Goal: Information Seeking & Learning: Learn about a topic

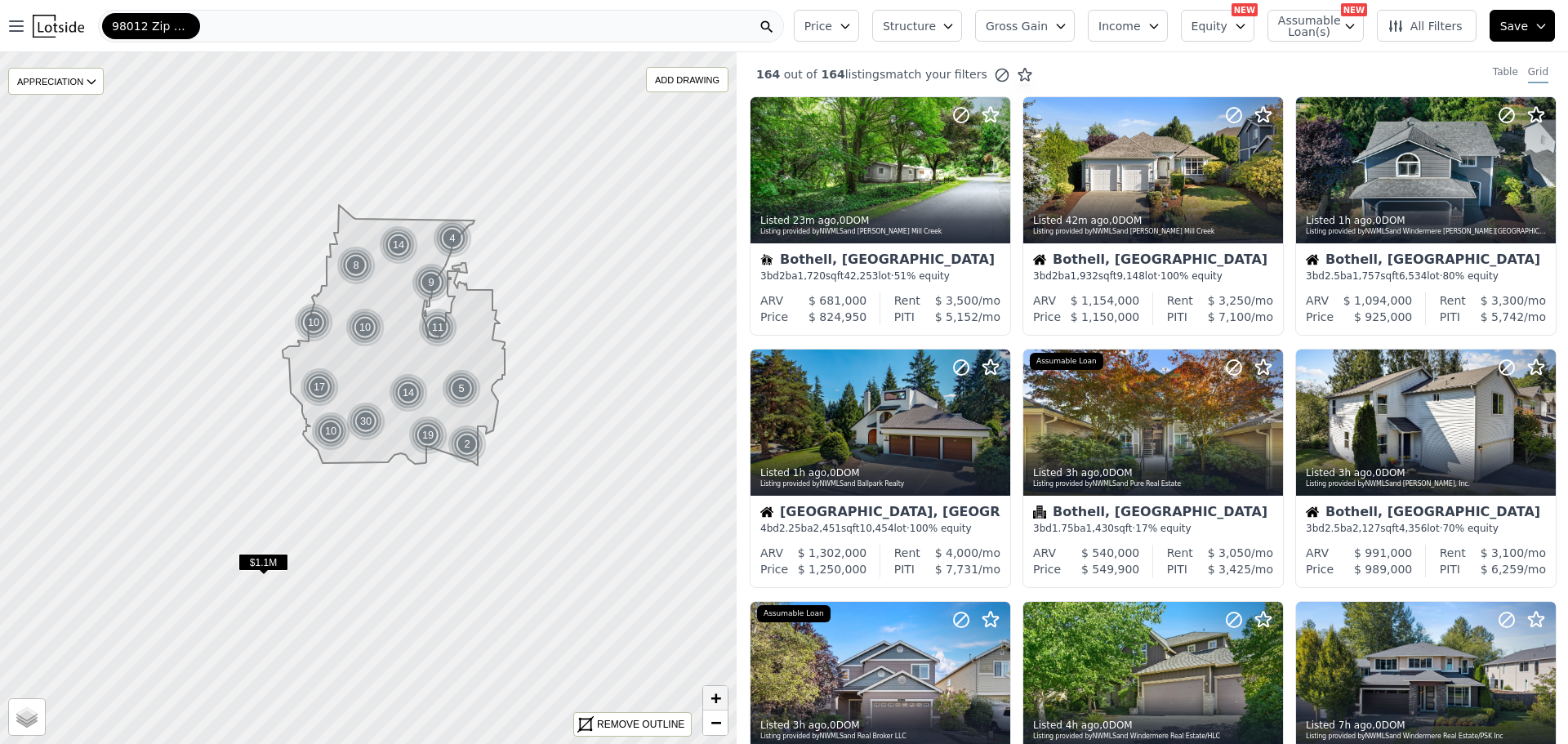
click at [711, 695] on span "+" at bounding box center [715, 697] width 10 height 21
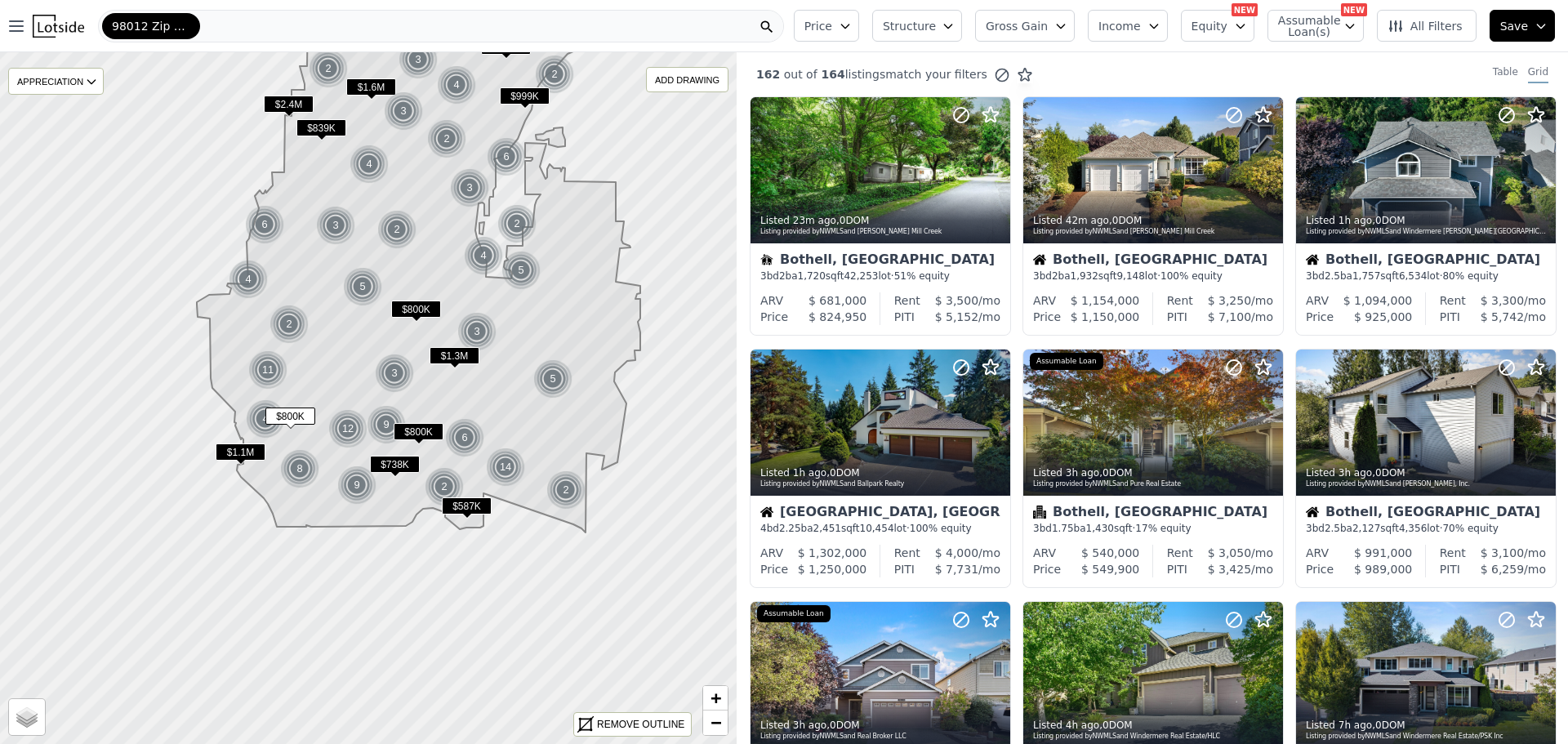
click at [852, 30] on icon "button" at bounding box center [845, 26] width 13 height 13
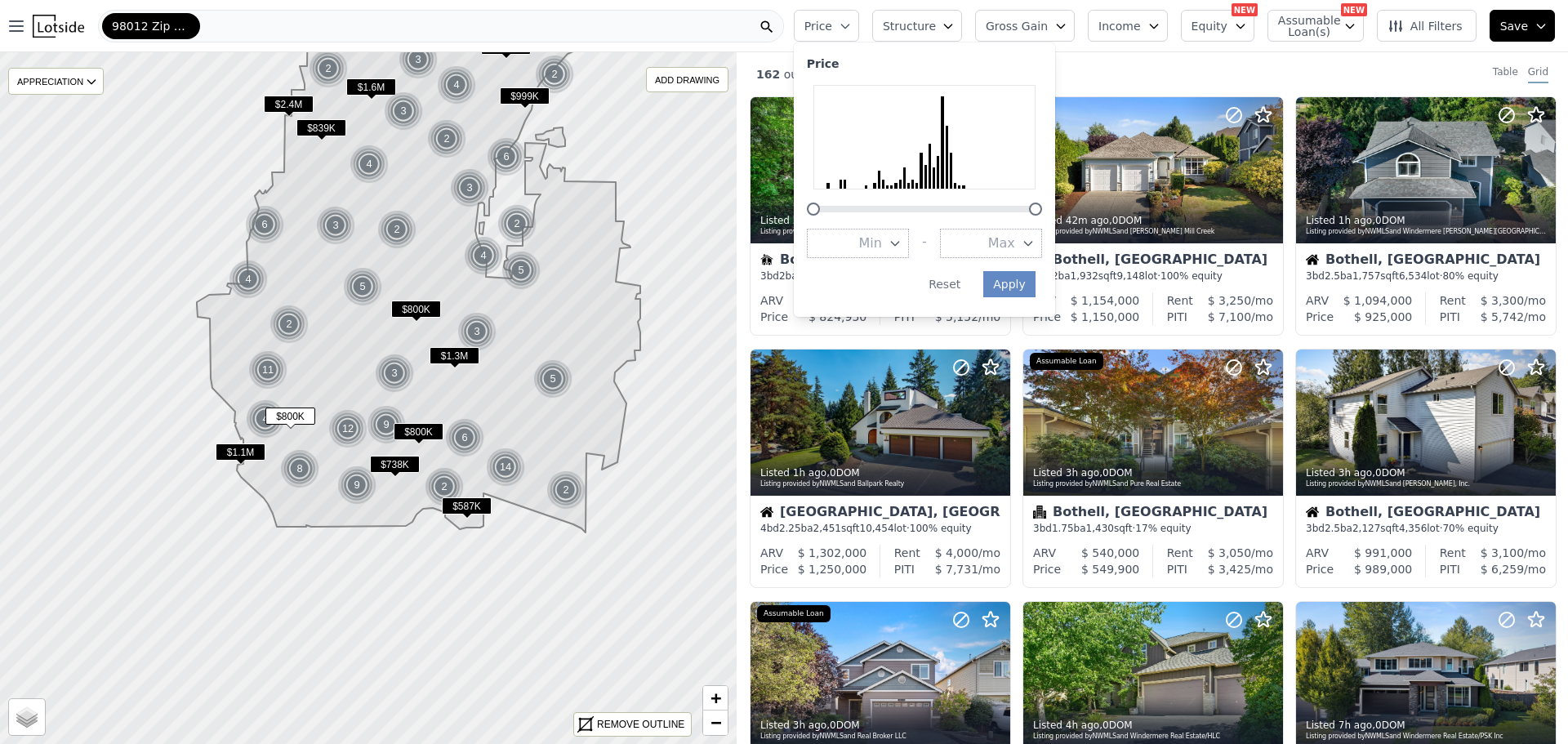
click at [1004, 251] on button "Max" at bounding box center [990, 243] width 102 height 29
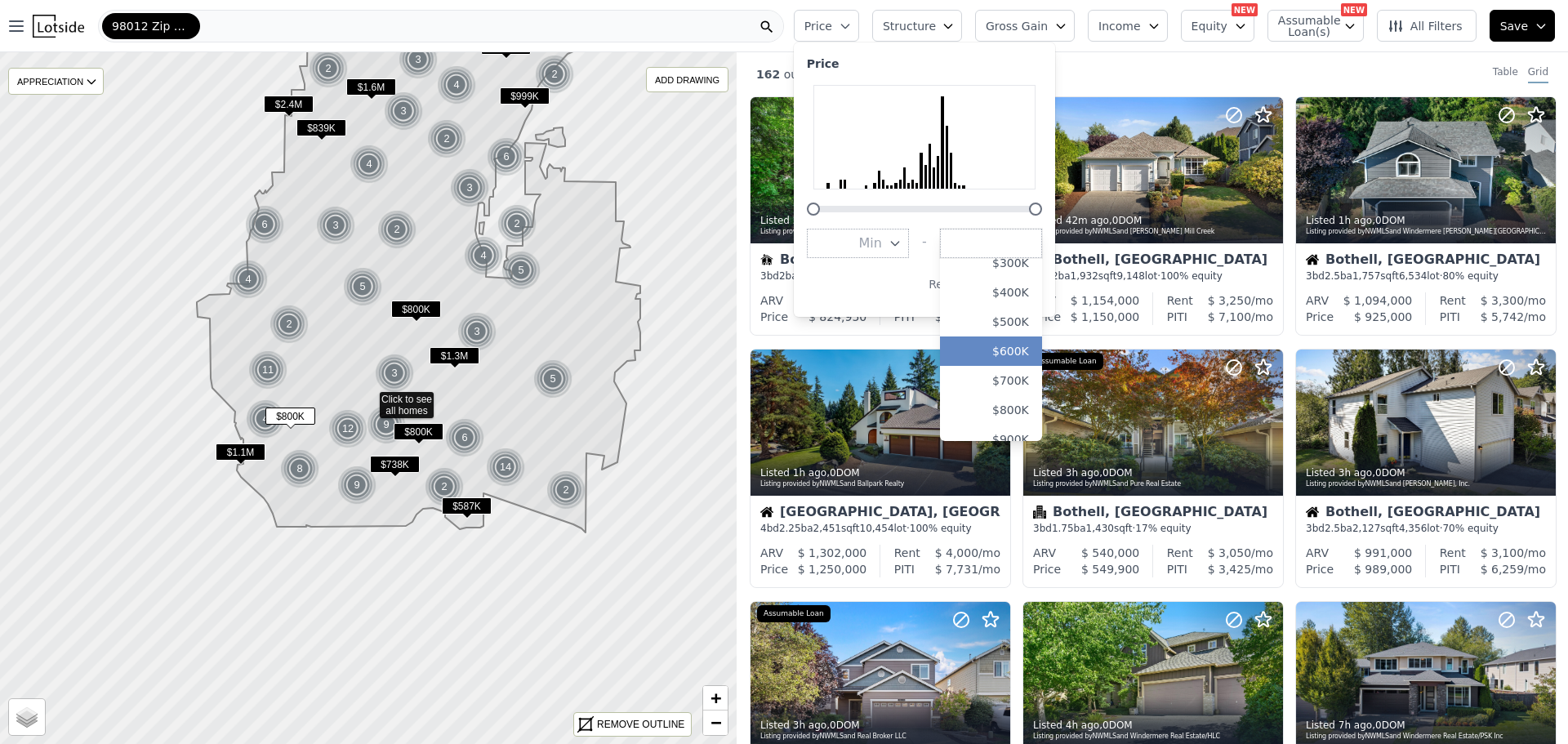
scroll to position [102, 0]
click at [1035, 406] on button "$800K" at bounding box center [990, 405] width 102 height 29
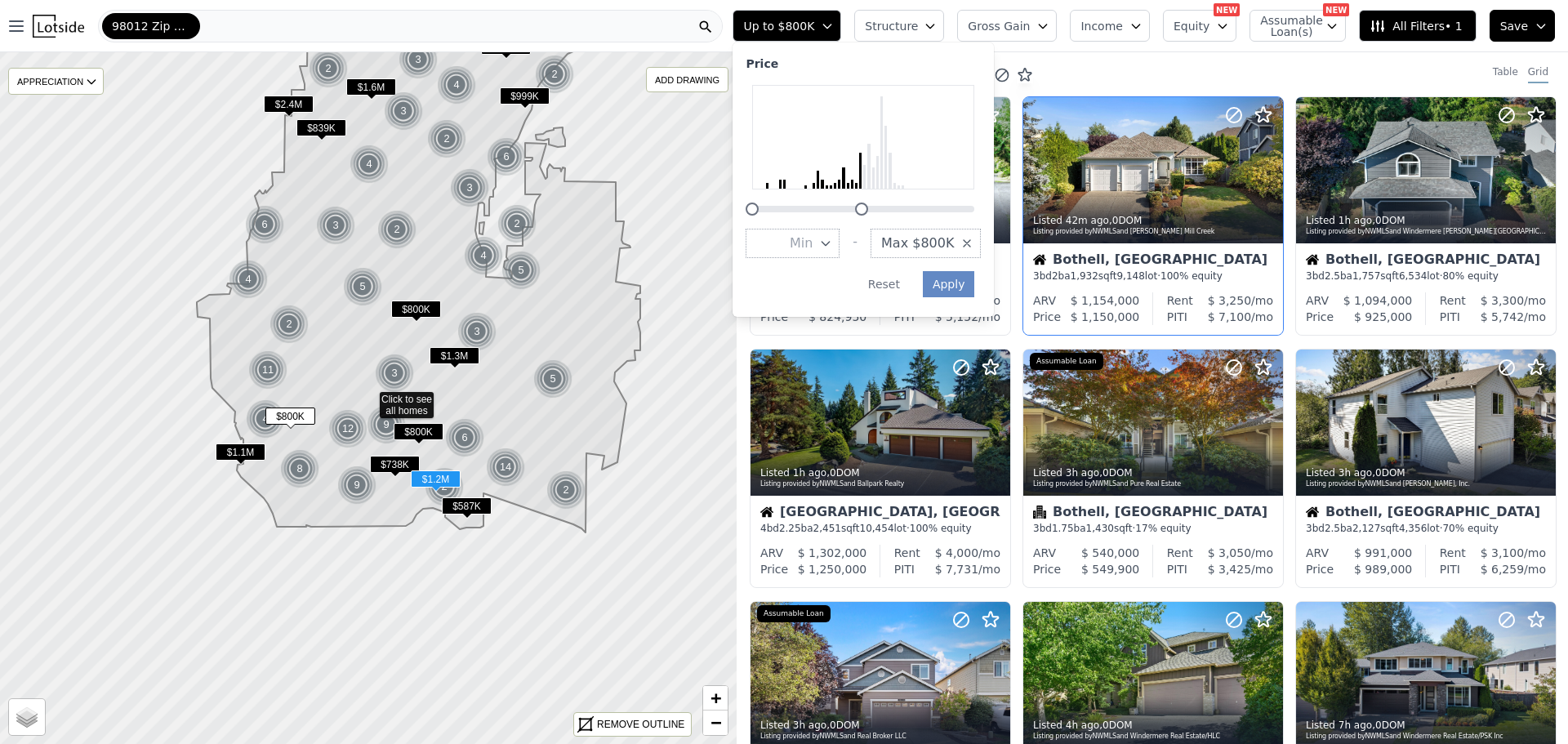
click at [1033, 278] on div "3 bd 2 ba 1,932 sqft 9,148 lot · 100% equity" at bounding box center [1153, 276] width 240 height 13
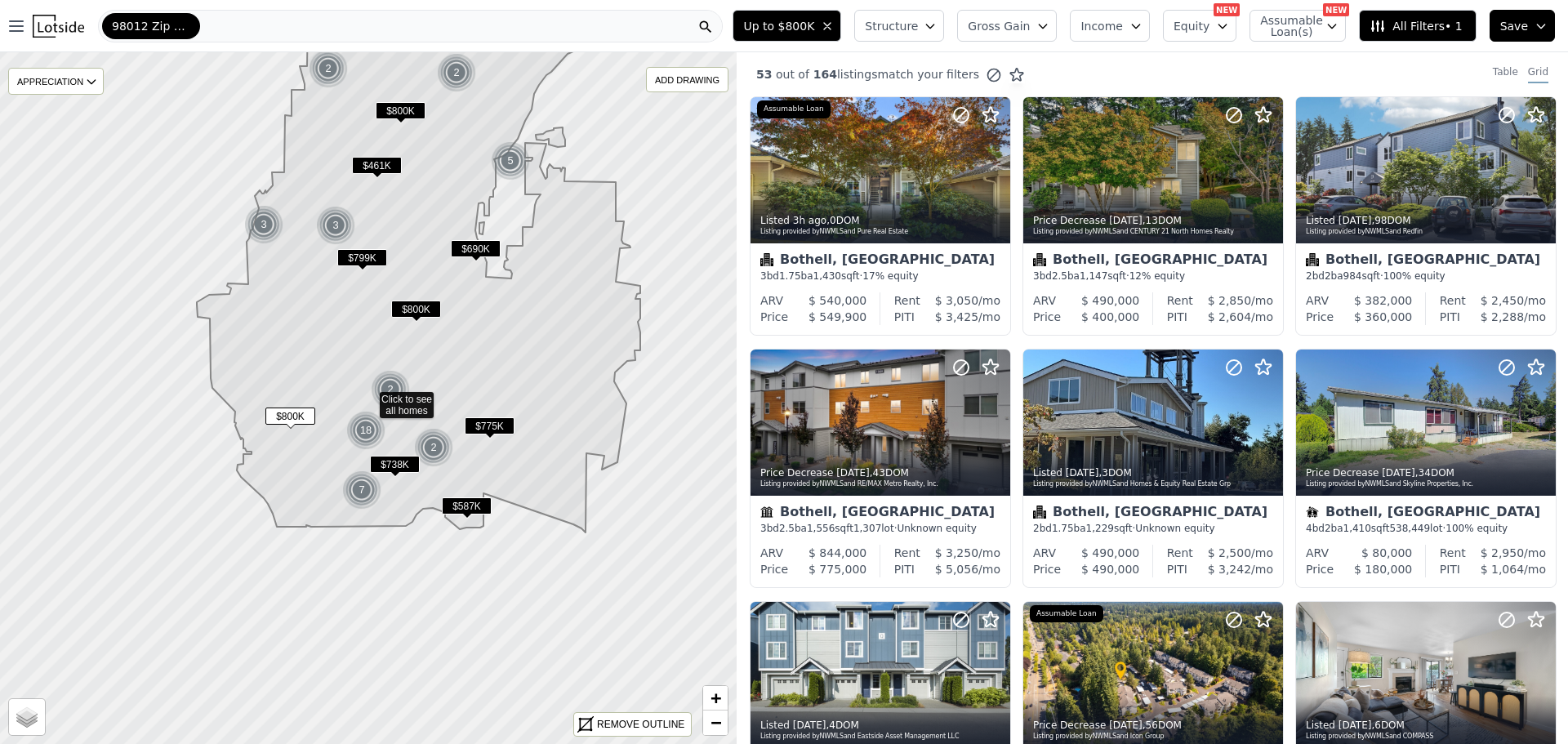
click at [899, 21] on span "Structure" at bounding box center [891, 25] width 52 height 16
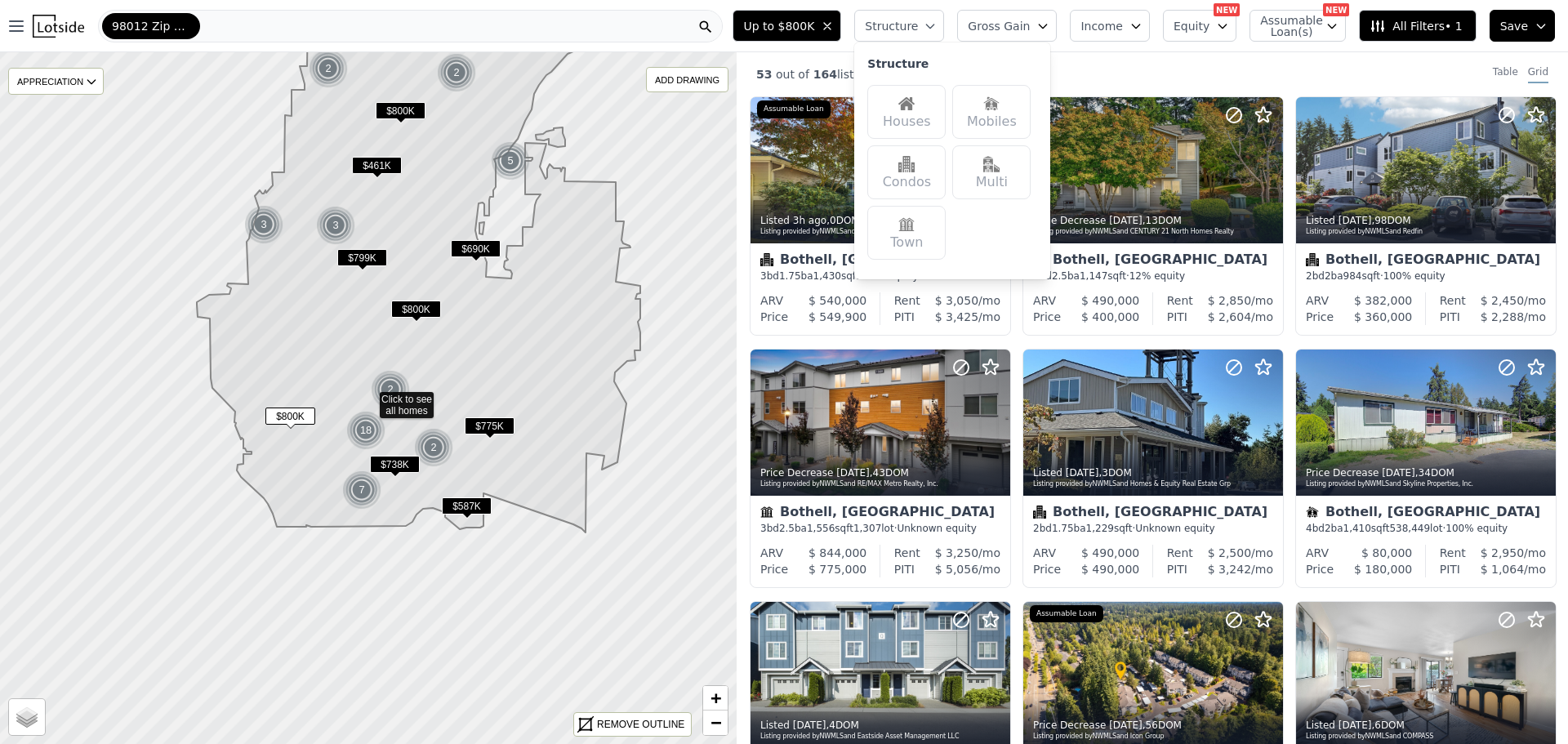
click at [914, 102] on img at bounding box center [906, 103] width 16 height 16
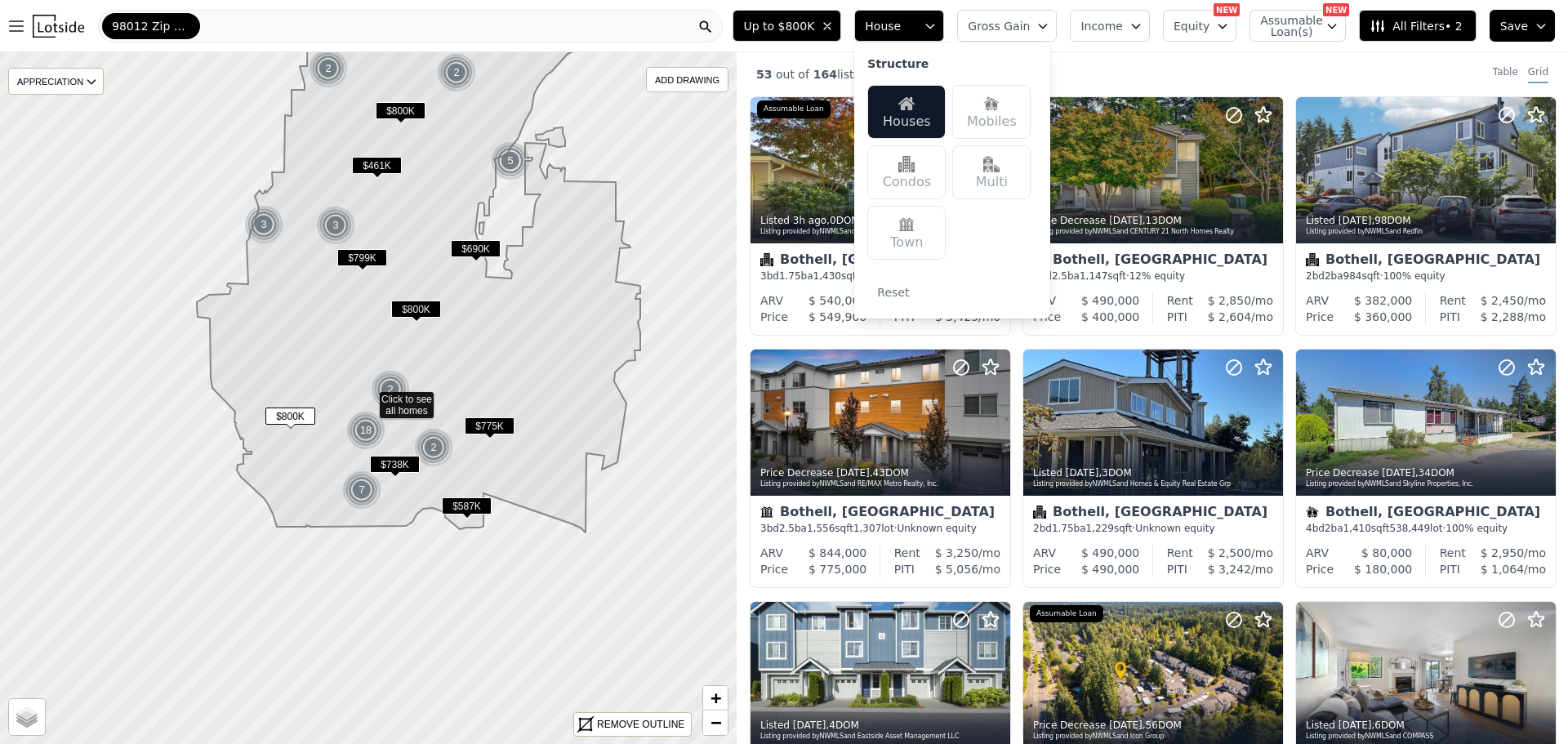
click at [1096, 73] on div "53 out of 164 listings match your filters Table Grid" at bounding box center [1152, 74] width 831 height 44
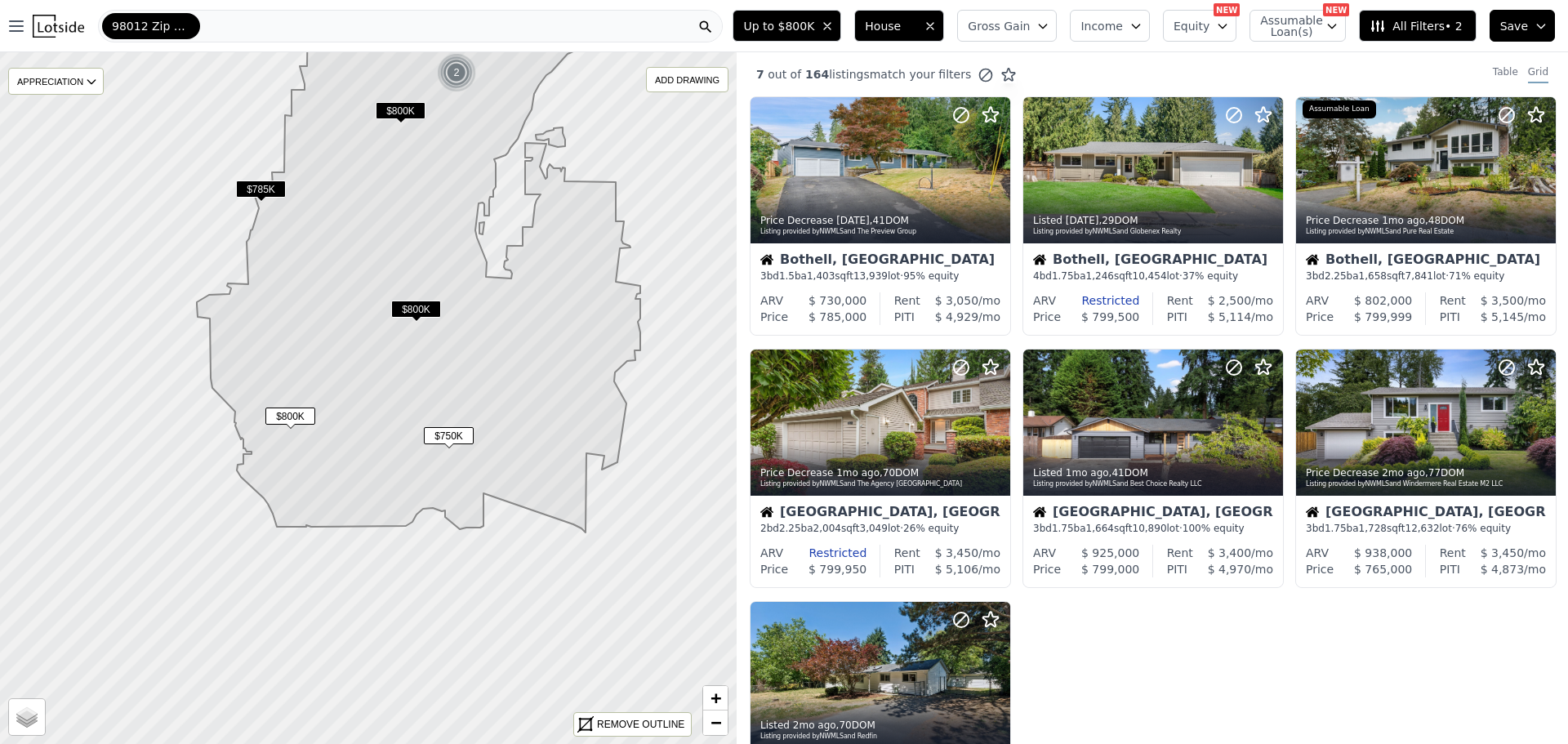
click at [258, 189] on span "$785K" at bounding box center [260, 189] width 50 height 17
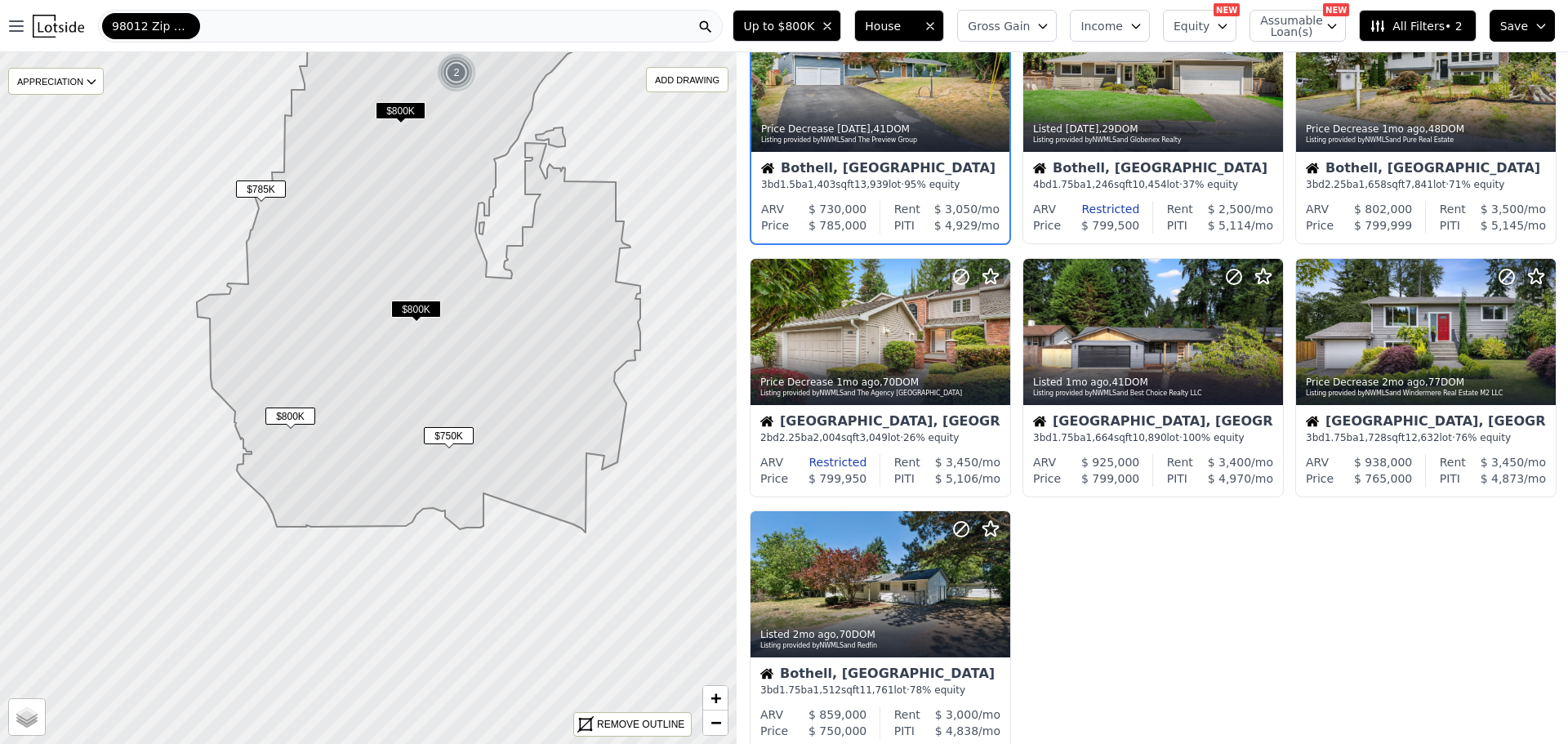
scroll to position [21, 0]
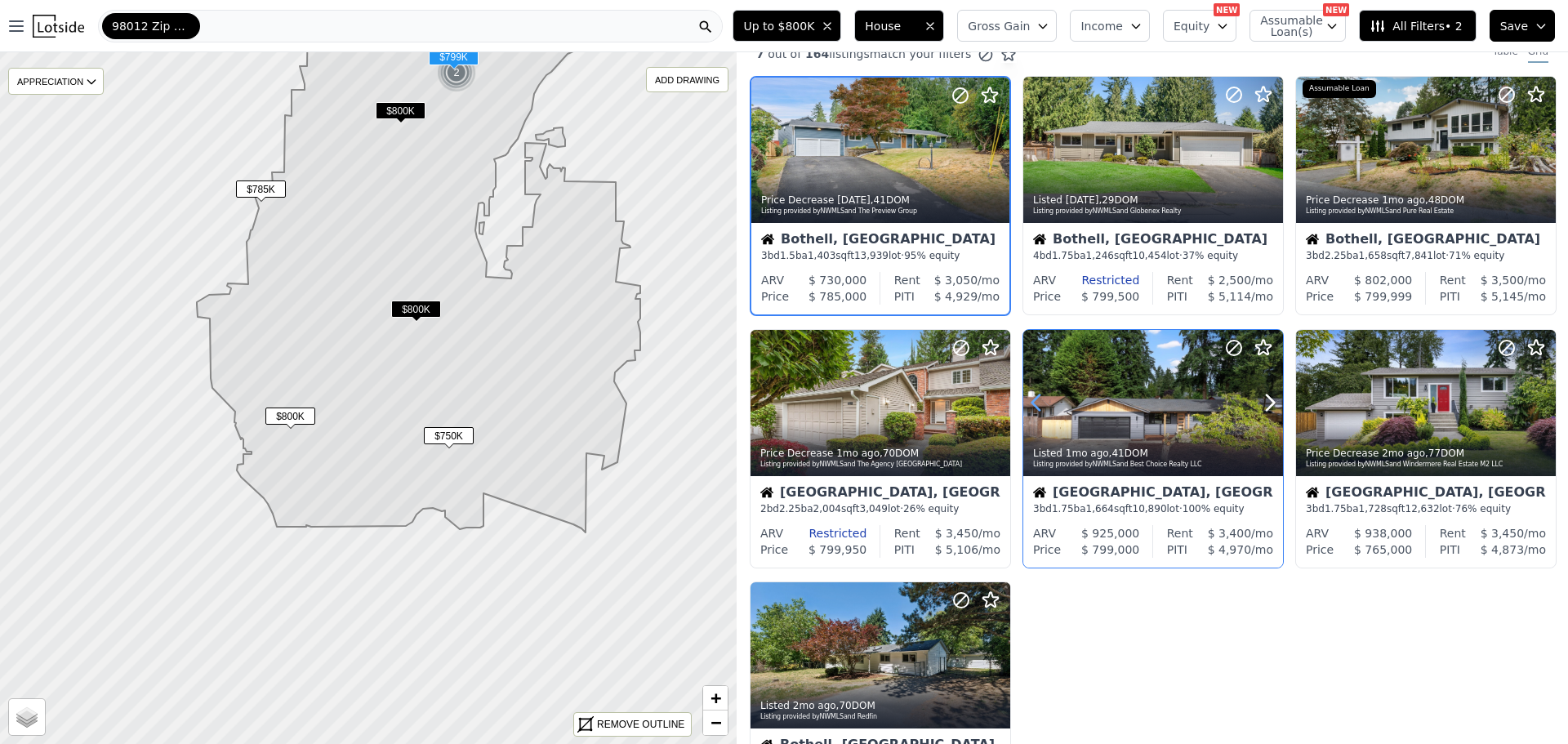
click at [1035, 403] on icon at bounding box center [1036, 403] width 26 height 26
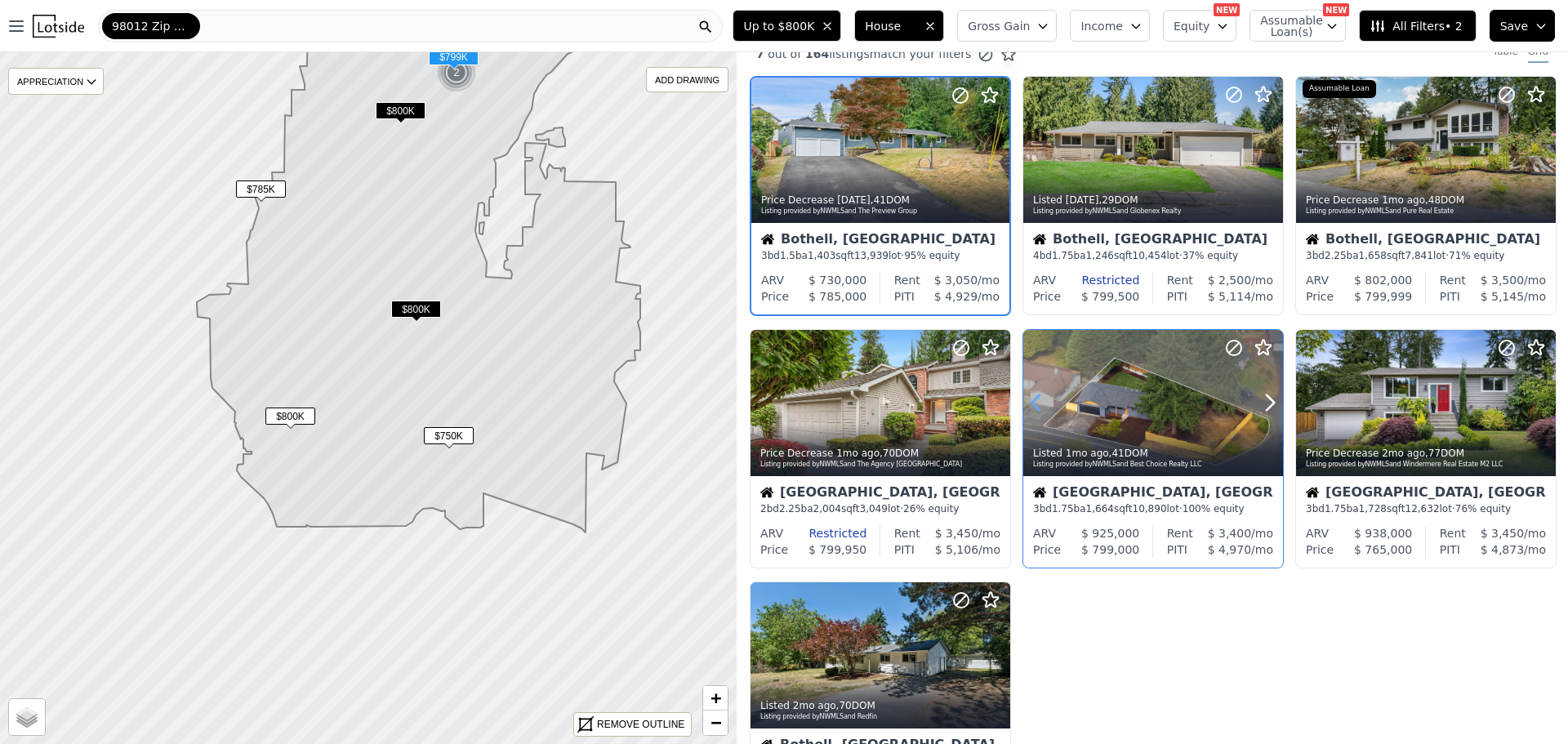
click at [1035, 403] on icon at bounding box center [1036, 403] width 26 height 26
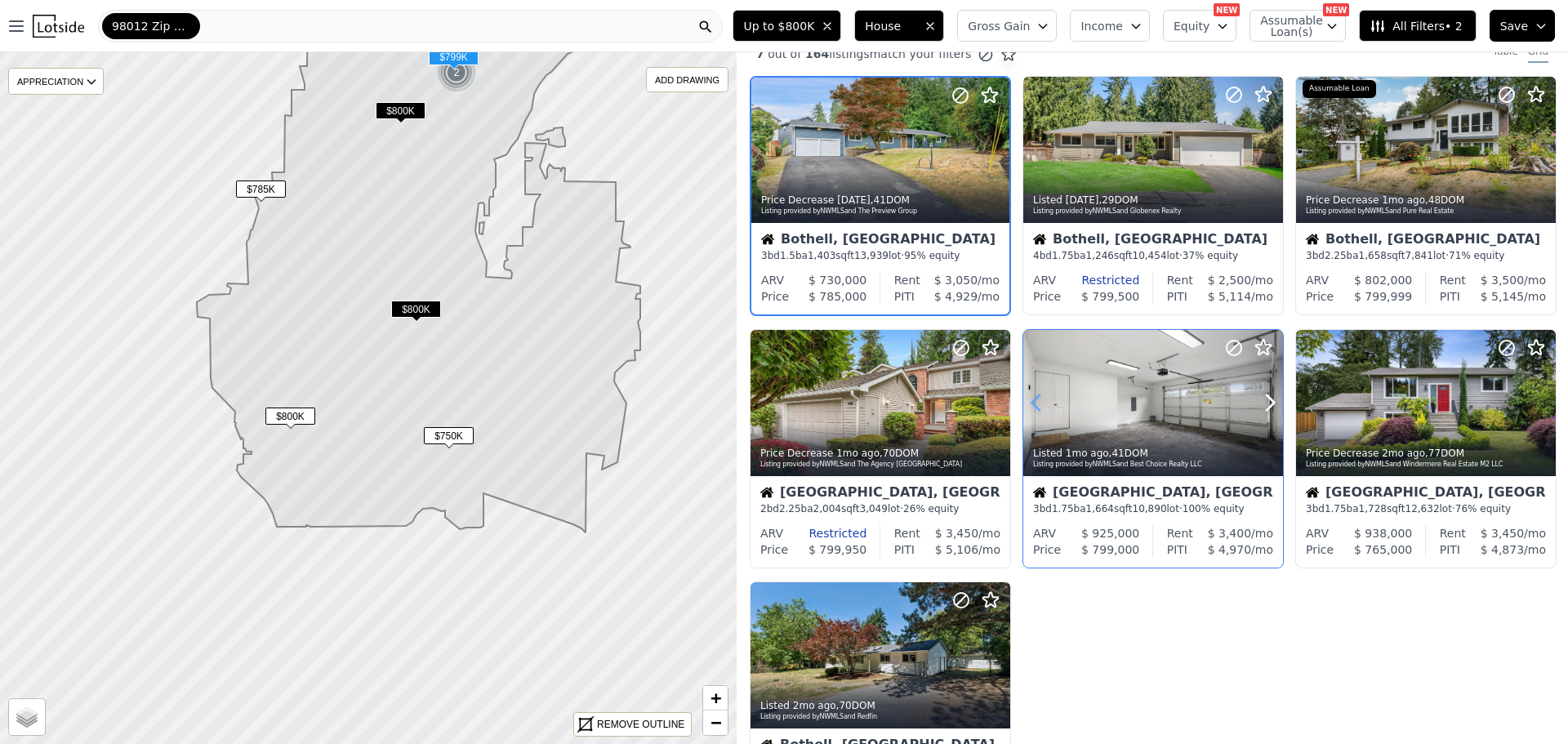
click at [1035, 403] on icon at bounding box center [1036, 403] width 26 height 26
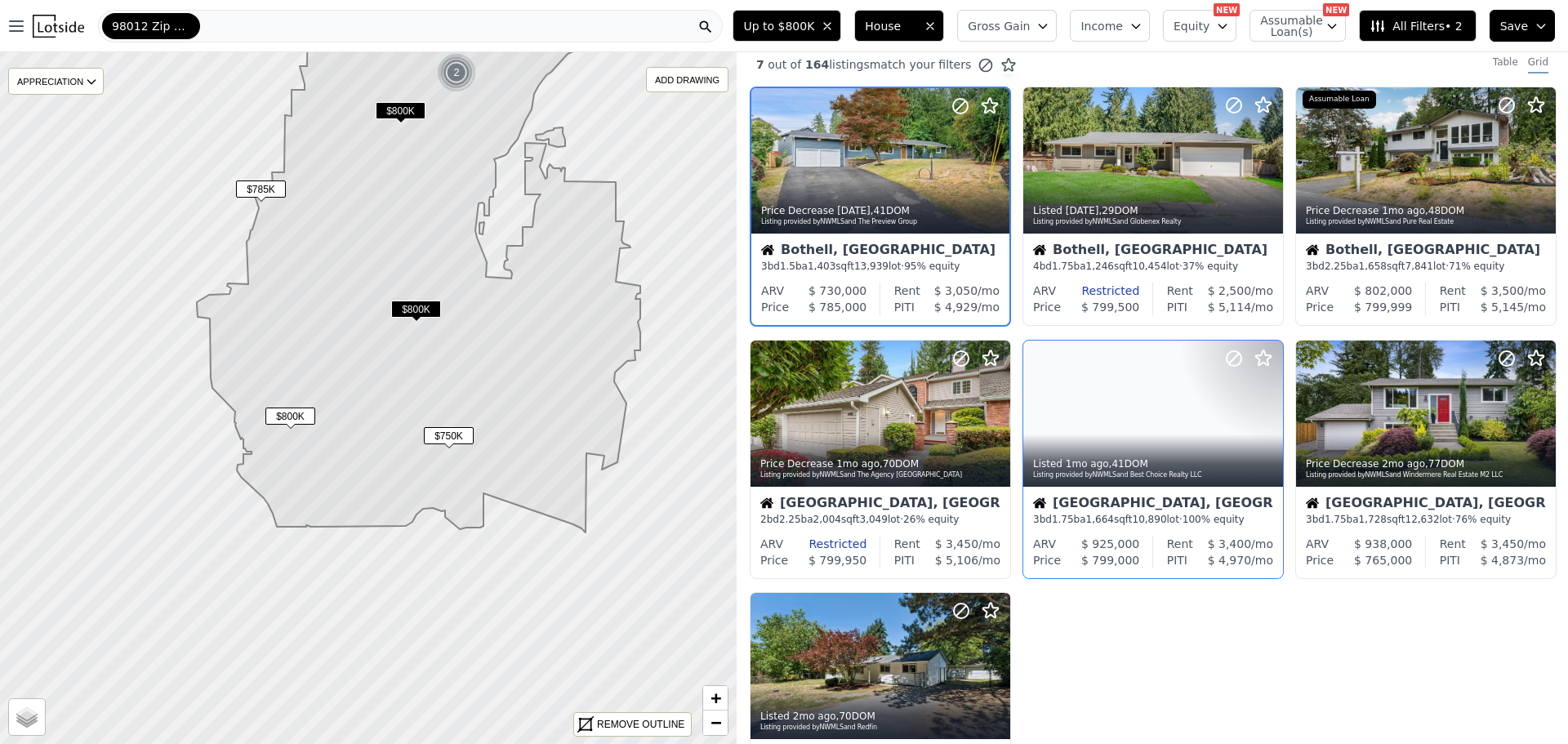
scroll to position [0, 0]
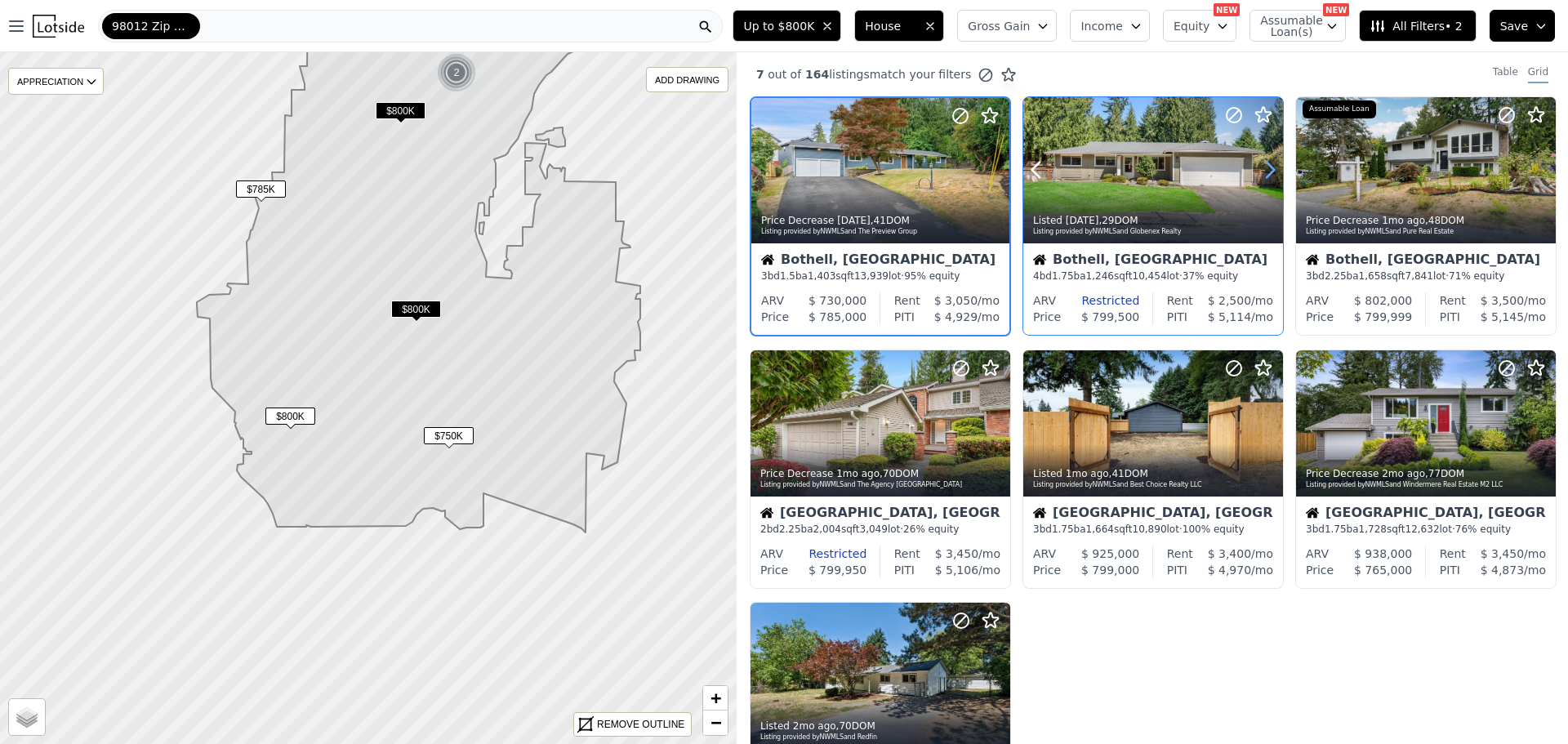
click at [1267, 173] on icon at bounding box center [1271, 170] width 7 height 16
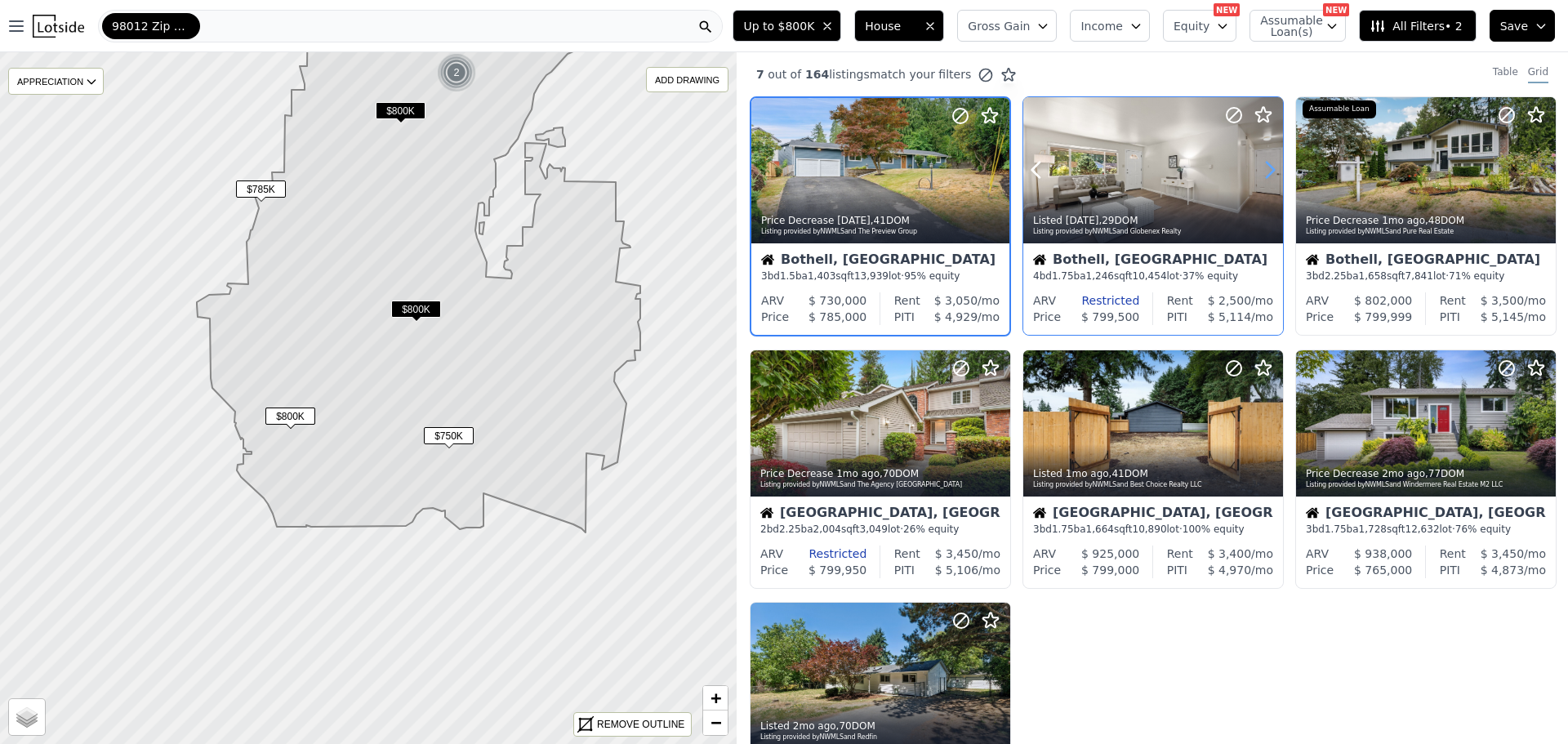
click at [1267, 173] on icon at bounding box center [1271, 170] width 7 height 16
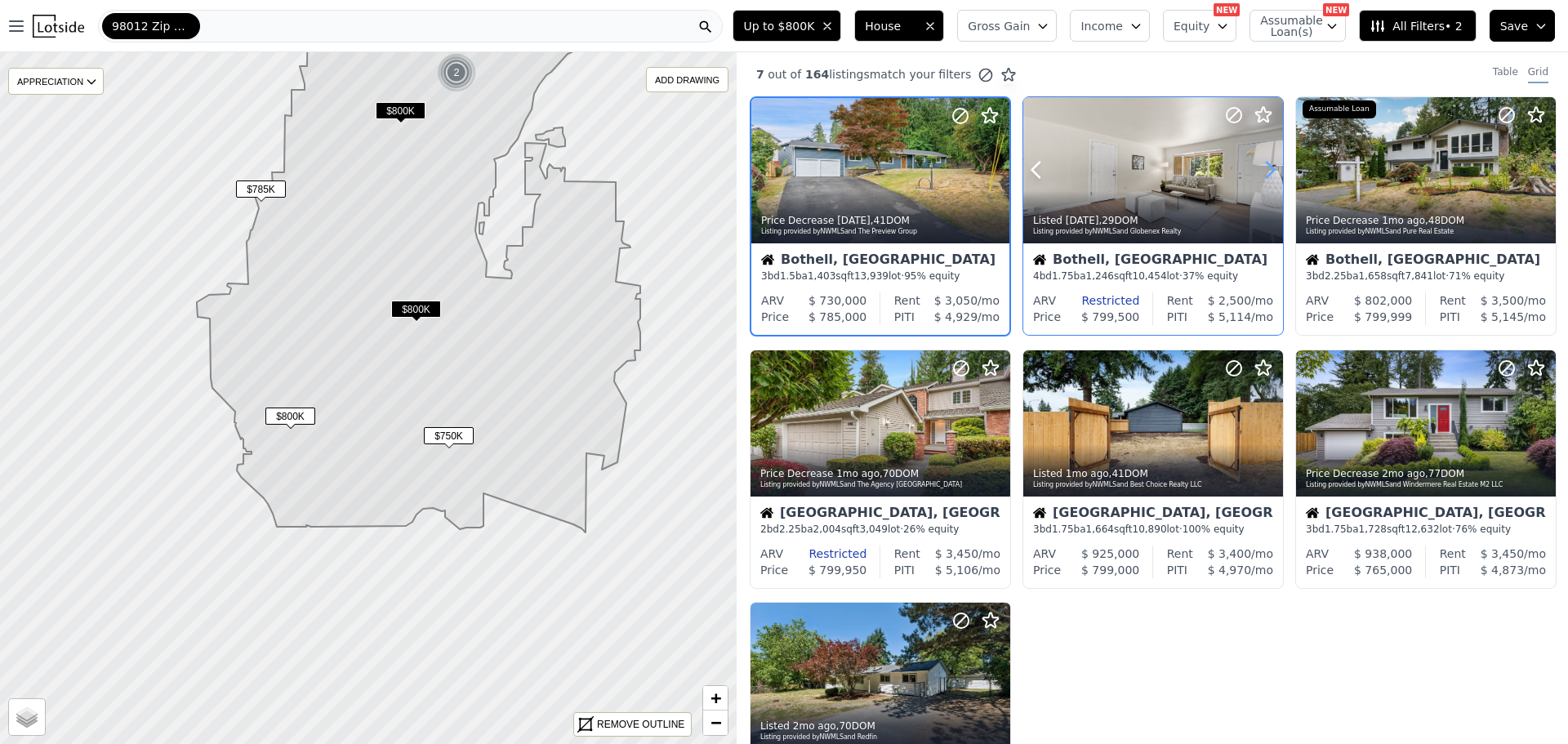
click at [1267, 173] on icon at bounding box center [1271, 170] width 7 height 16
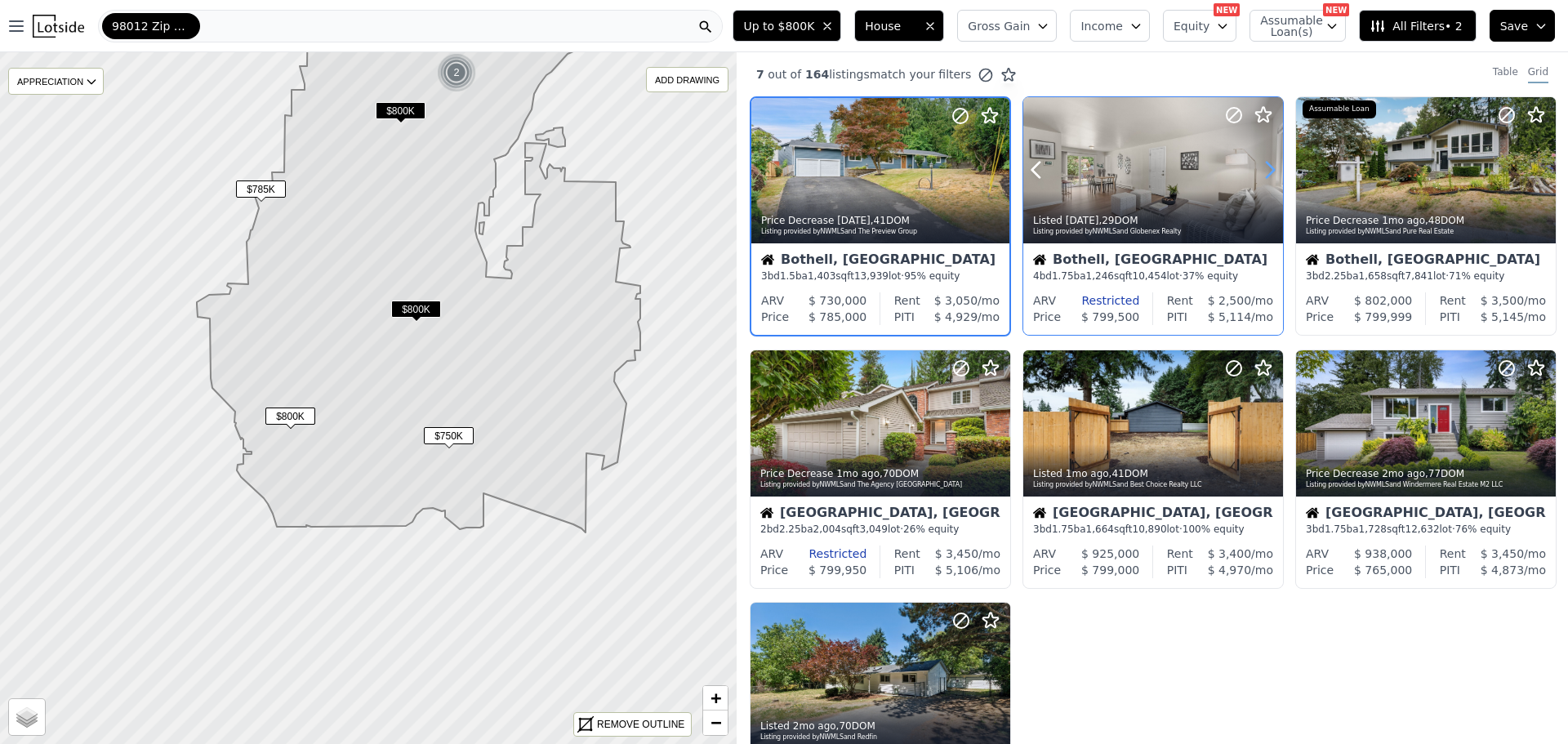
click at [1267, 173] on icon at bounding box center [1271, 170] width 7 height 16
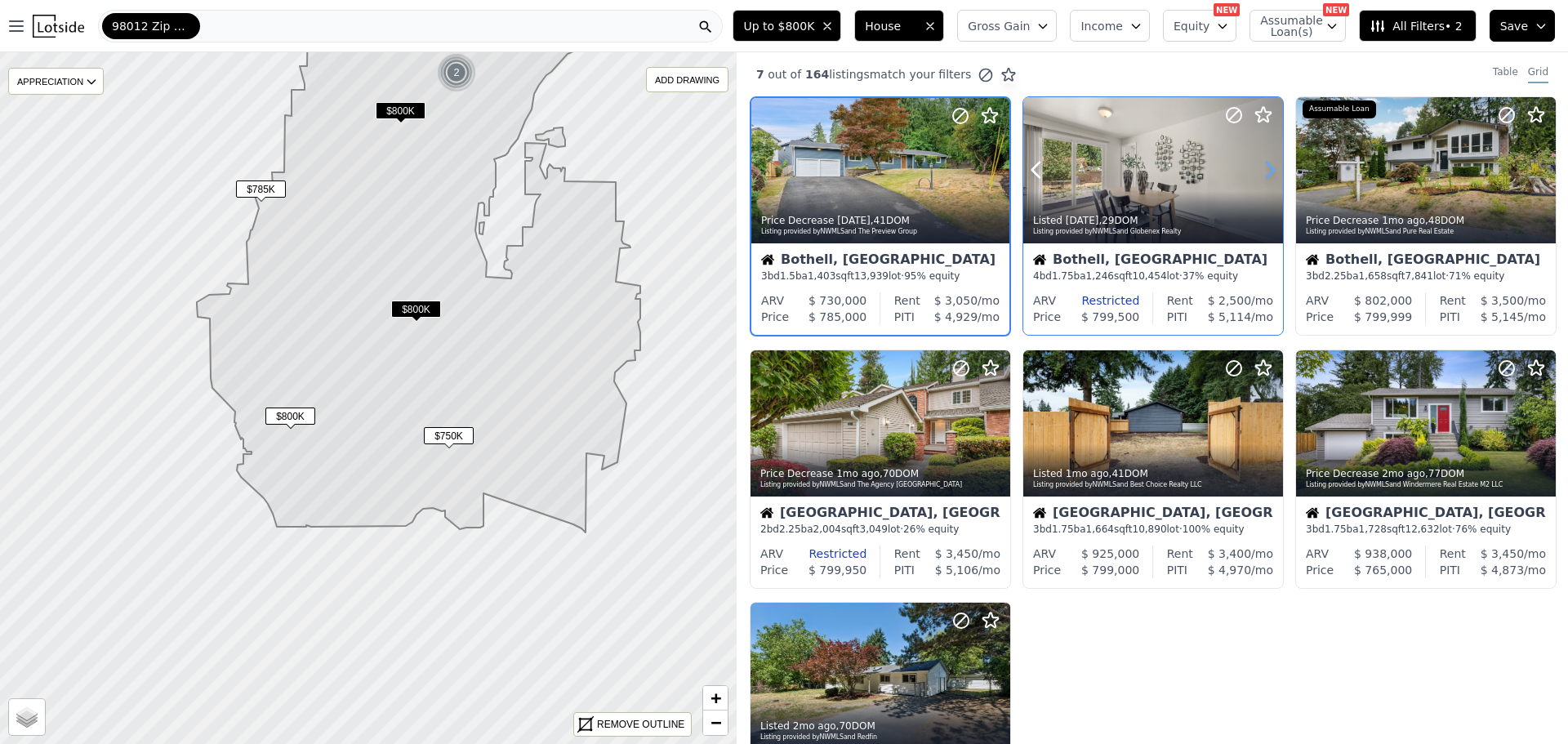
click at [1267, 173] on icon at bounding box center [1271, 170] width 7 height 16
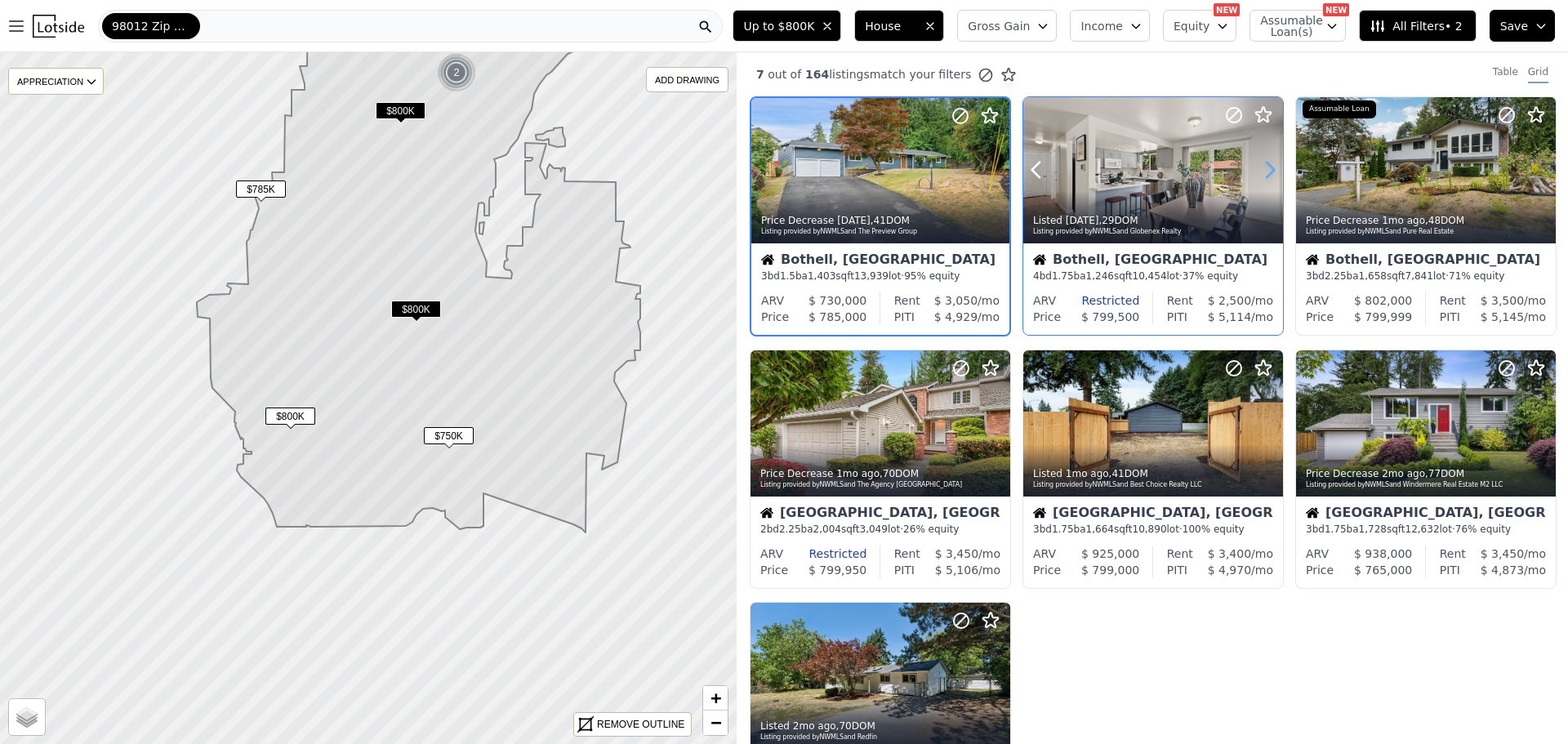
click at [1267, 173] on icon at bounding box center [1271, 170] width 7 height 16
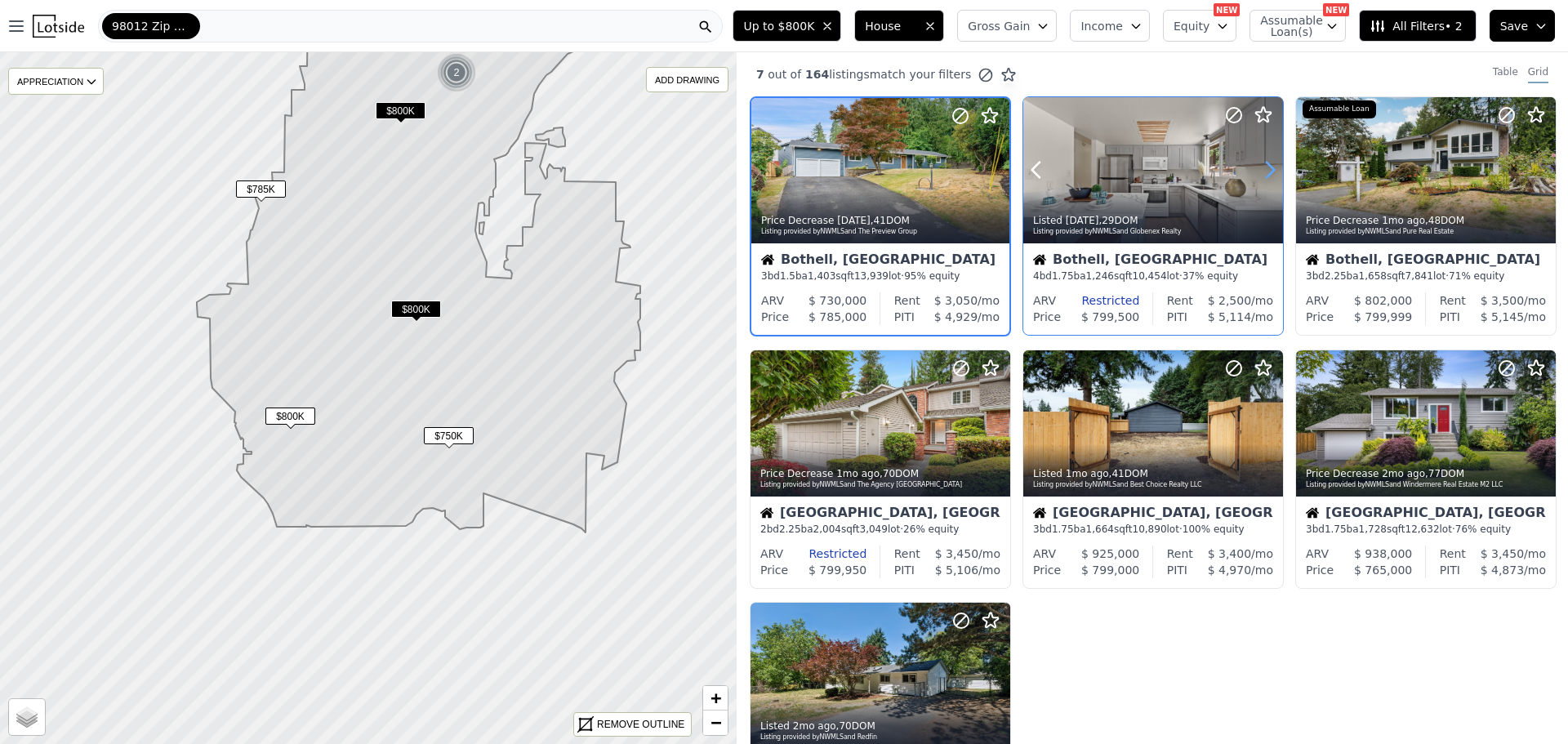
click at [1267, 173] on icon at bounding box center [1271, 170] width 7 height 16
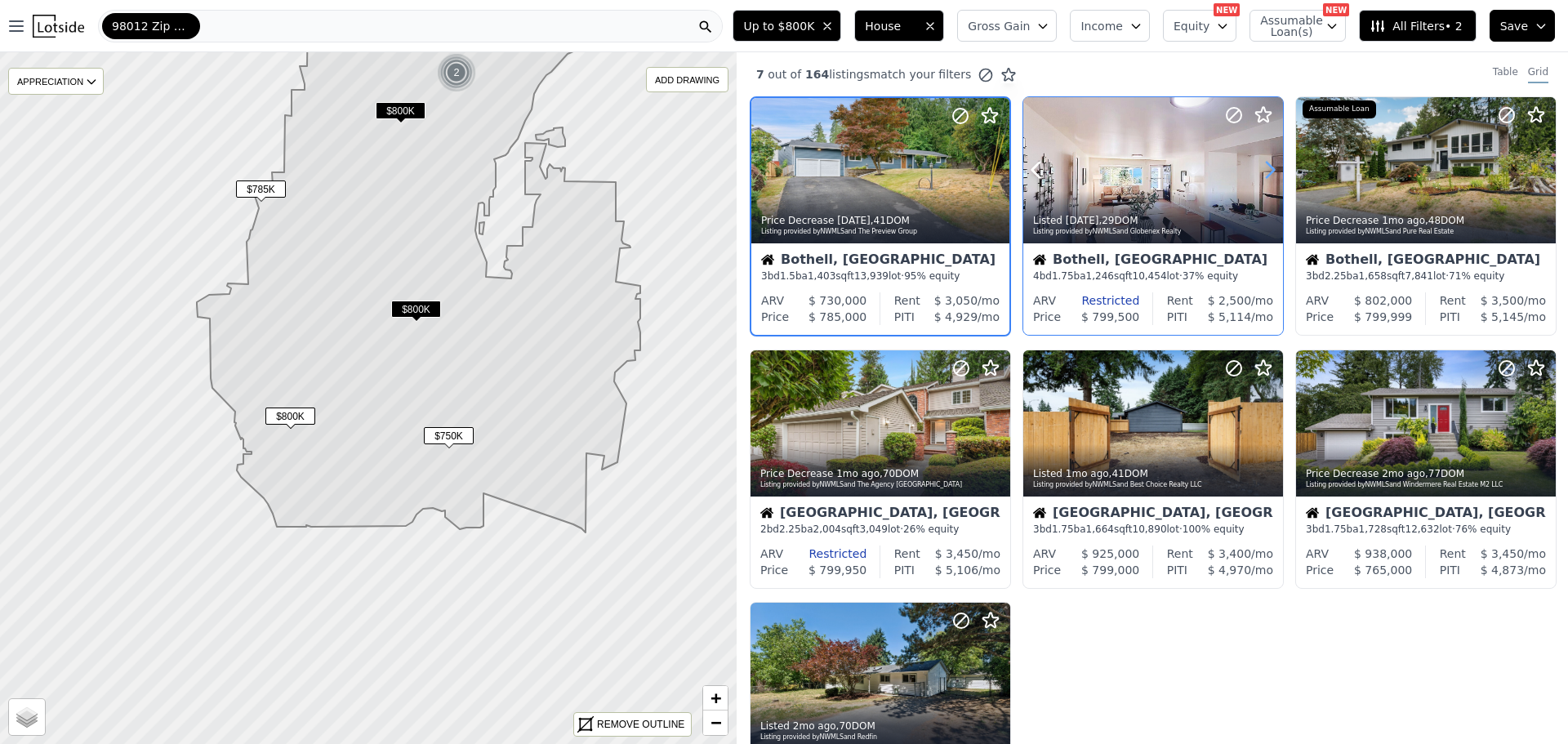
click at [1267, 173] on icon at bounding box center [1271, 170] width 7 height 16
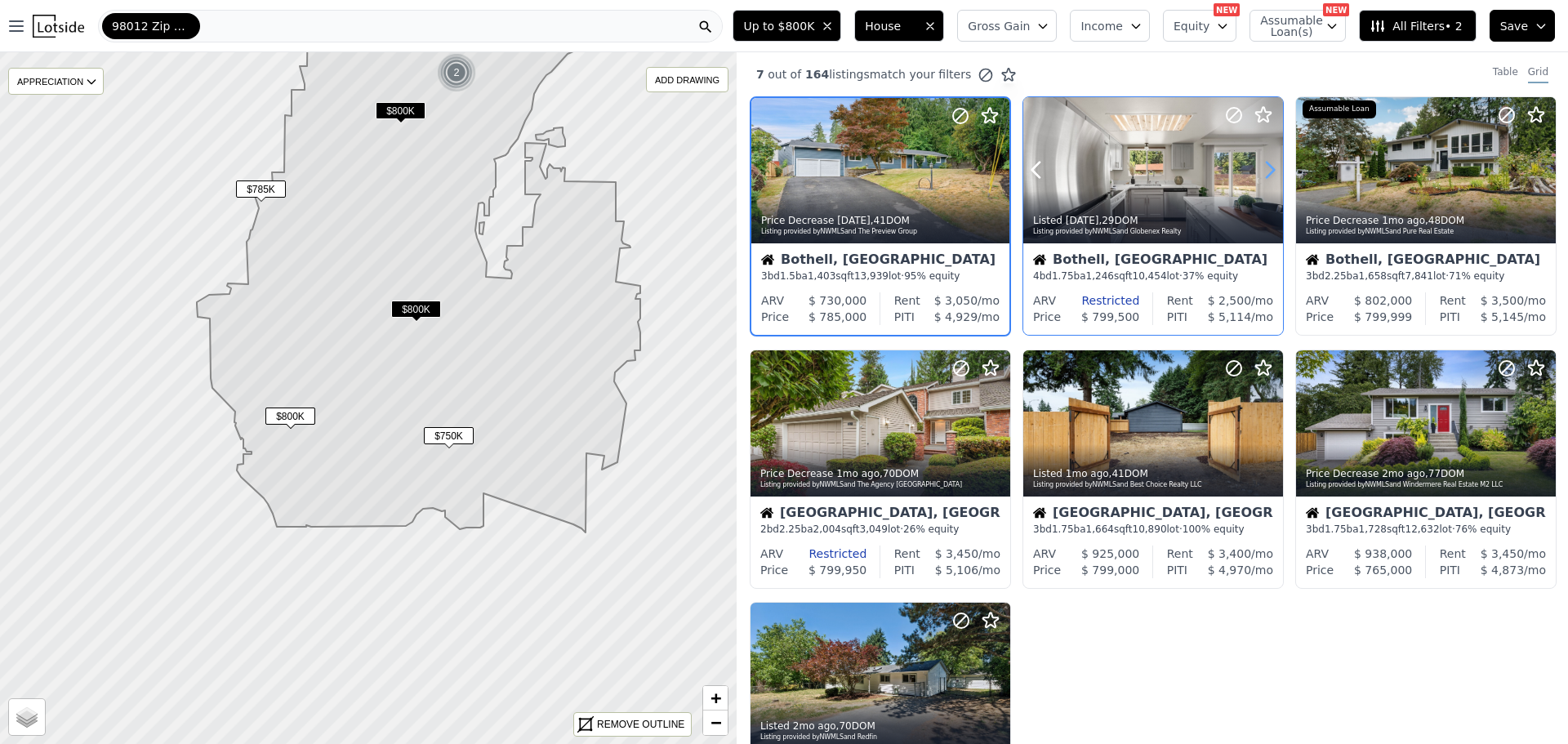
click at [1267, 173] on icon at bounding box center [1271, 170] width 7 height 16
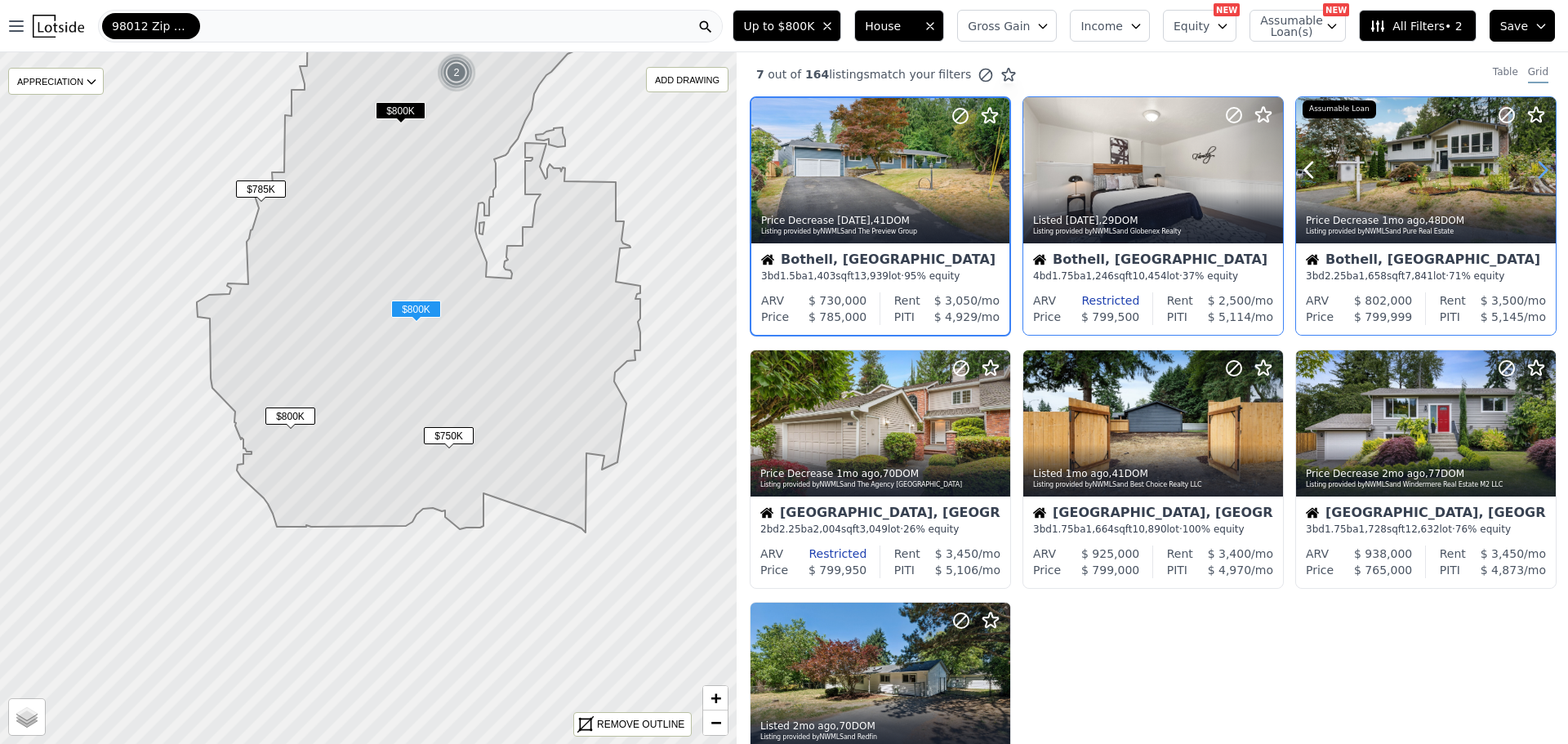
click at [1530, 166] on icon at bounding box center [1543, 170] width 26 height 26
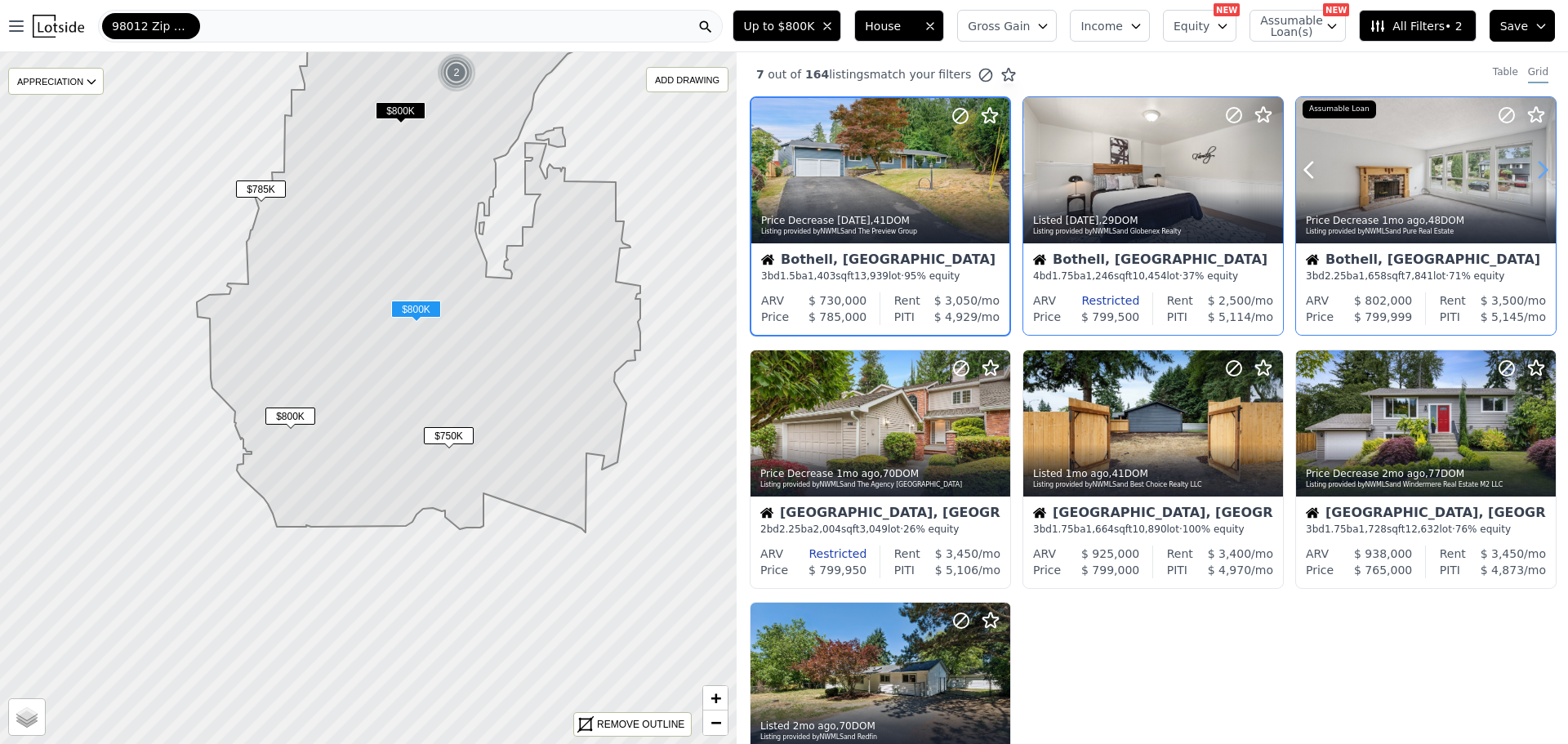
click at [1530, 166] on icon at bounding box center [1543, 170] width 26 height 26
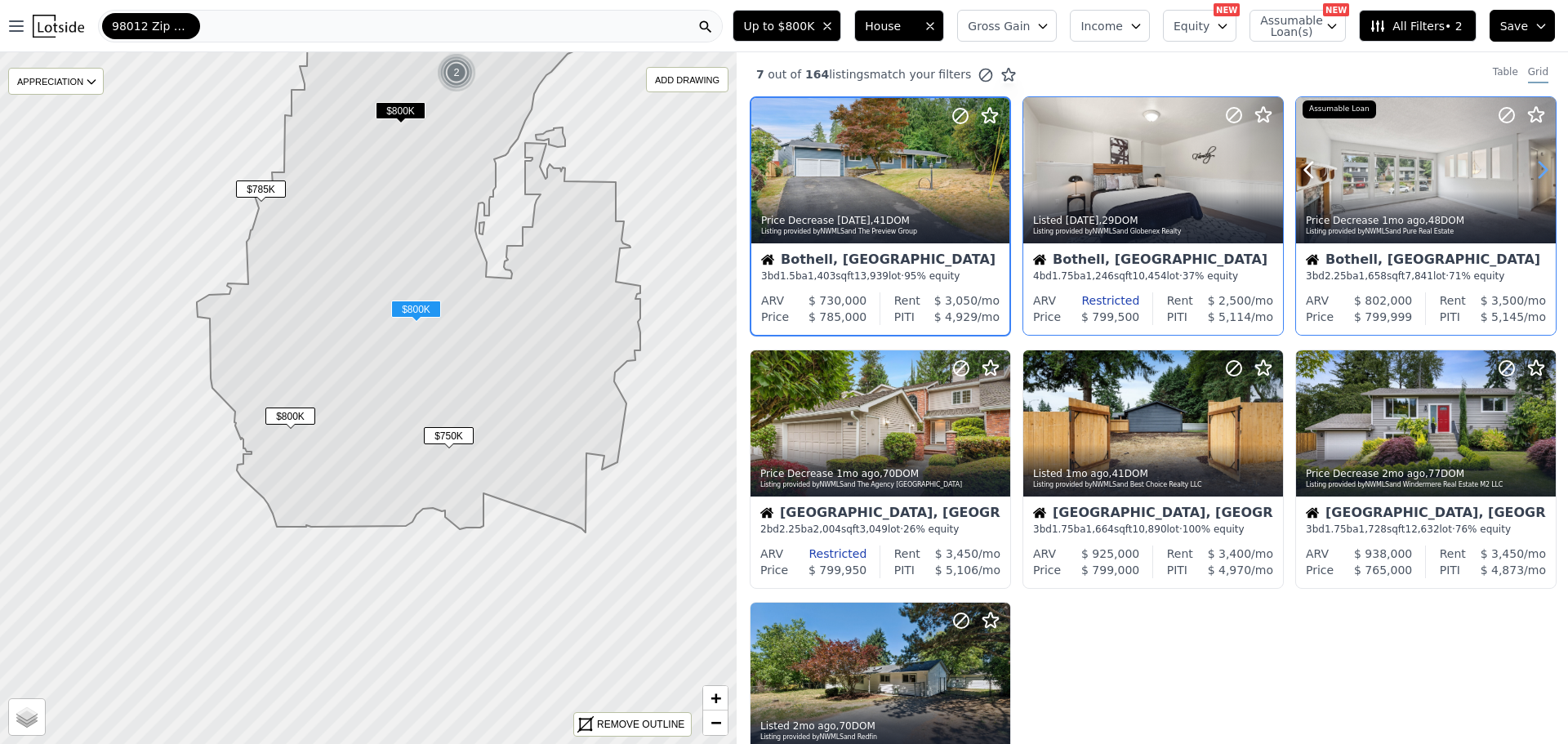
click at [1530, 167] on icon at bounding box center [1543, 170] width 26 height 26
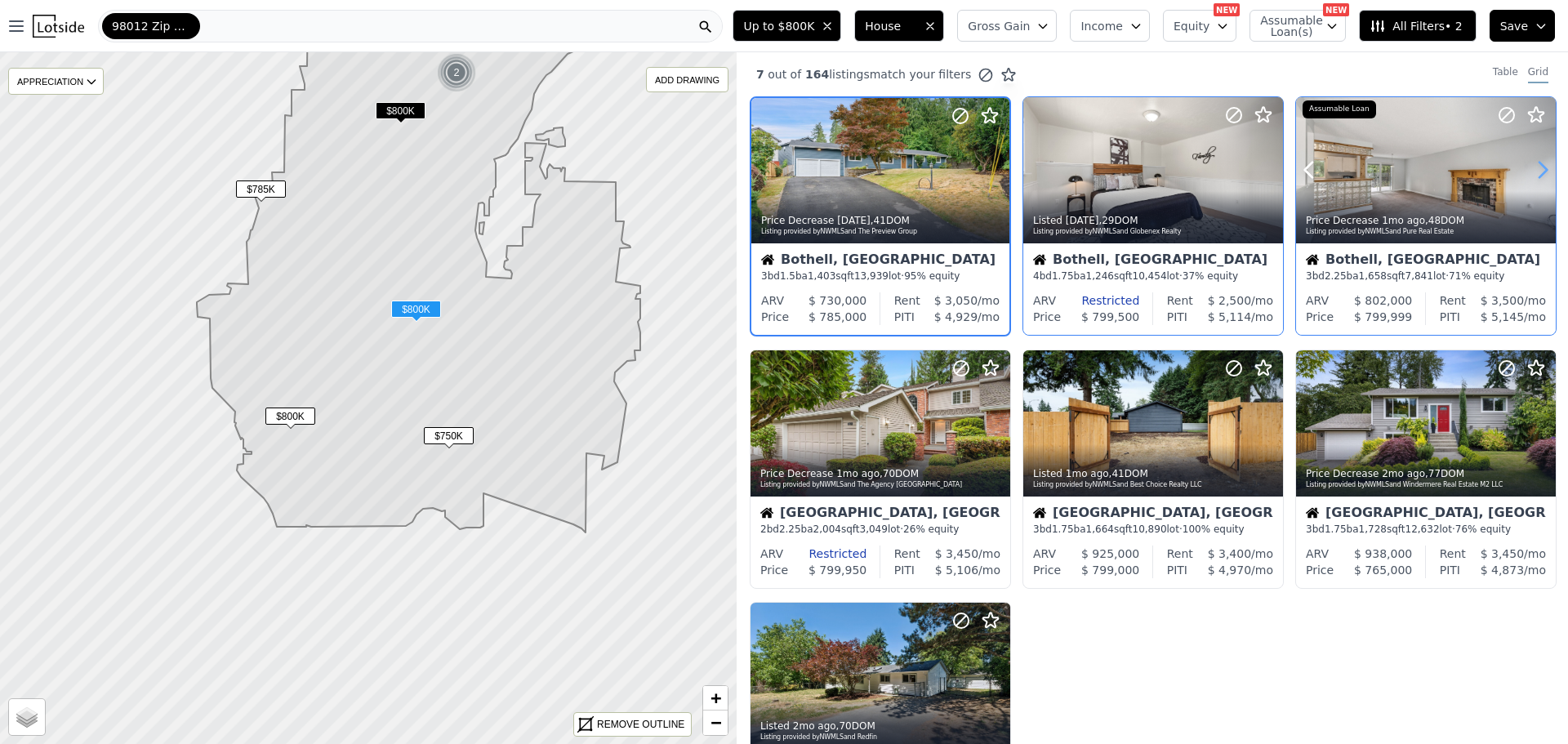
click at [1530, 167] on icon at bounding box center [1543, 170] width 26 height 26
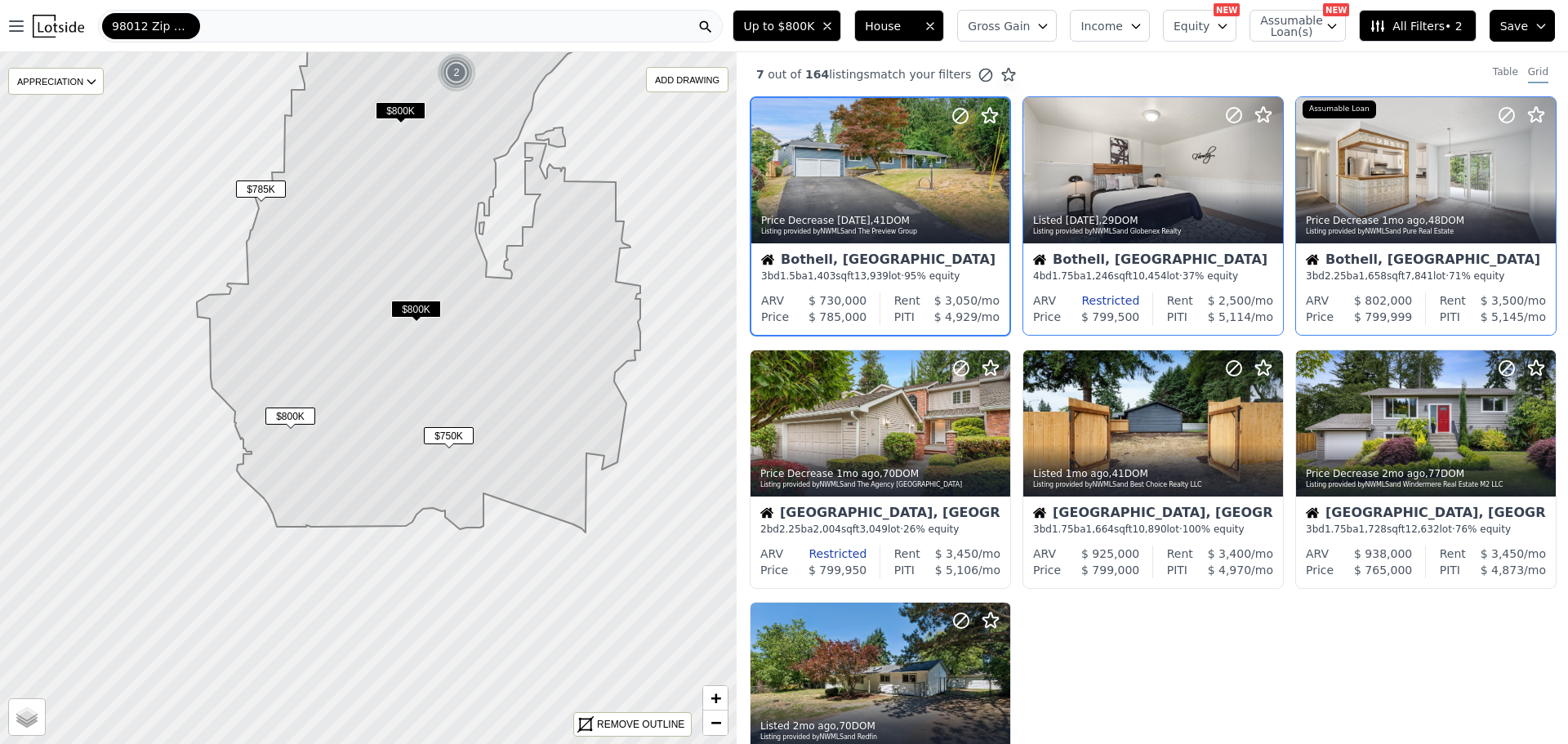
click at [1530, 32] on button "Save" at bounding box center [1522, 25] width 65 height 32
click at [1142, 33] on button "Income" at bounding box center [1110, 25] width 80 height 32
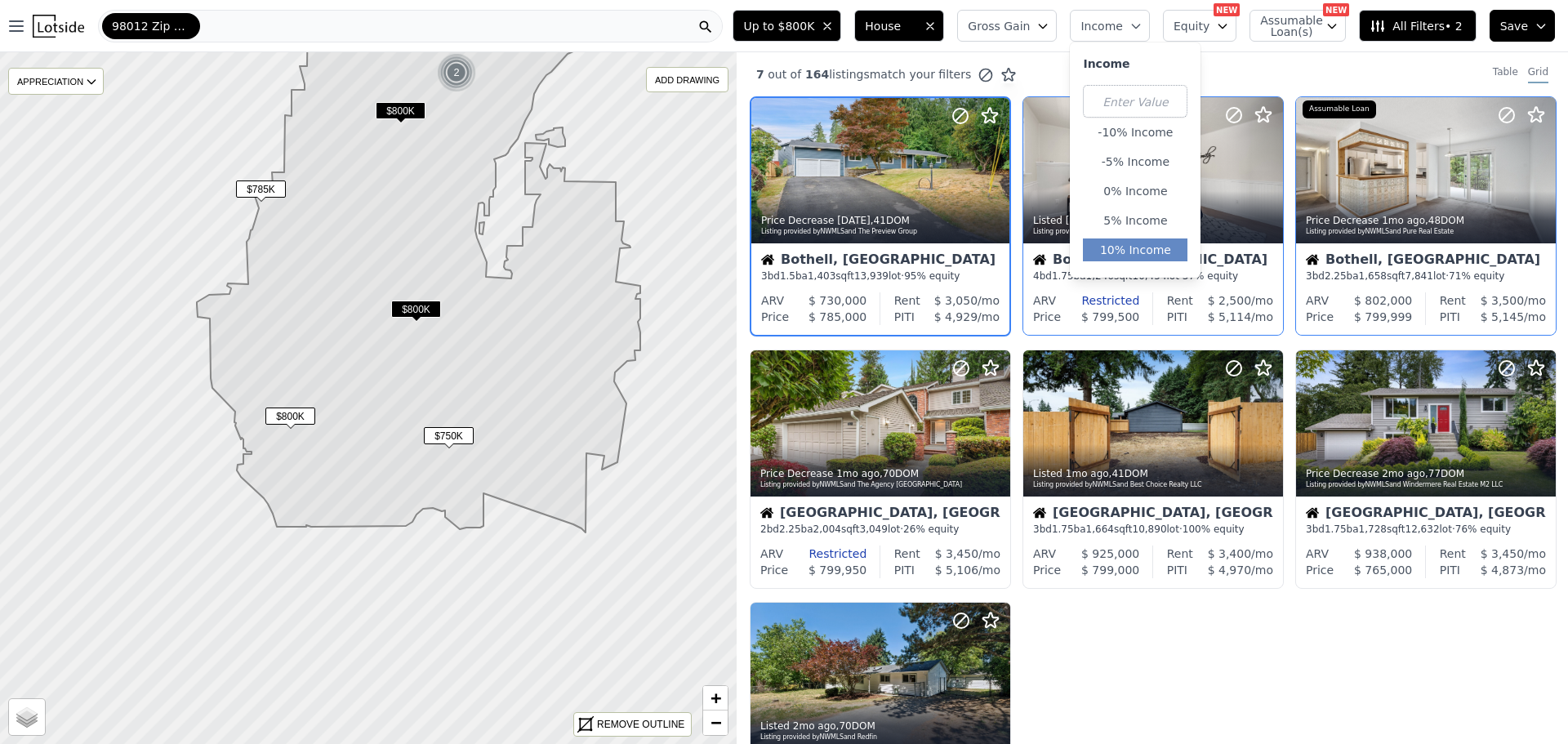
click at [1144, 250] on button "10% Income" at bounding box center [1135, 250] width 105 height 22
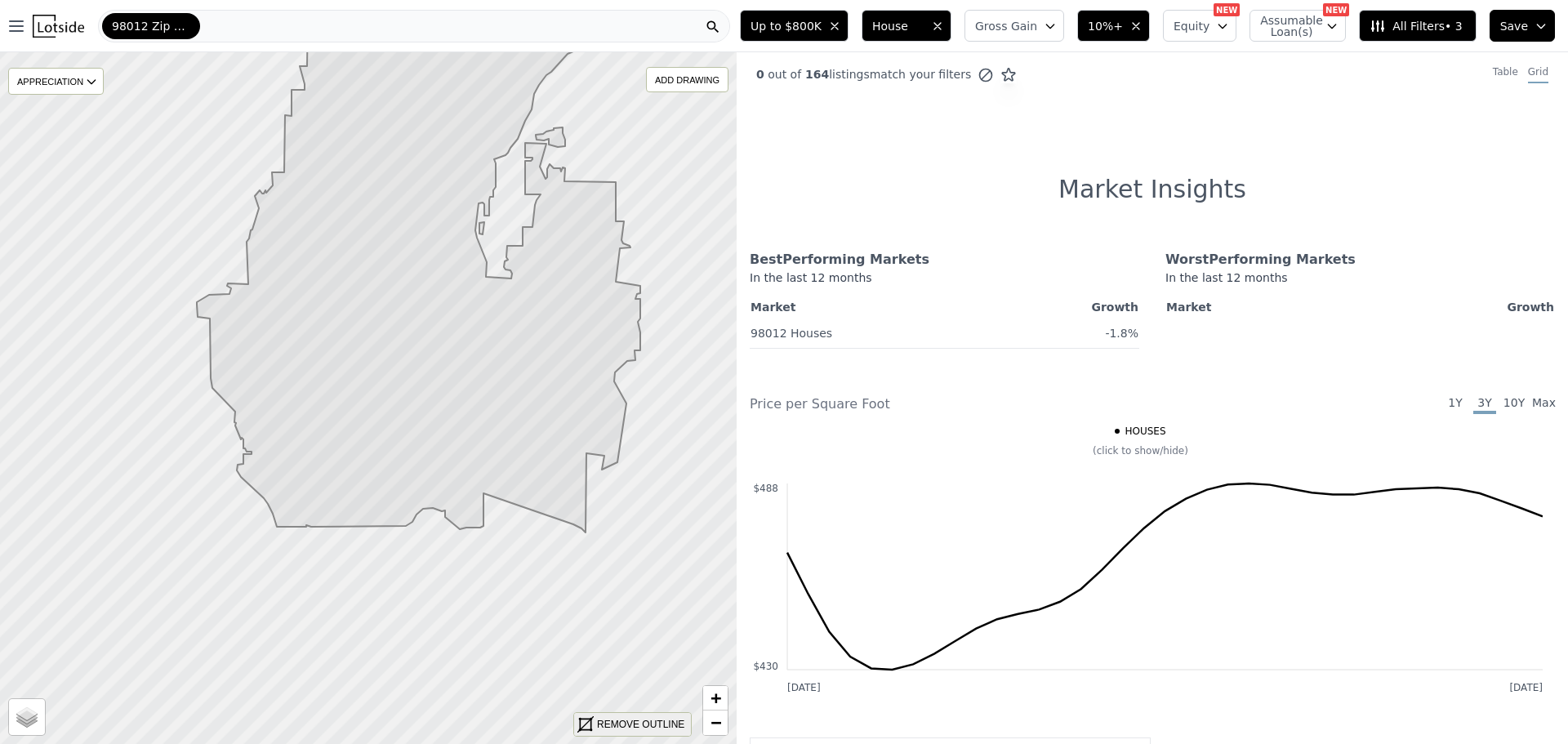
click at [644, 728] on div "REMOVE OUTLINE" at bounding box center [640, 724] width 87 height 15
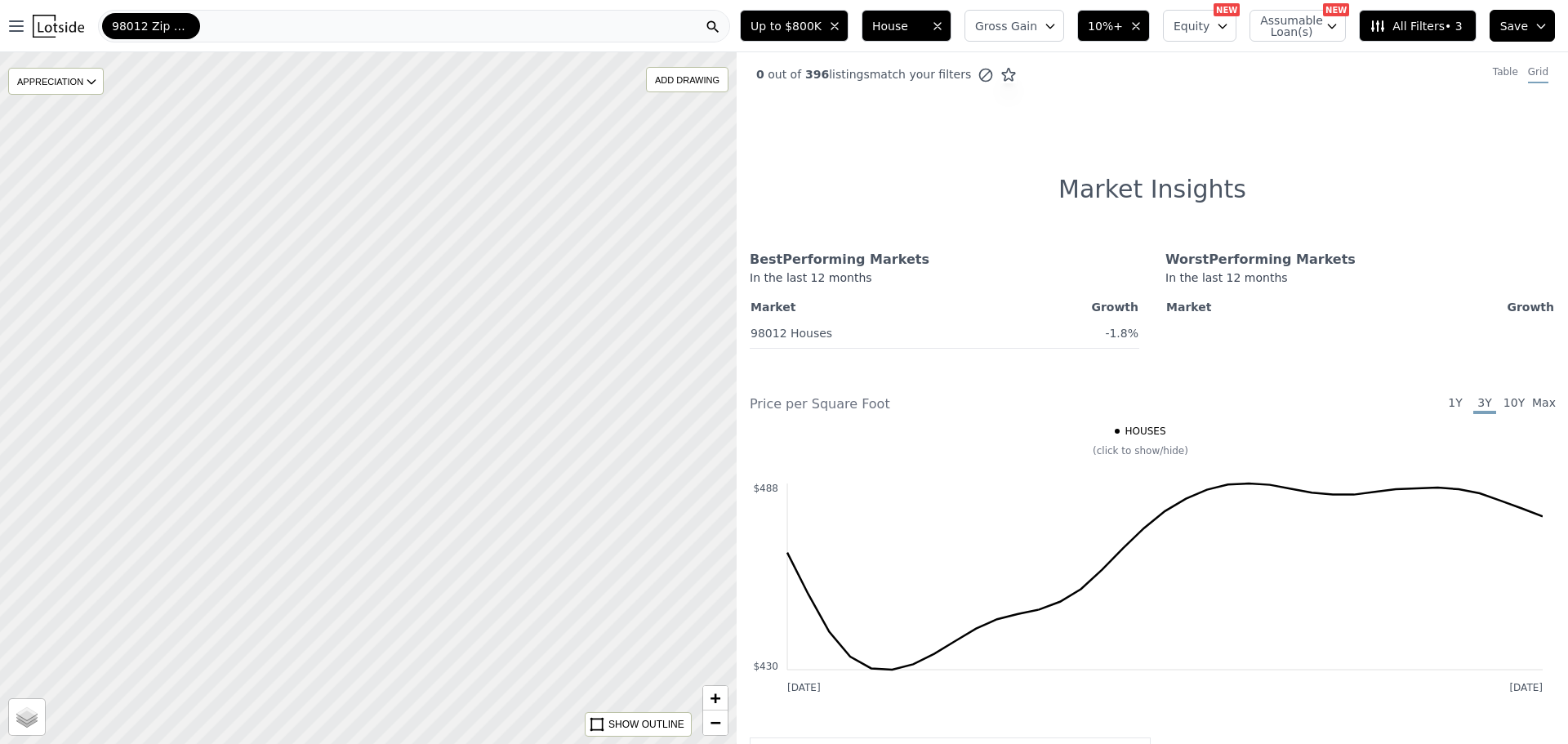
drag, startPoint x: 561, startPoint y: 514, endPoint x: 80, endPoint y: 479, distance: 482.3
click at [85, 491] on div at bounding box center [353, 392] width 884 height 829
drag, startPoint x: 483, startPoint y: 580, endPoint x: 428, endPoint y: 667, distance: 102.9
click at [459, 743] on html "Open main menu 98012 Zip Code Up to $800K House Gross Gain 10%+ Equity NEW Assu…" at bounding box center [784, 372] width 1568 height 744
drag, startPoint x: 363, startPoint y: 384, endPoint x: 352, endPoint y: 532, distance: 148.4
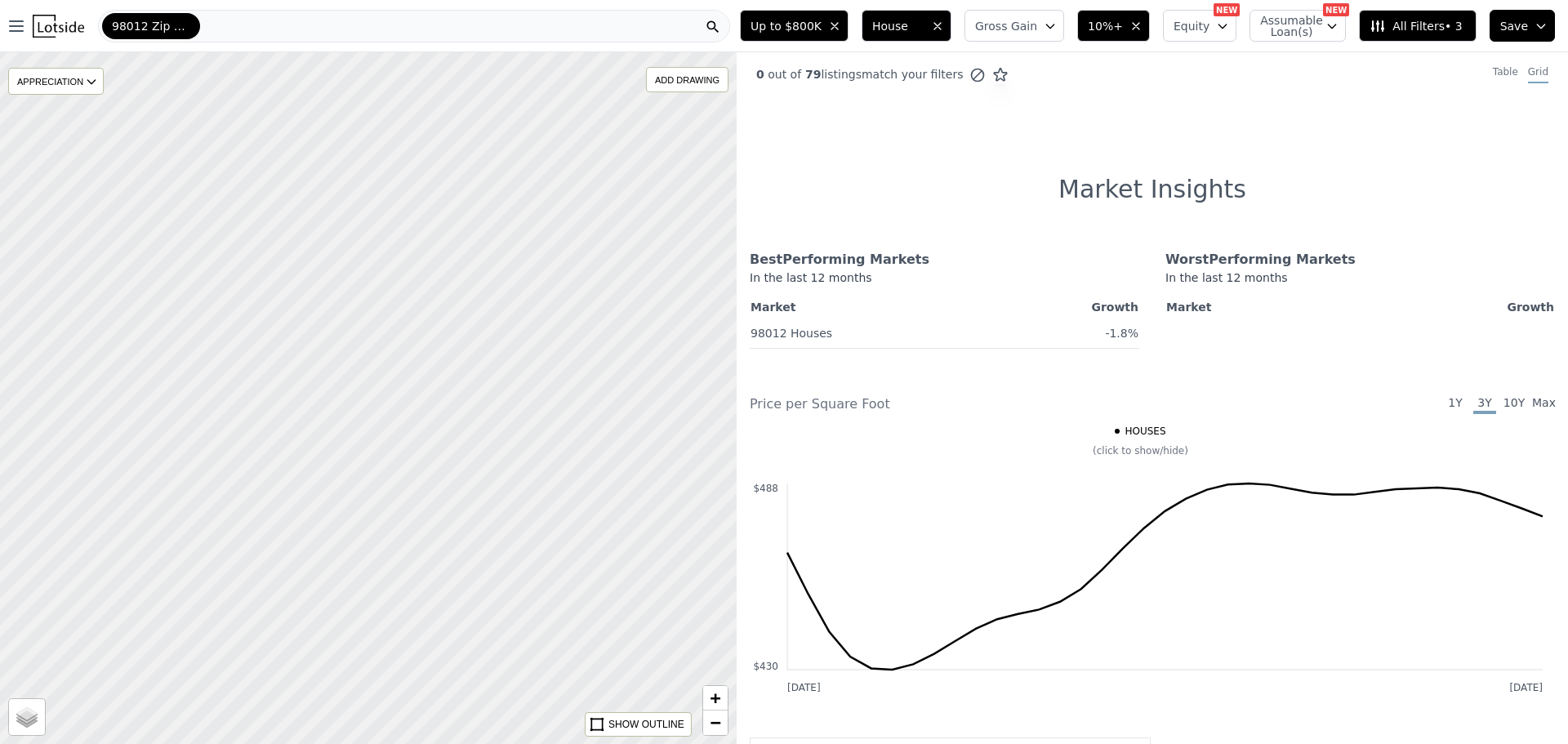
click at [352, 532] on div at bounding box center [367, 397] width 884 height 829
click at [1123, 19] on span "10%+" at bounding box center [1105, 25] width 36 height 16
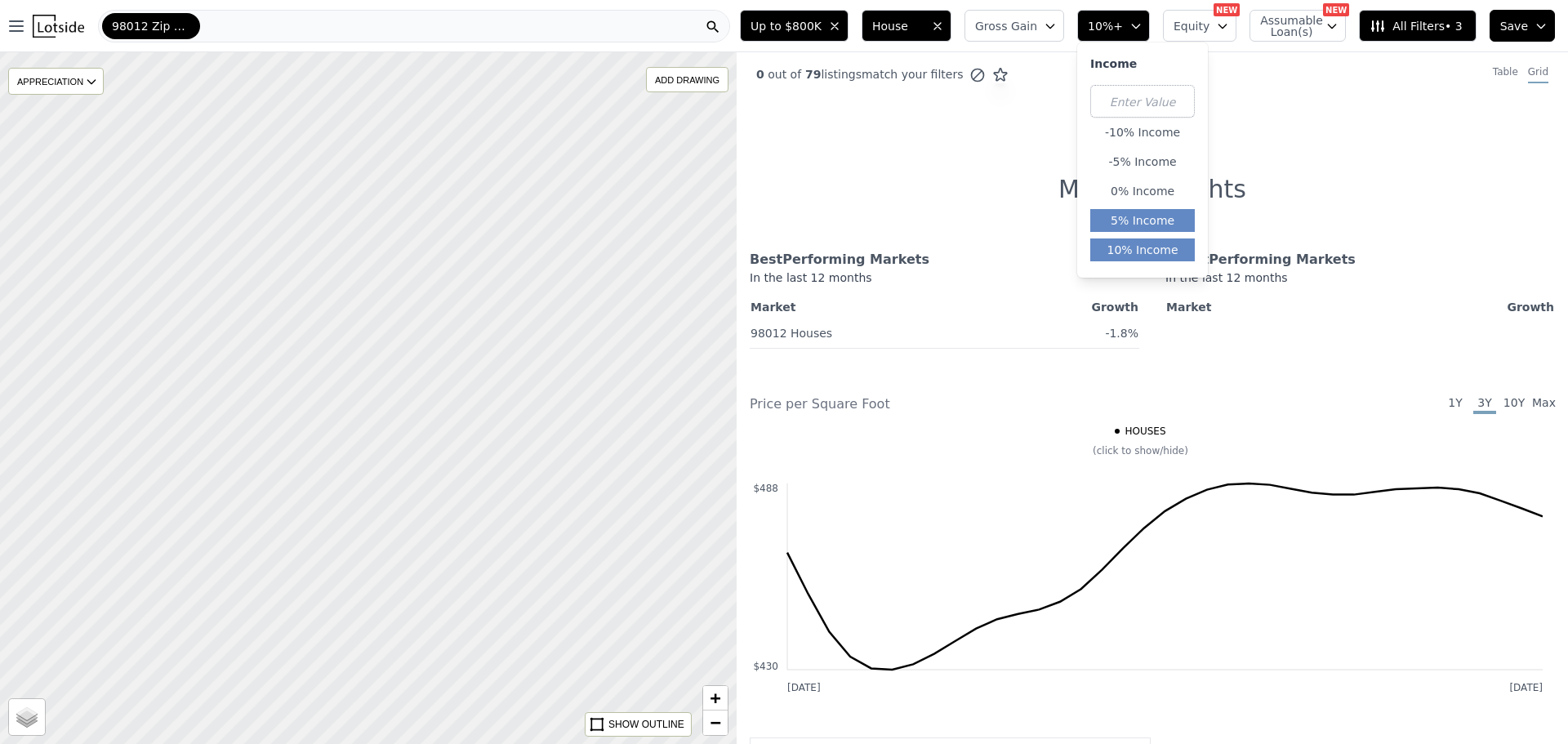
click at [1158, 222] on button "5% Income" at bounding box center [1143, 221] width 105 height 22
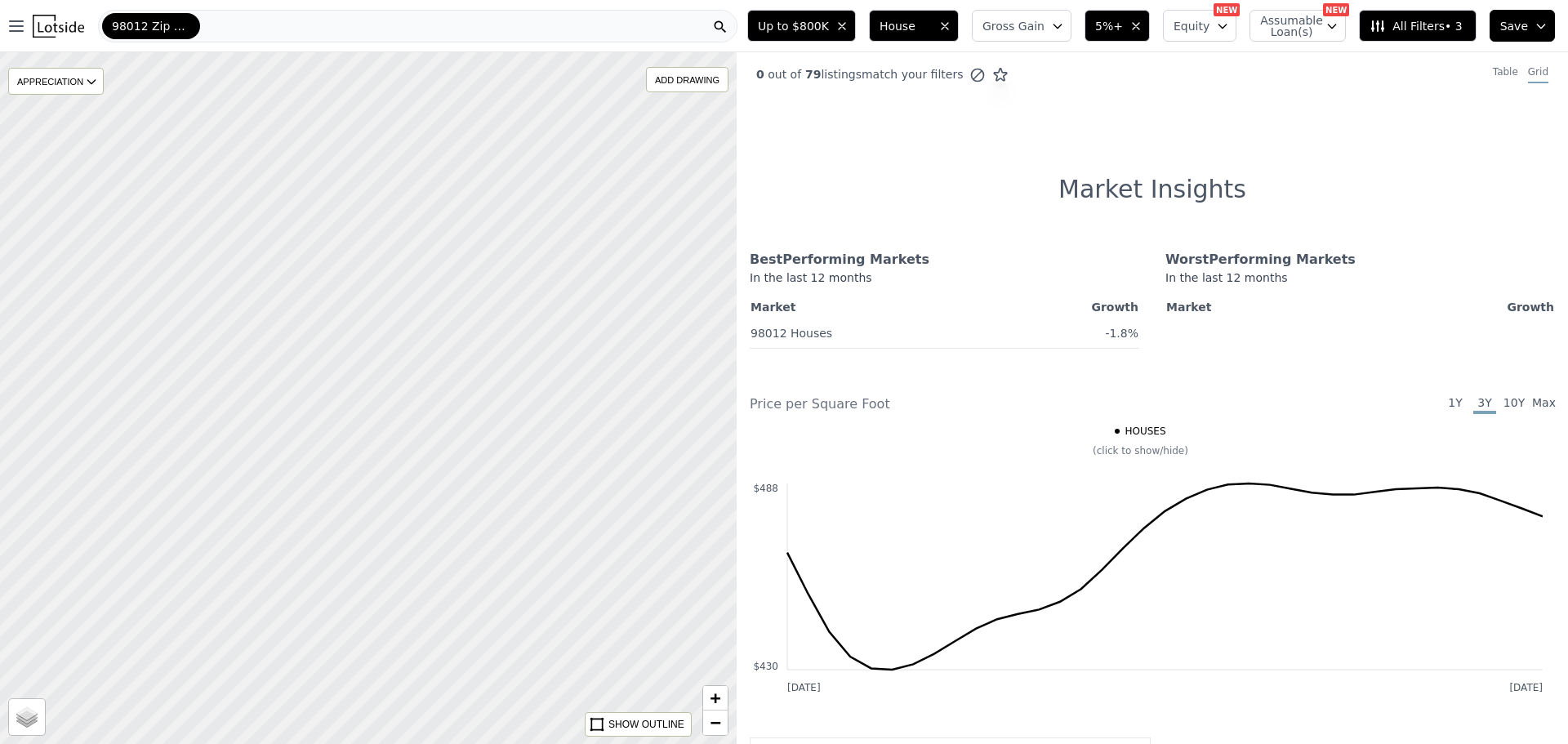
drag, startPoint x: 425, startPoint y: 279, endPoint x: 395, endPoint y: 285, distance: 30.6
click at [398, 285] on div at bounding box center [367, 397] width 884 height 829
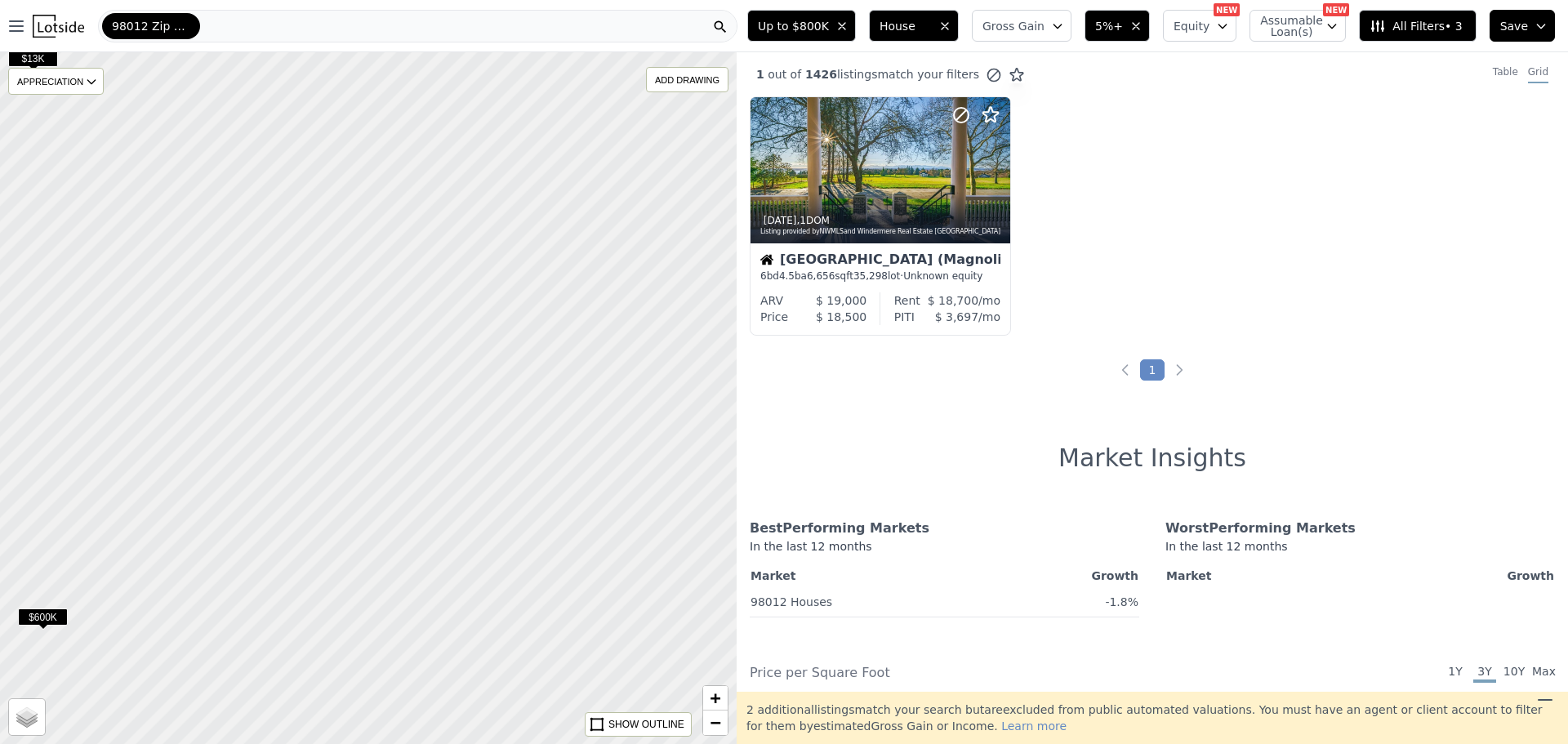
drag, startPoint x: 345, startPoint y: 582, endPoint x: 201, endPoint y: 581, distance: 144.0
click at [201, 581] on div at bounding box center [367, 397] width 884 height 829
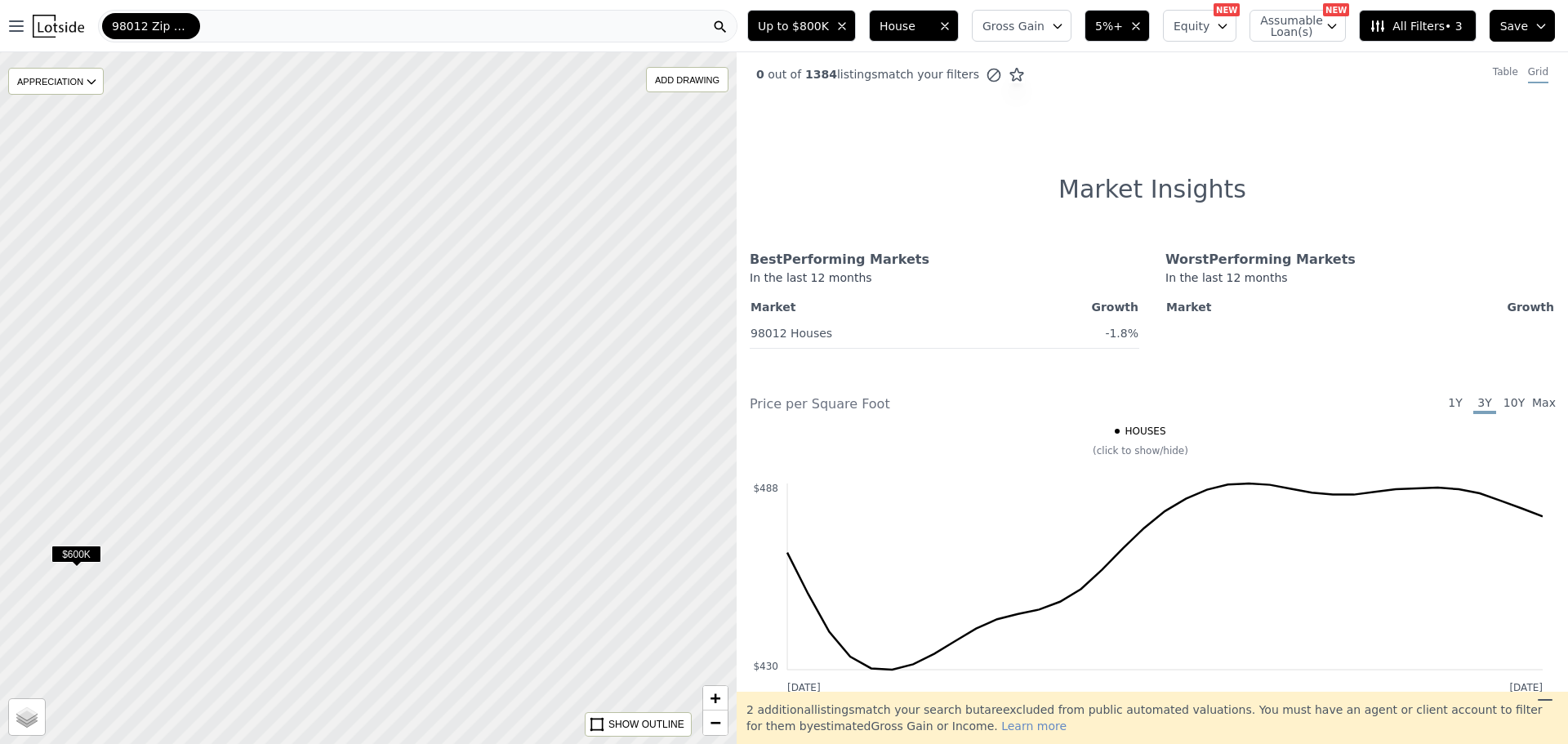
drag, startPoint x: 446, startPoint y: 472, endPoint x: 568, endPoint y: 315, distance: 198.8
click at [561, 321] on div at bounding box center [377, 382] width 884 height 829
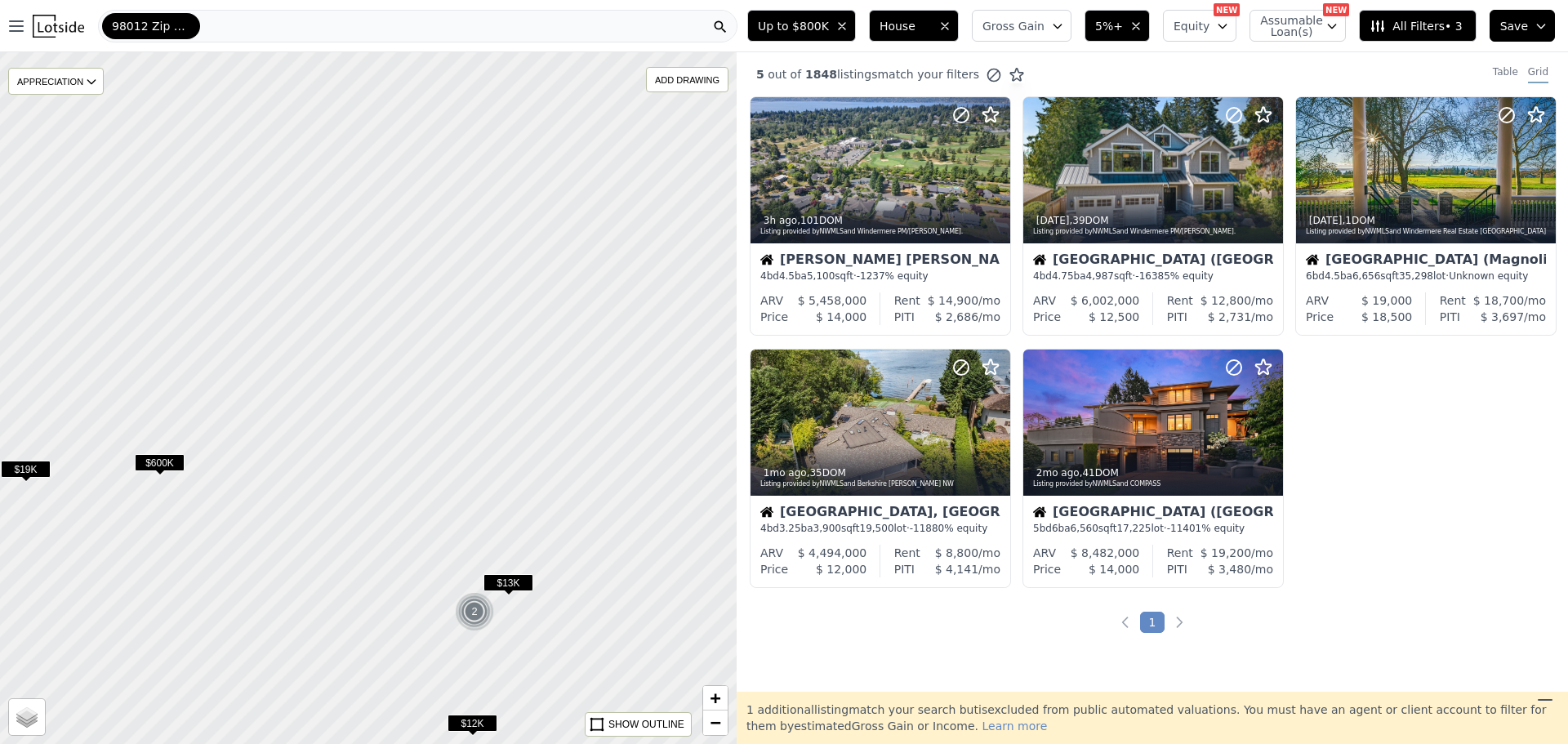
click at [159, 461] on span "$600K" at bounding box center [159, 463] width 50 height 17
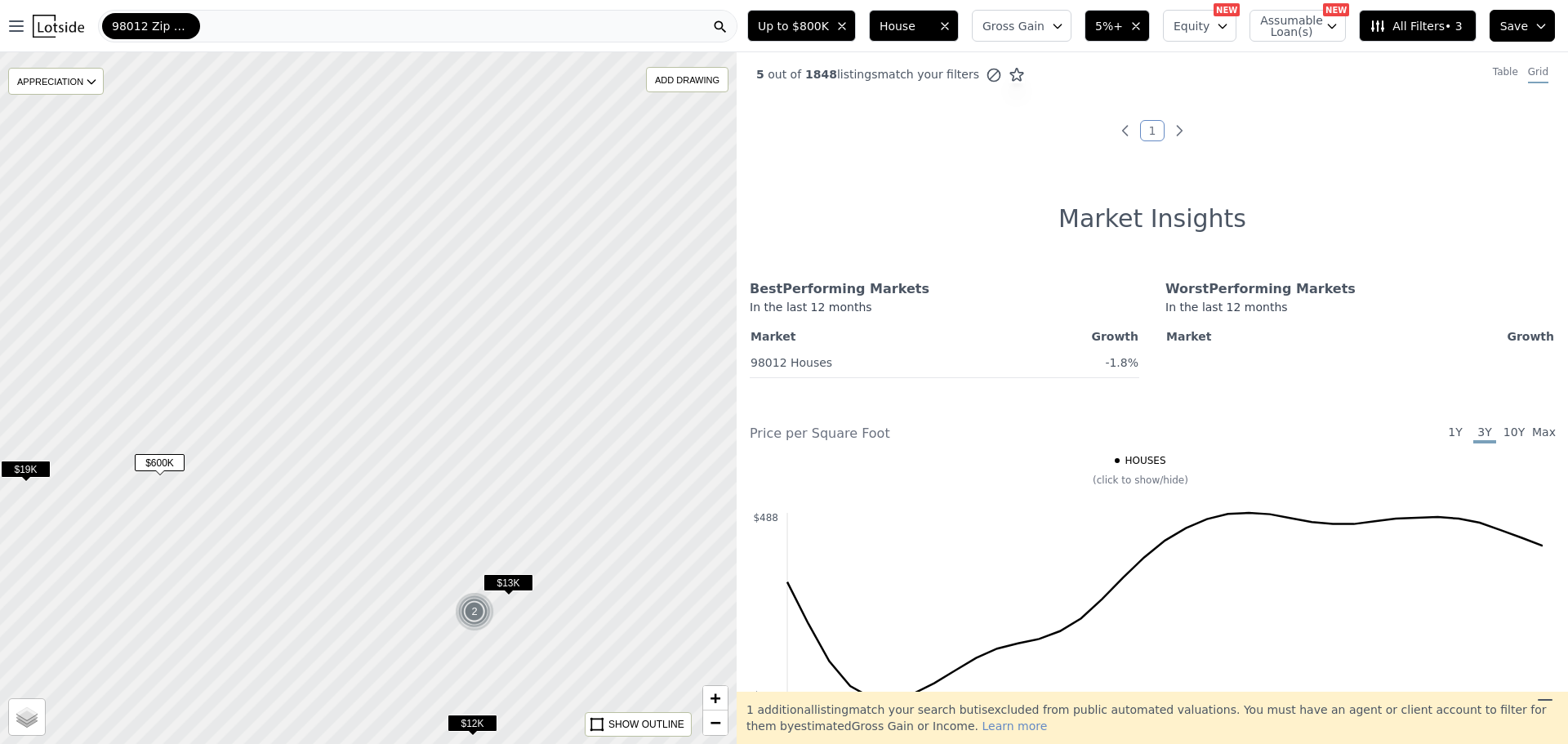
click at [34, 469] on span "$19K" at bounding box center [25, 469] width 50 height 17
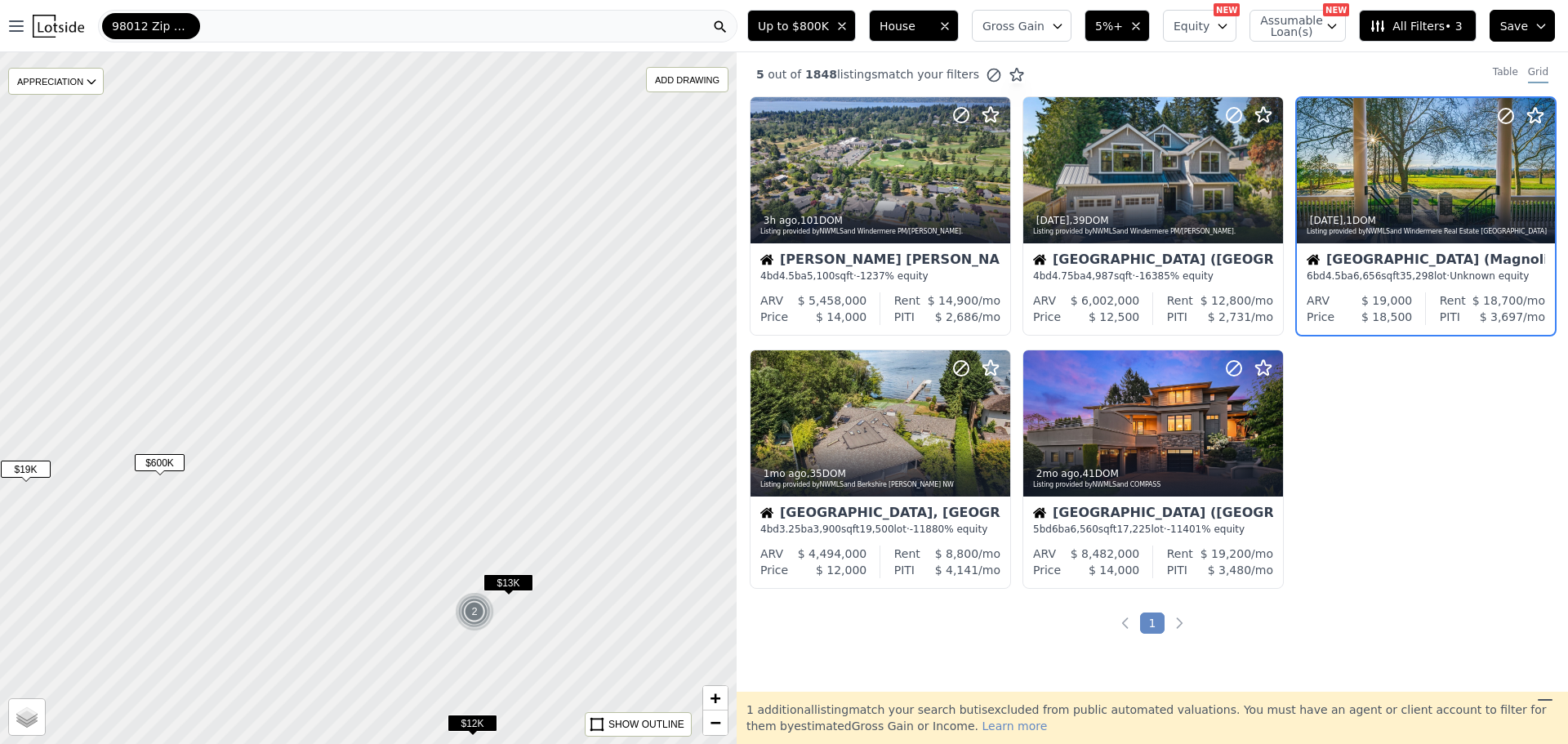
click at [158, 465] on span "$600K" at bounding box center [159, 463] width 50 height 17
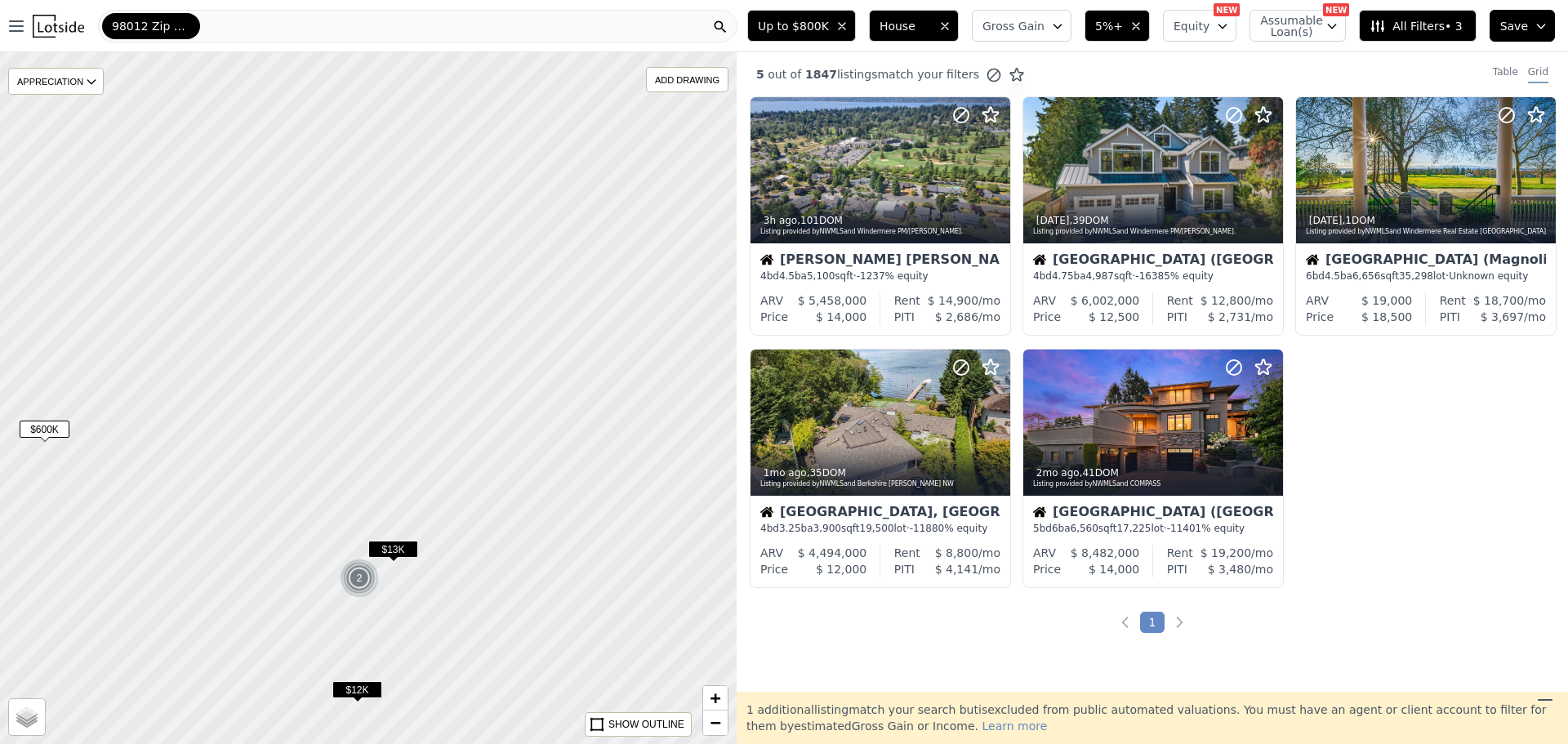
drag, startPoint x: 635, startPoint y: 379, endPoint x: 475, endPoint y: 420, distance: 165.2
click at [513, 337] on div at bounding box center [367, 395] width 884 height 829
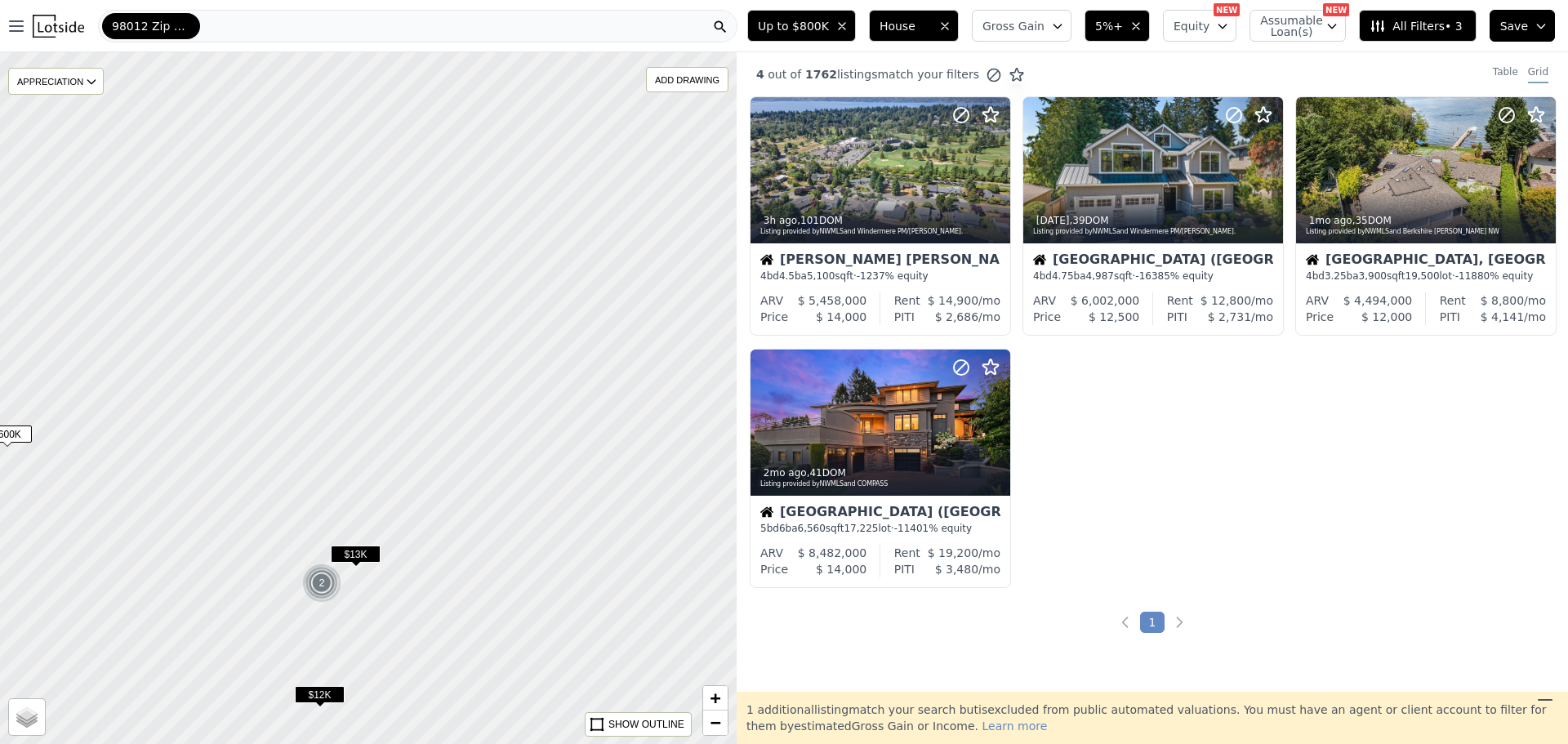
drag, startPoint x: 671, startPoint y: 408, endPoint x: 578, endPoint y: 451, distance: 102.5
click at [578, 454] on div at bounding box center [354, 405] width 884 height 829
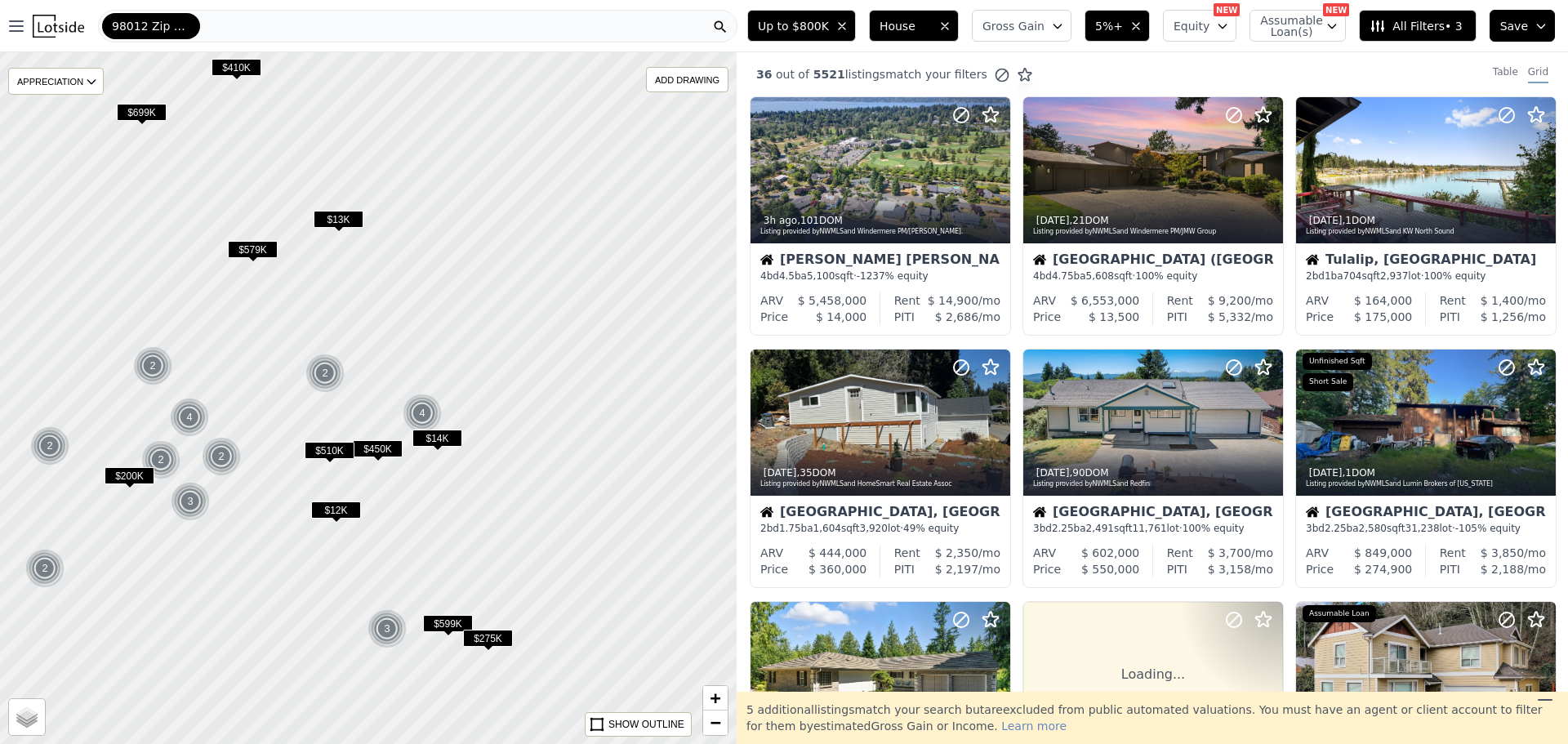
drag, startPoint x: 613, startPoint y: 467, endPoint x: 534, endPoint y: 390, distance: 110.3
click at [534, 390] on div at bounding box center [367, 397] width 884 height 829
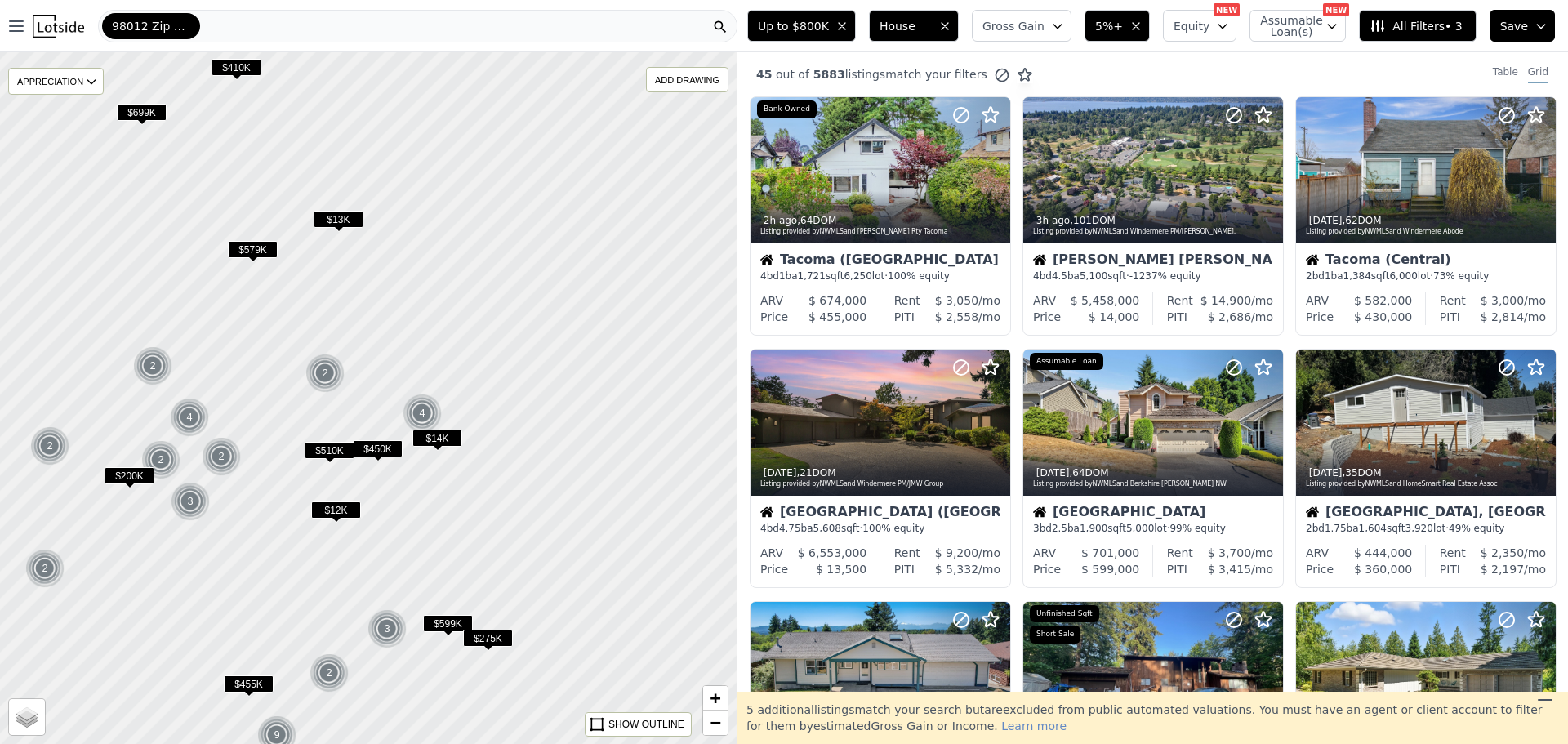
click at [383, 451] on span "$450K" at bounding box center [377, 449] width 50 height 17
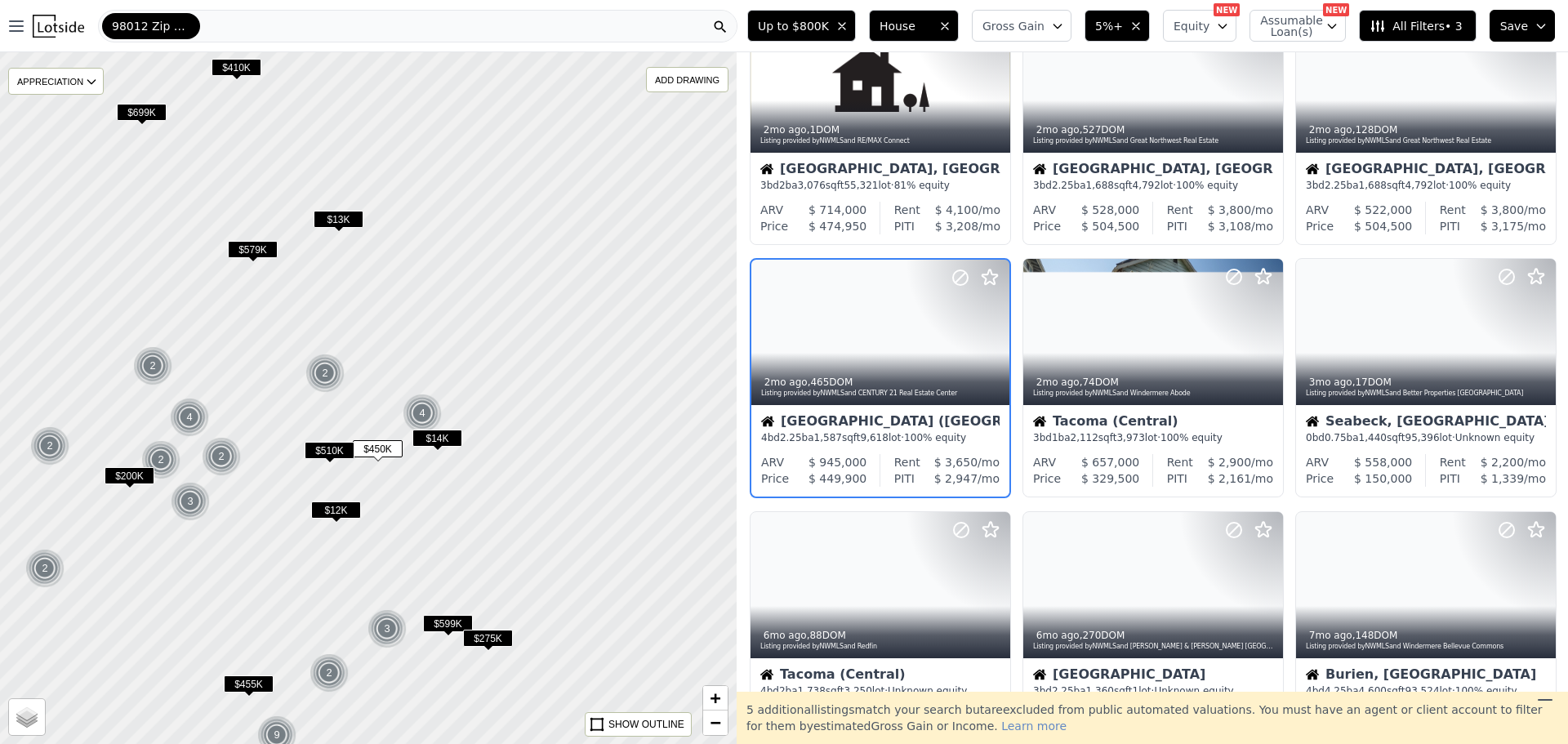
scroll to position [96, 0]
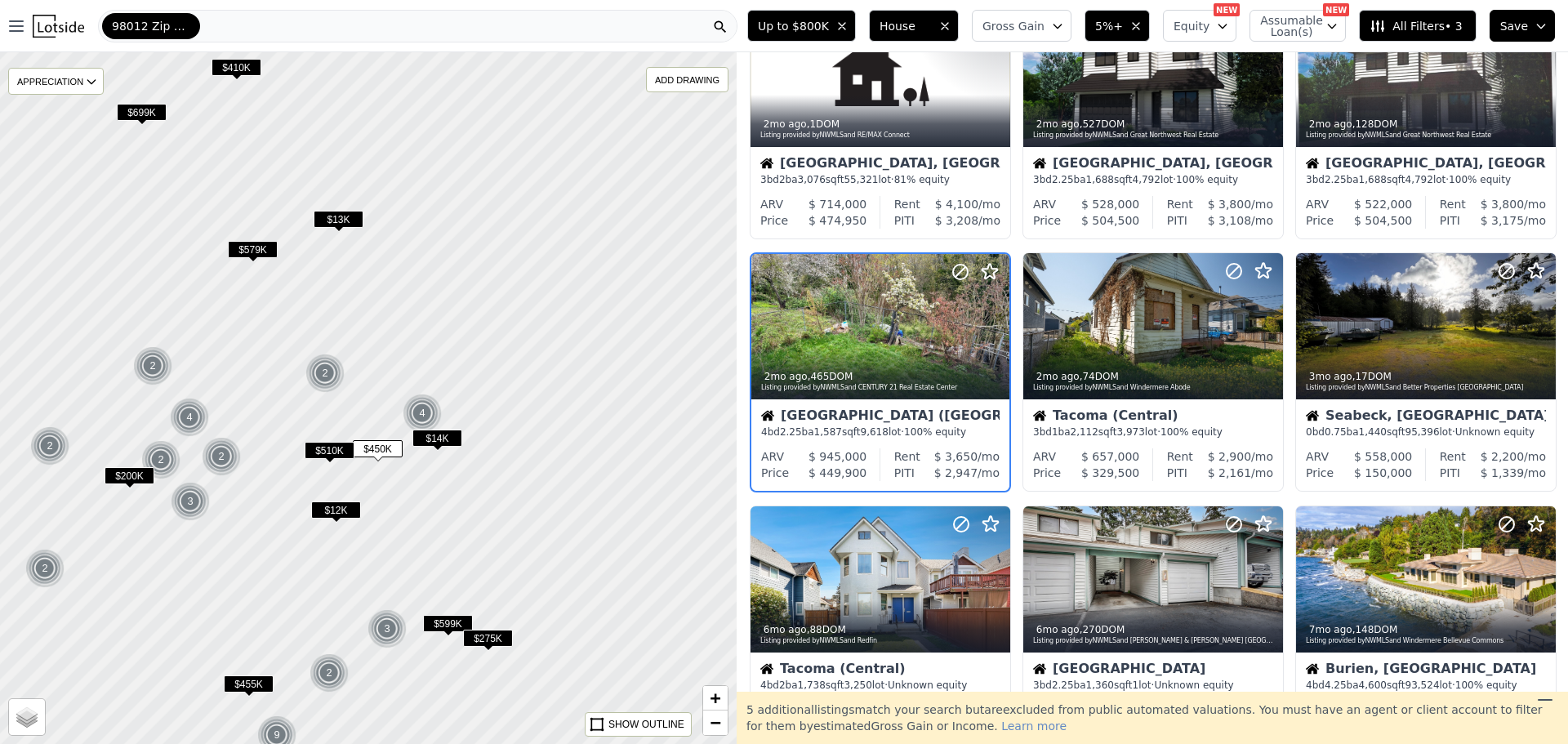
click at [319, 451] on span "$510K" at bounding box center [329, 450] width 50 height 17
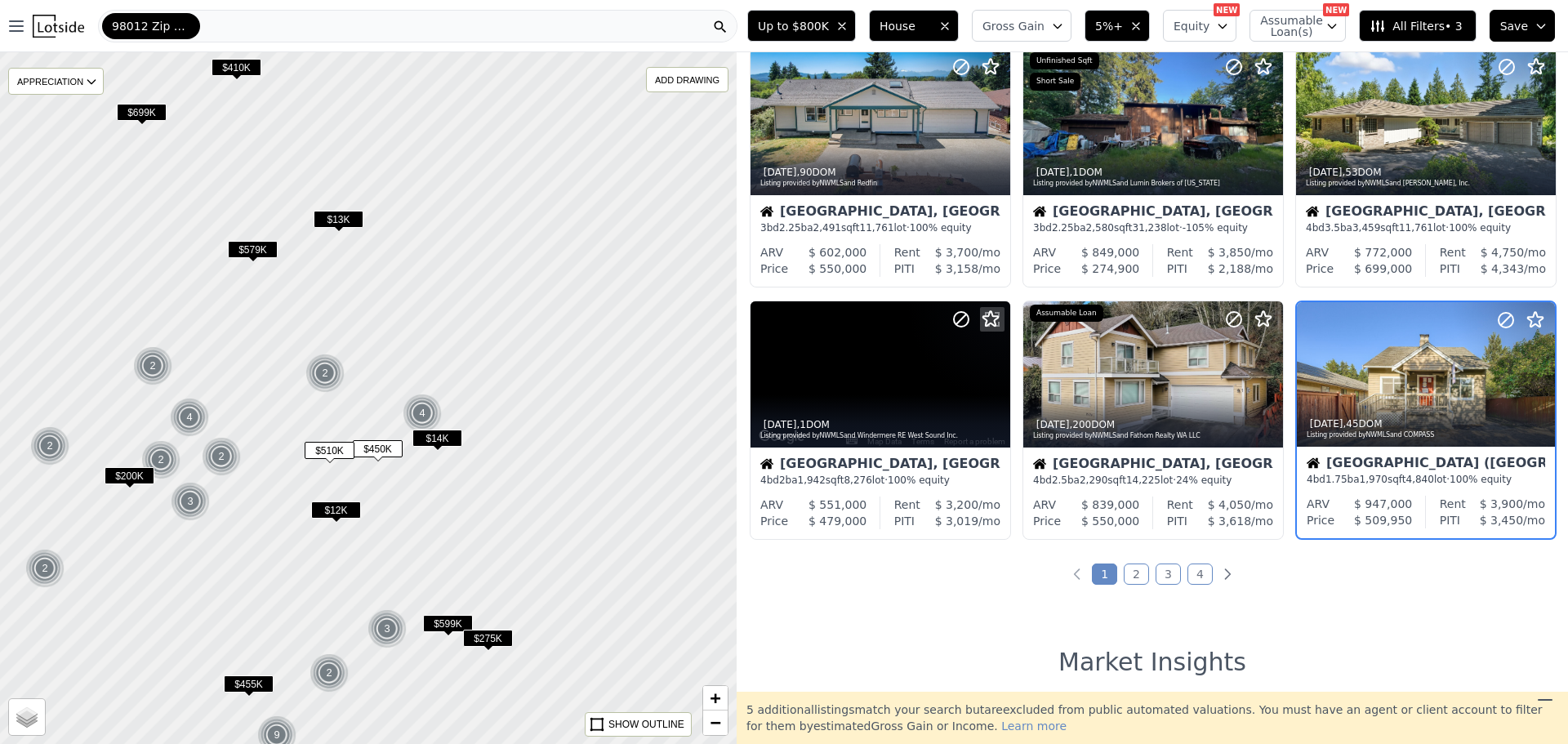
scroll to position [601, 0]
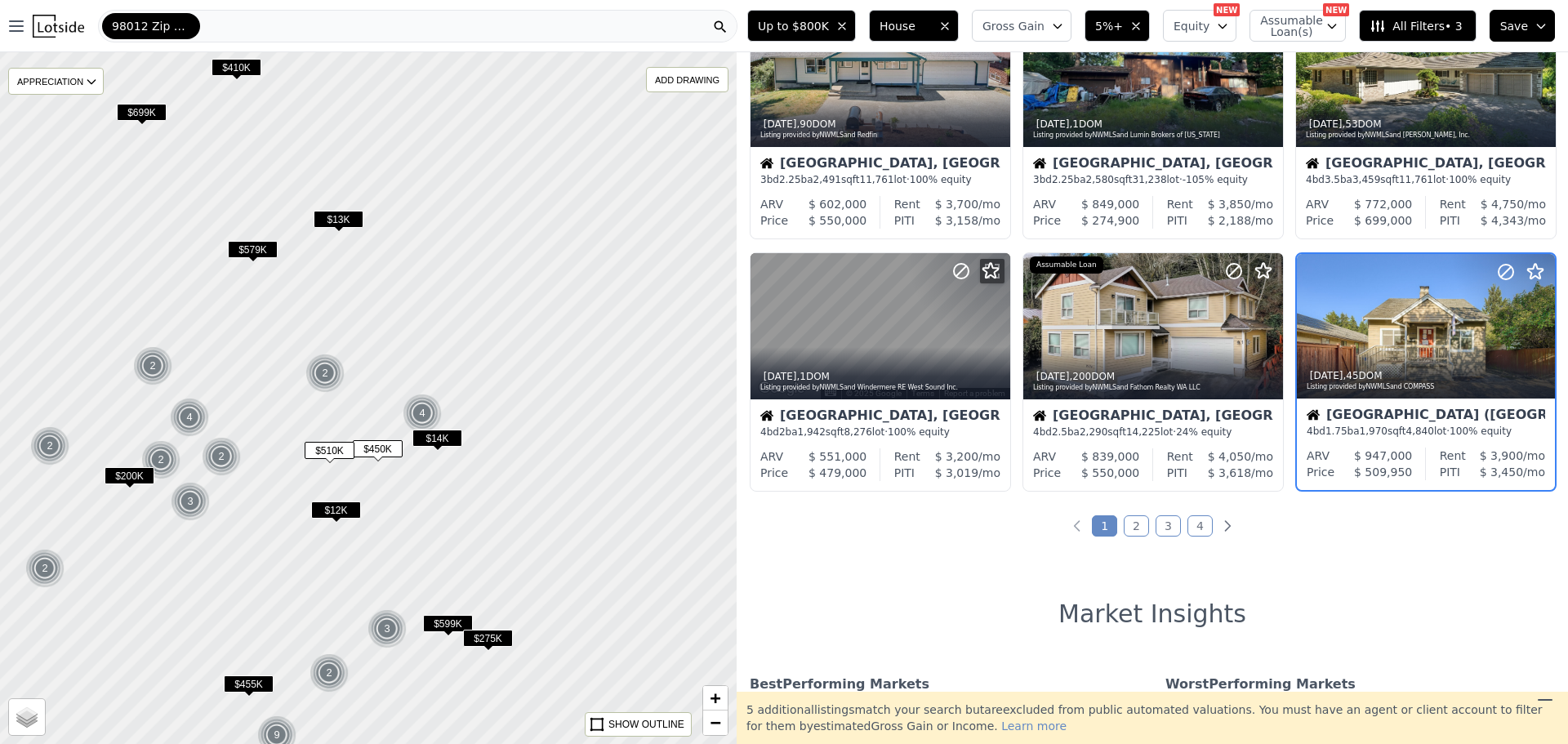
click at [444, 629] on span "$599K" at bounding box center [447, 623] width 50 height 17
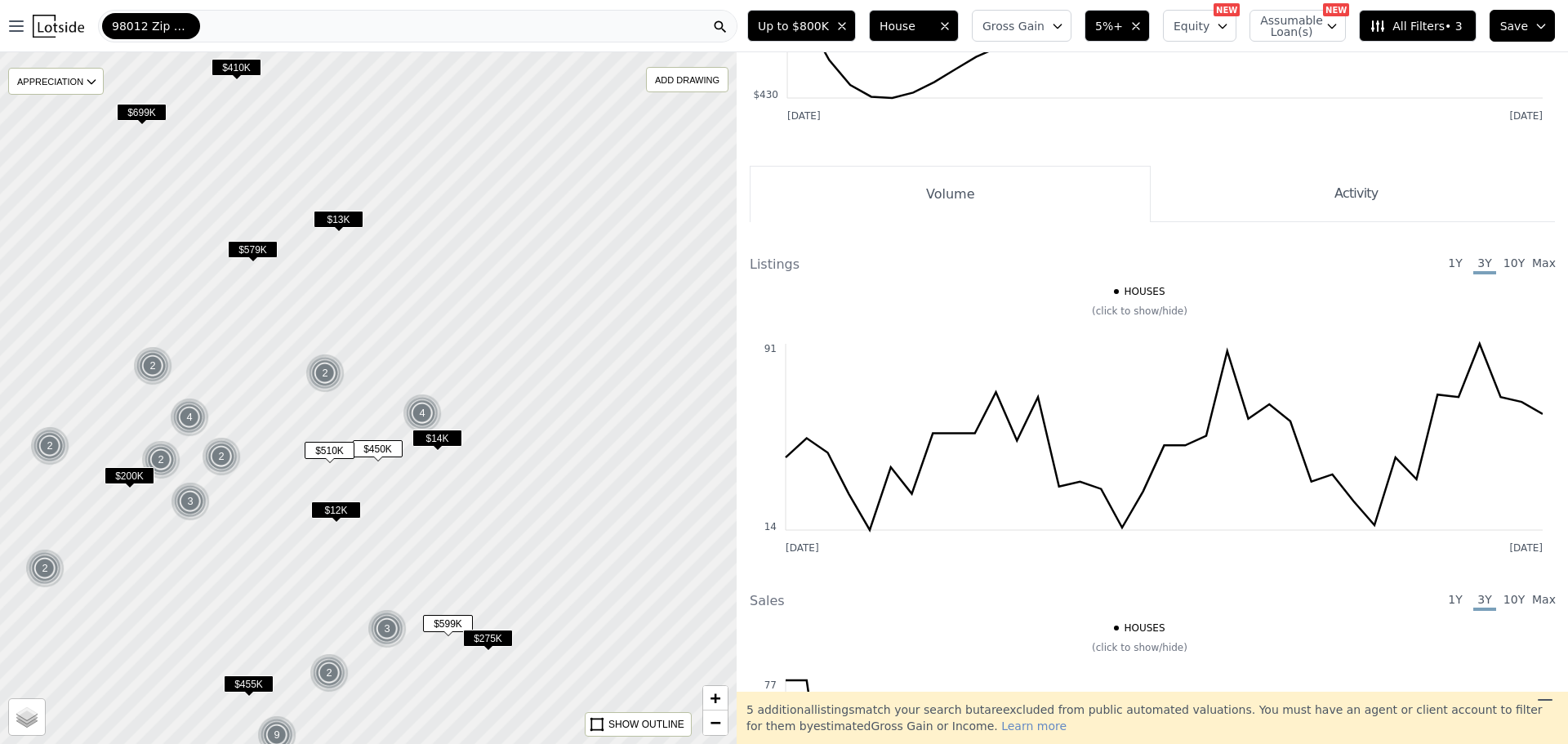
click at [485, 638] on span "$275K" at bounding box center [487, 637] width 50 height 17
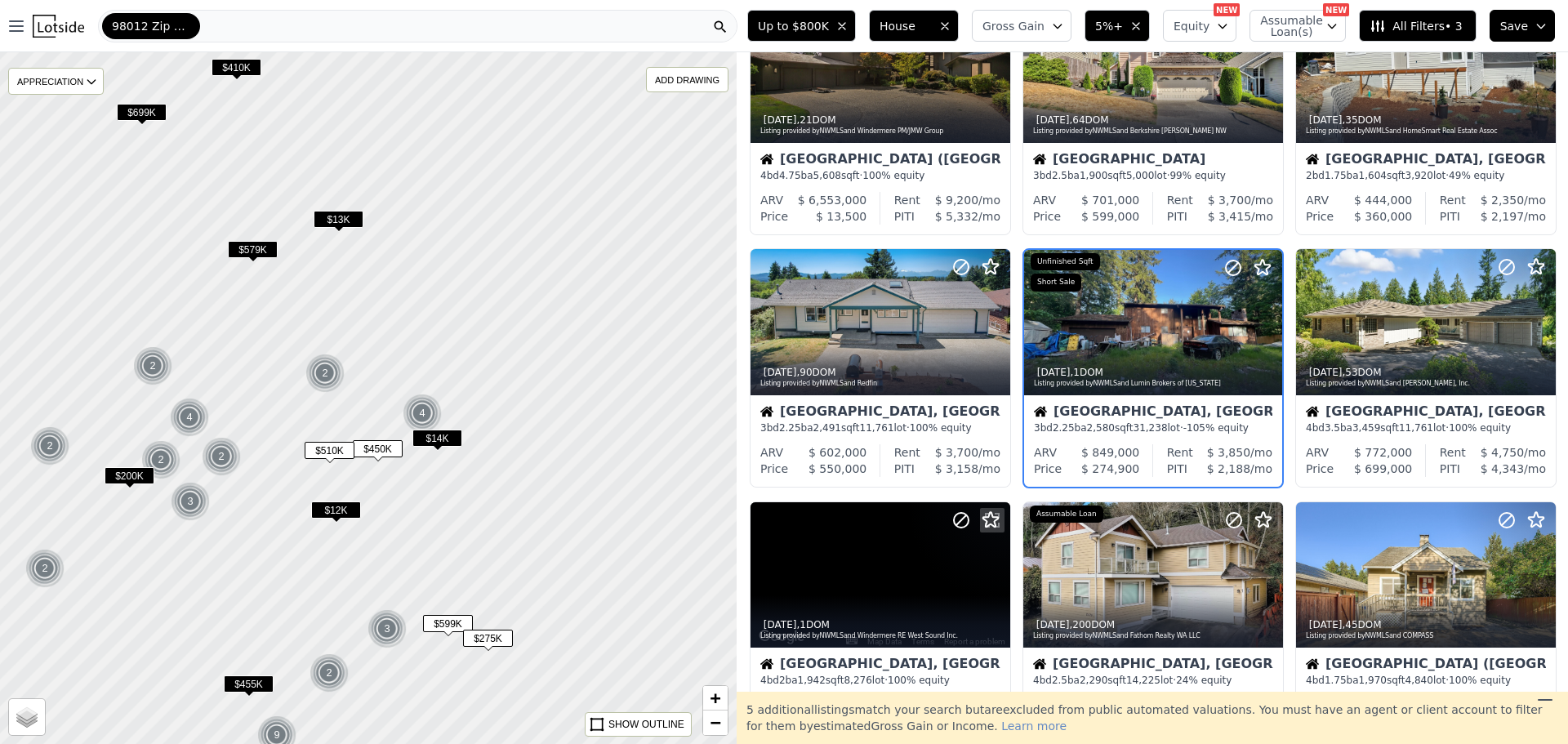
scroll to position [349, 0]
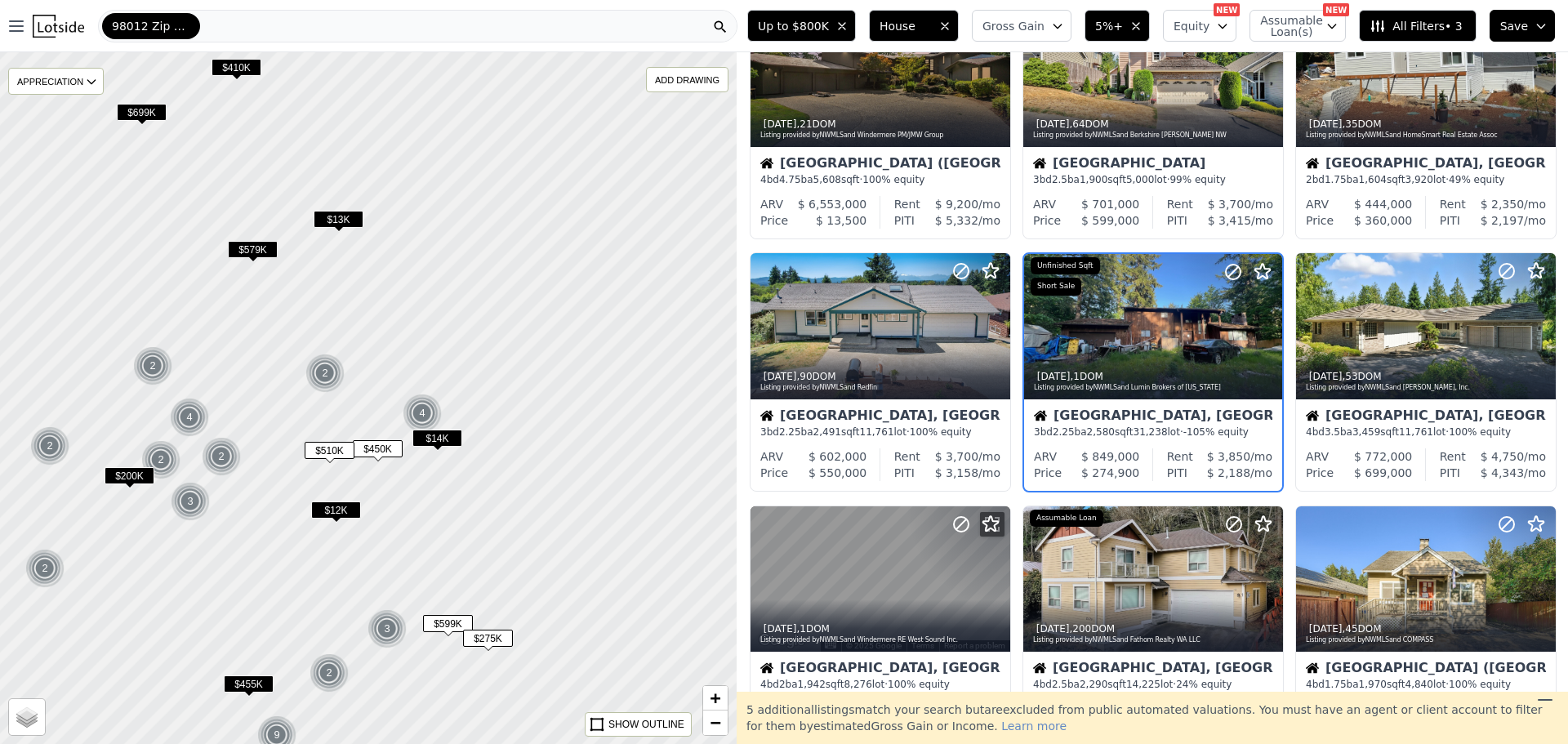
click at [345, 222] on span "$13K" at bounding box center [338, 219] width 50 height 17
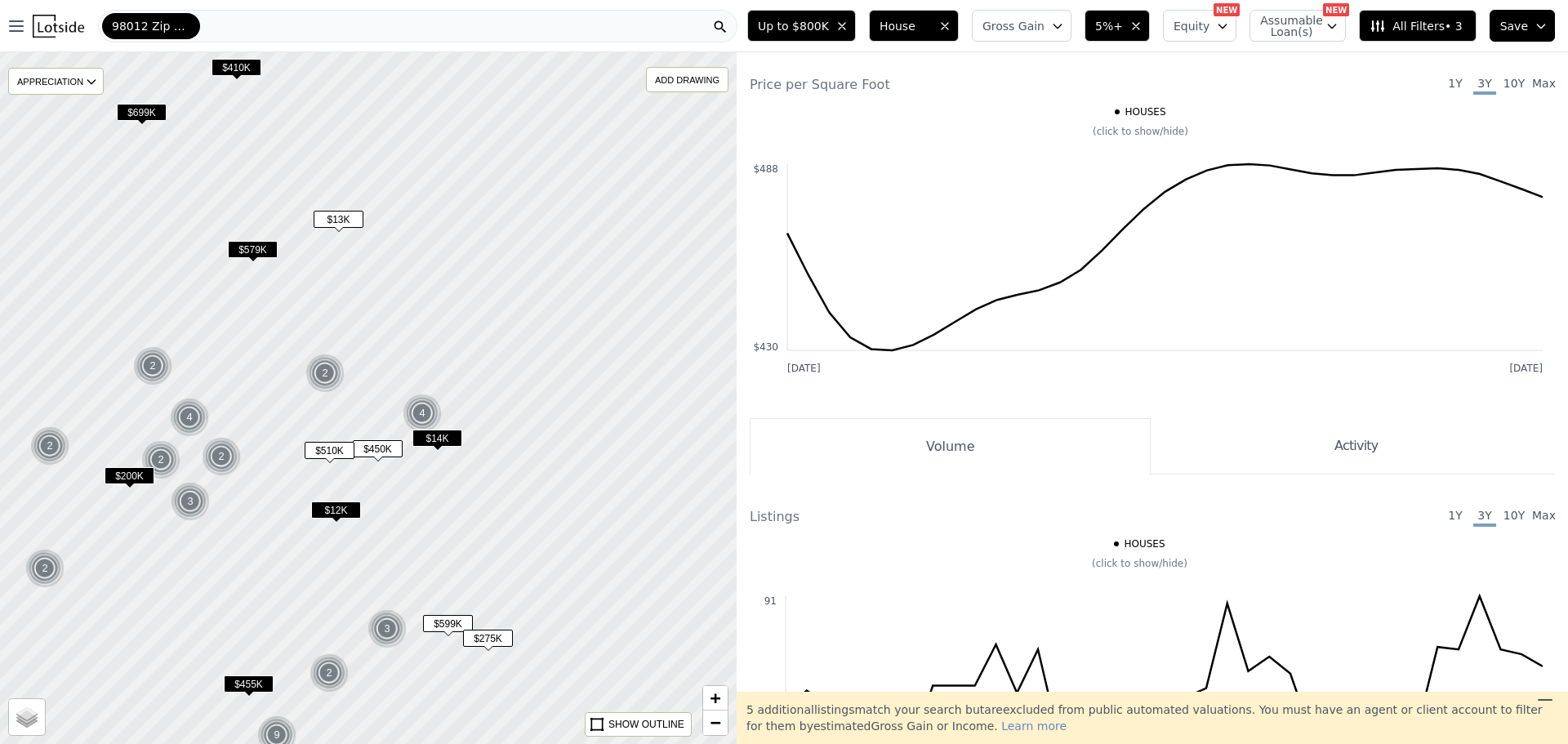
click at [259, 251] on span "$579K" at bounding box center [252, 250] width 50 height 17
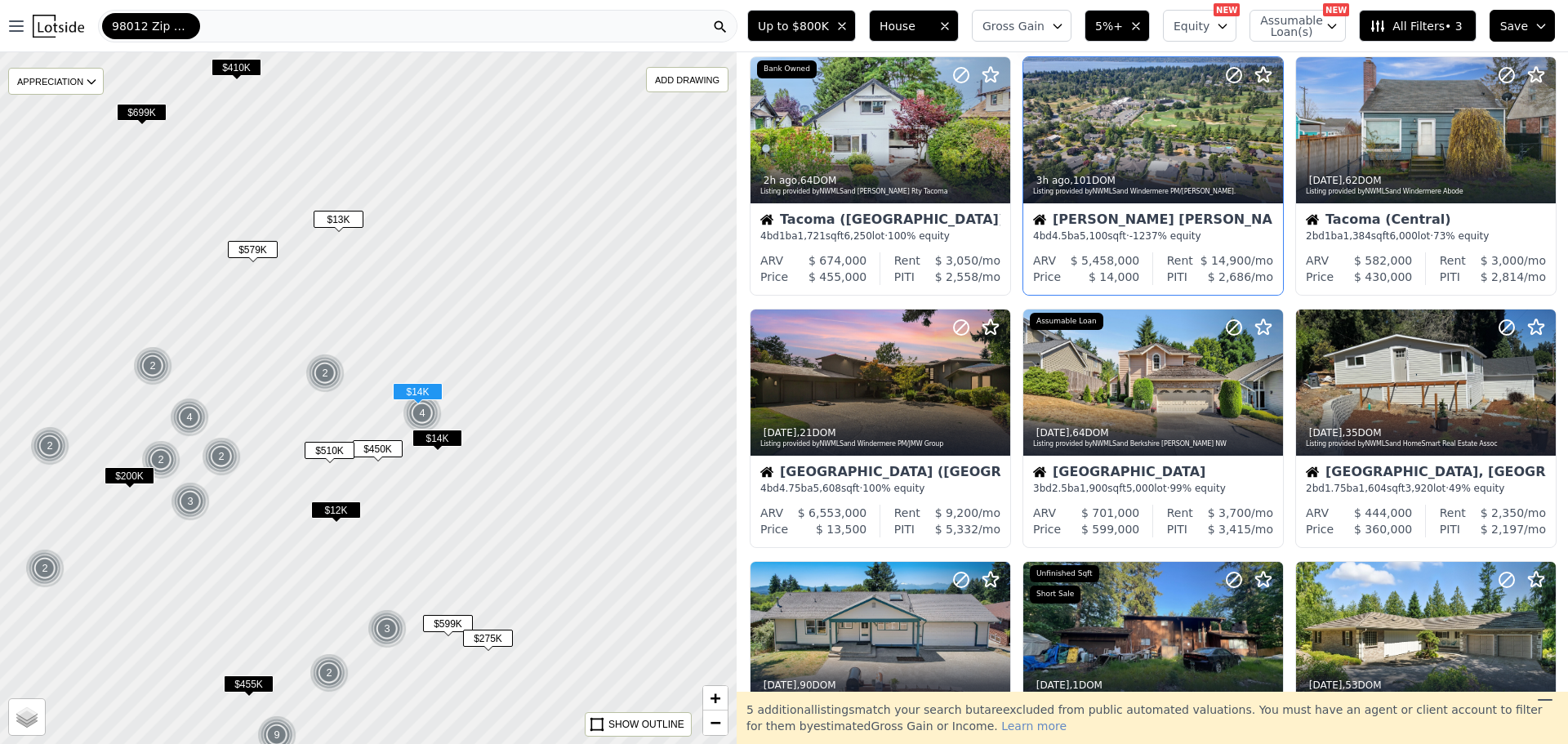
scroll to position [41, 0]
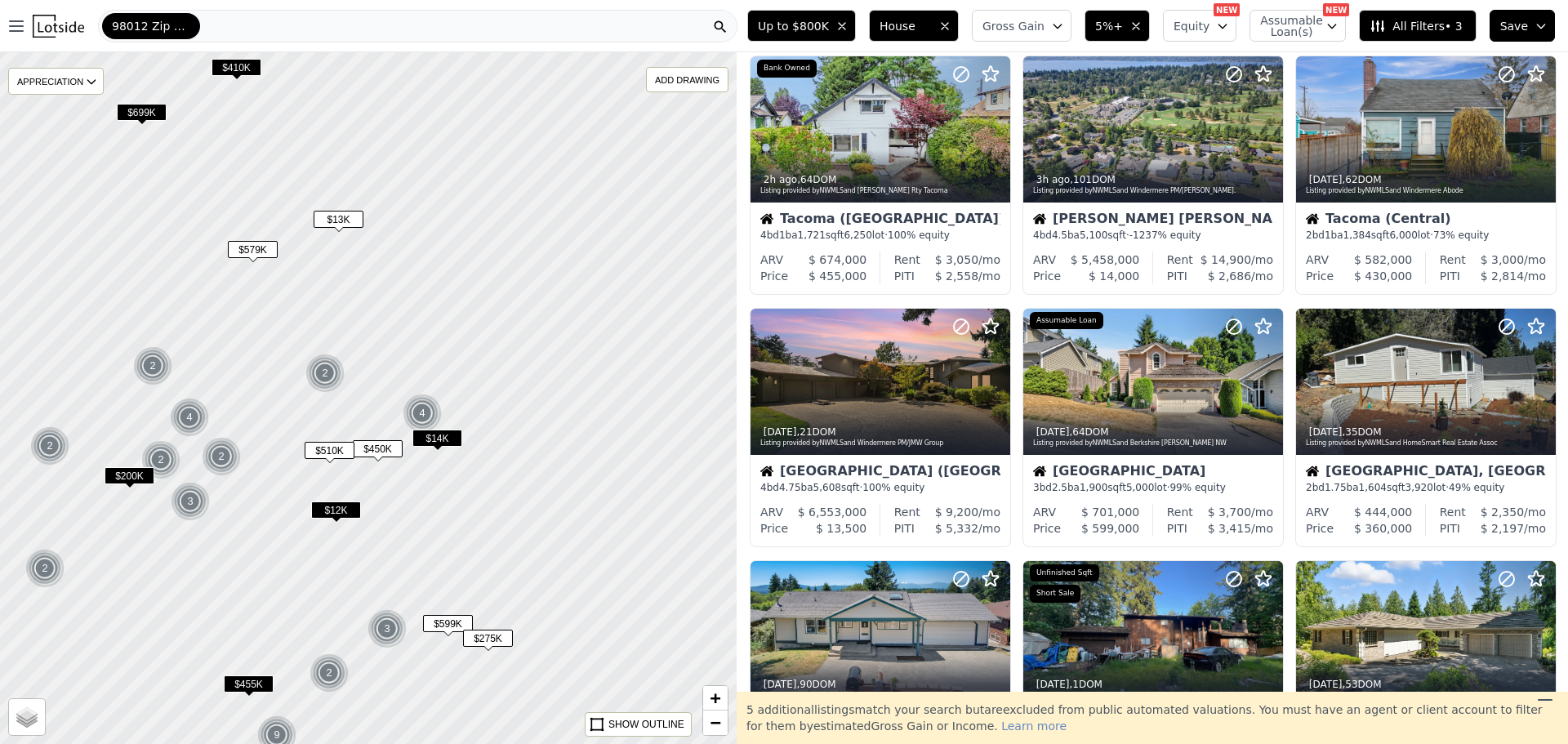
click at [1131, 16] on button "5%+" at bounding box center [1117, 25] width 65 height 32
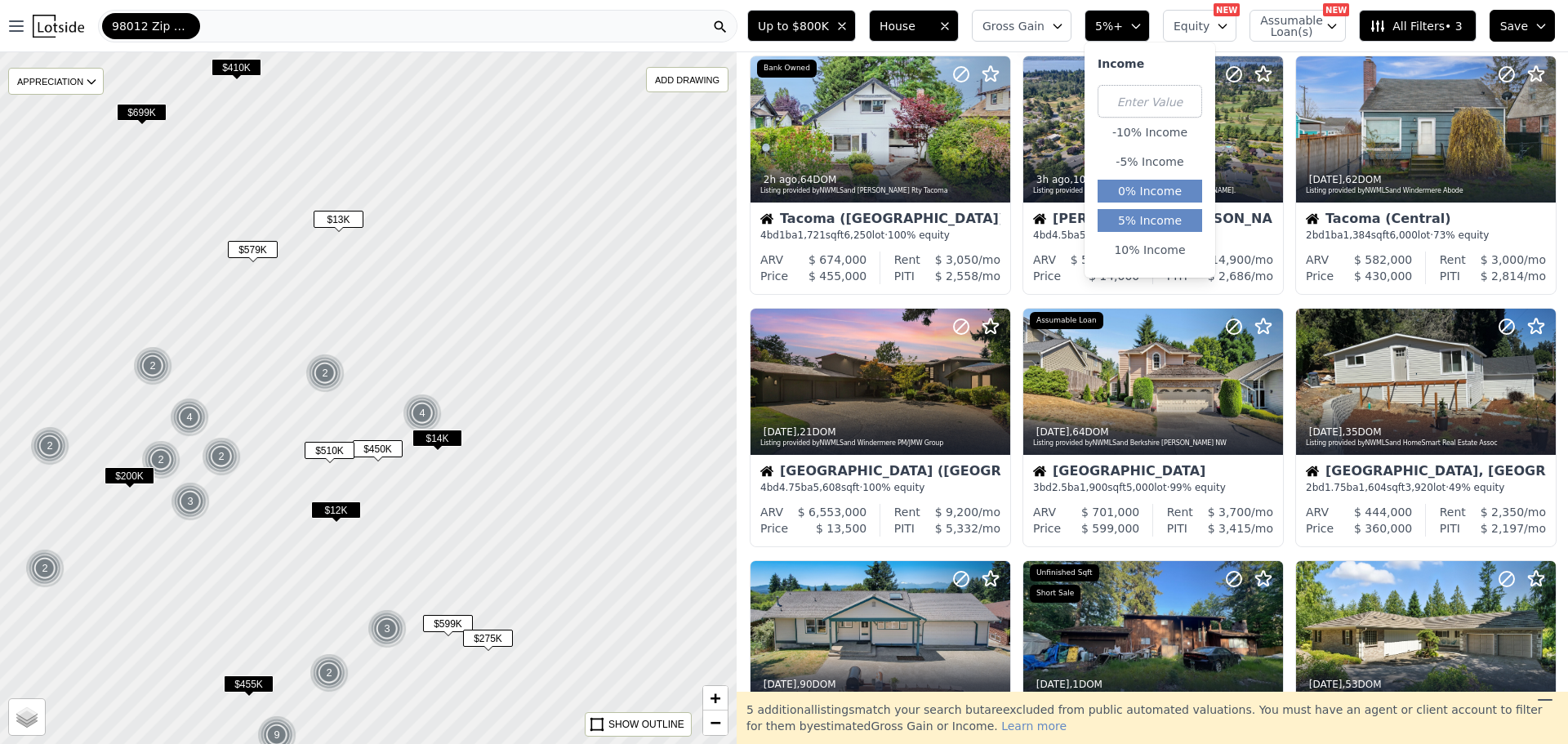
click at [1158, 194] on button "0% Income" at bounding box center [1150, 191] width 105 height 22
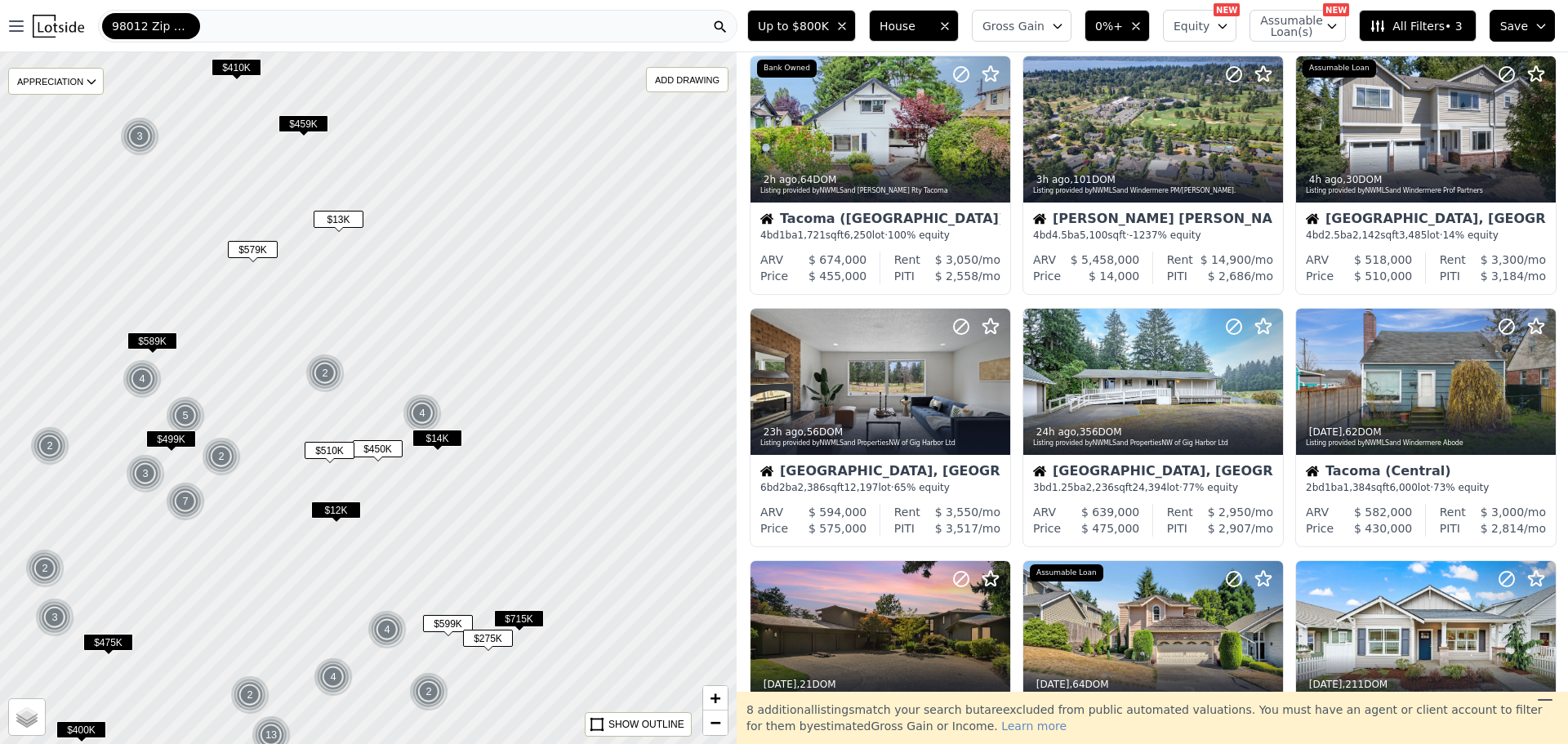
click at [921, 27] on span "House" at bounding box center [906, 25] width 52 height 16
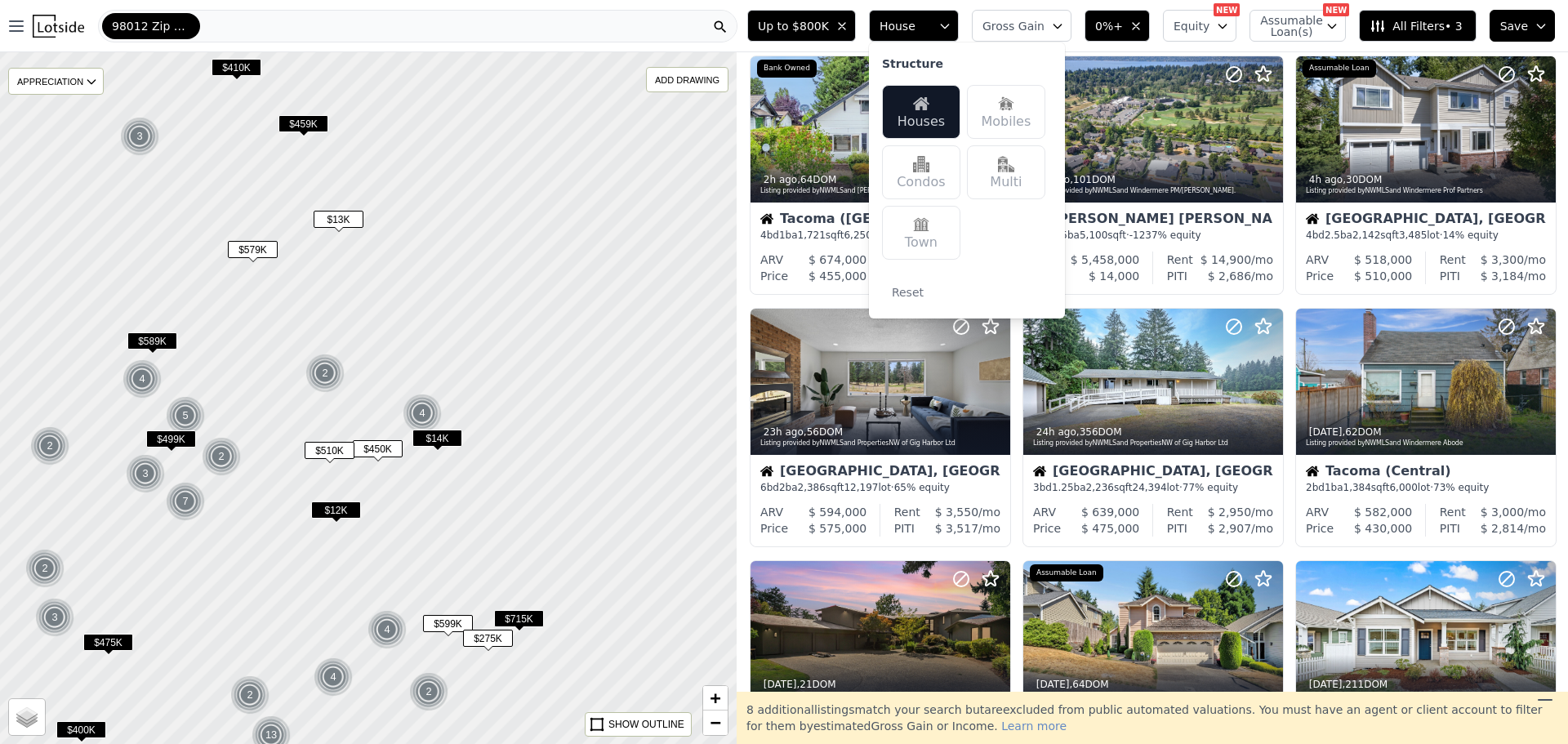
click at [957, 167] on div "Condos" at bounding box center [921, 172] width 79 height 54
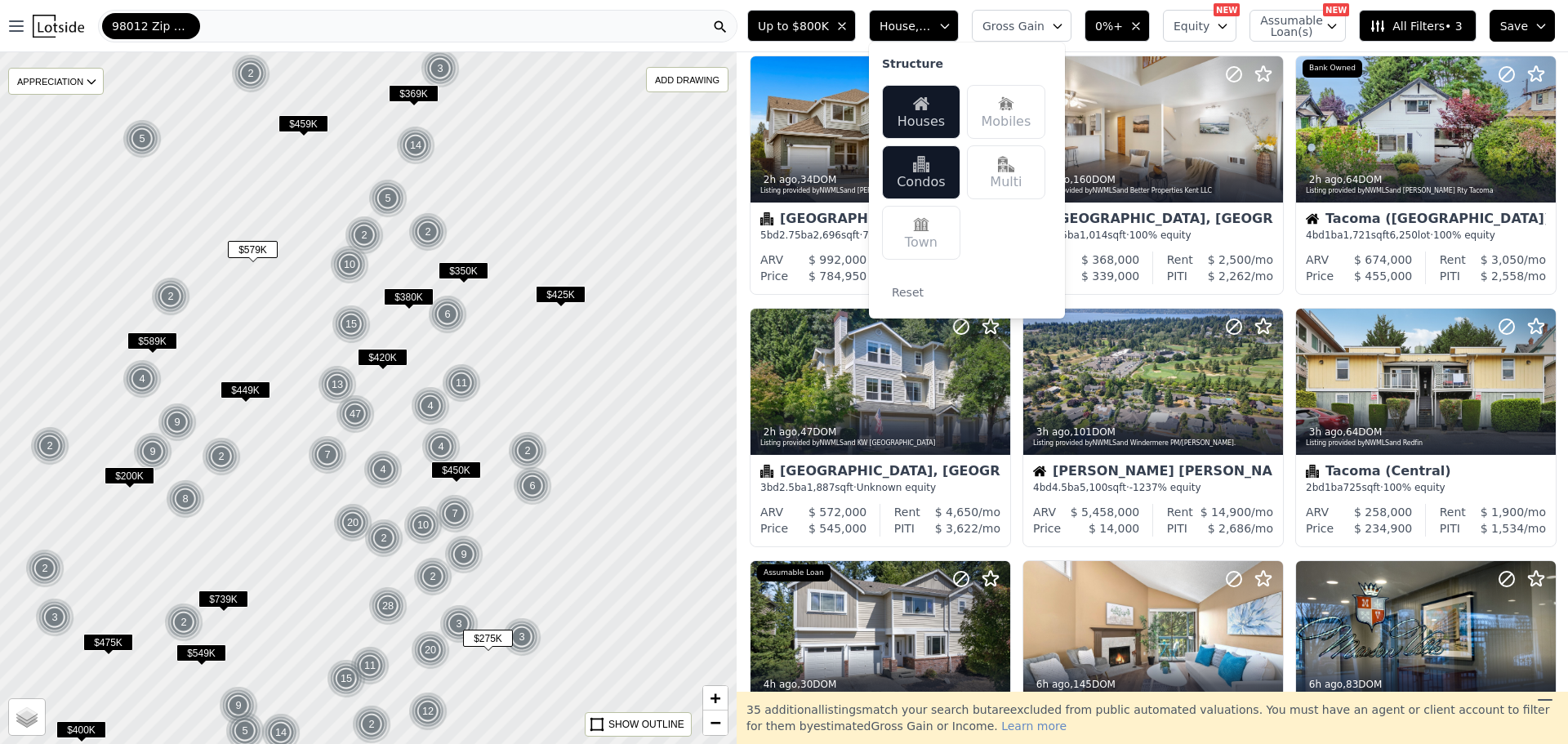
click at [929, 109] on img at bounding box center [920, 103] width 16 height 16
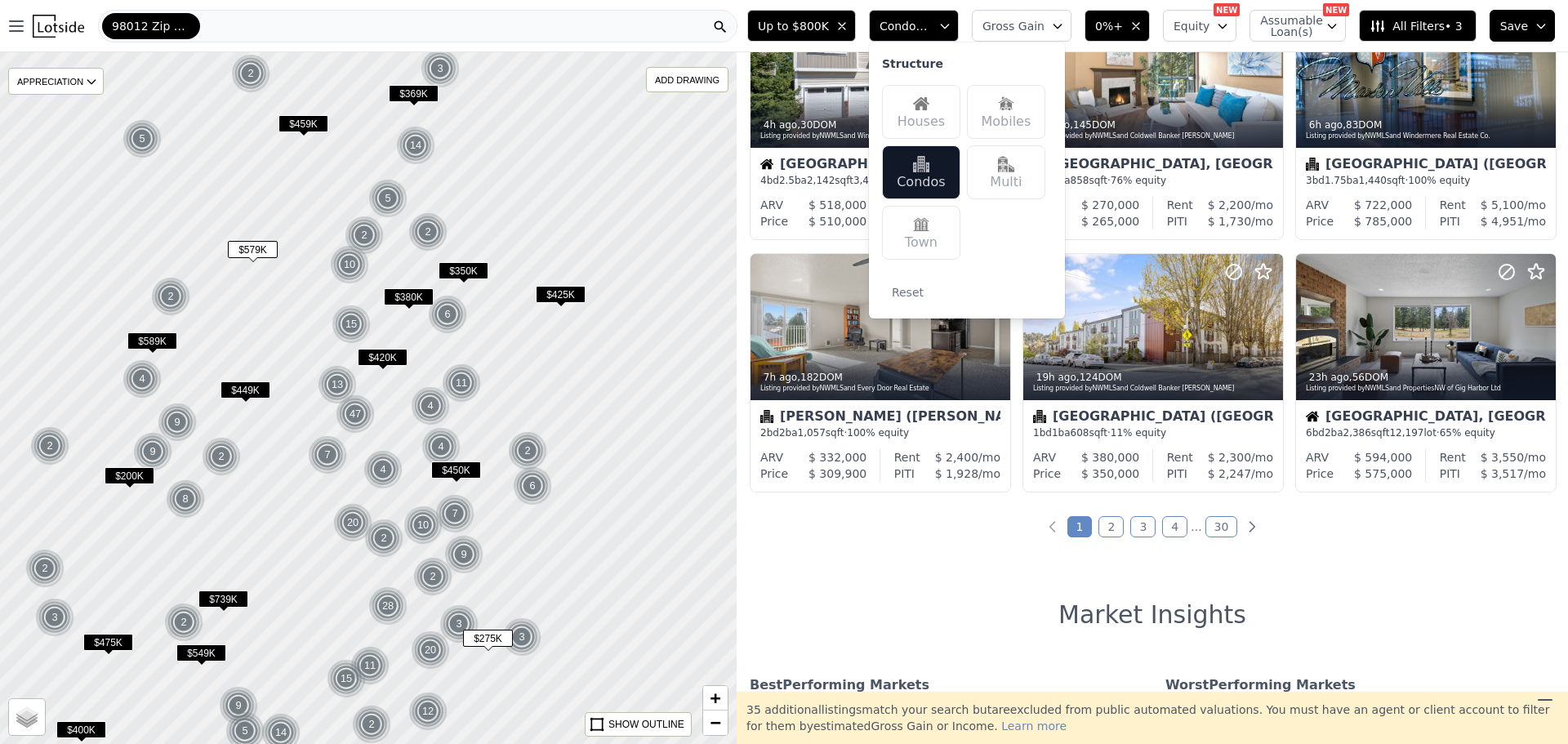
scroll to position [348, 0]
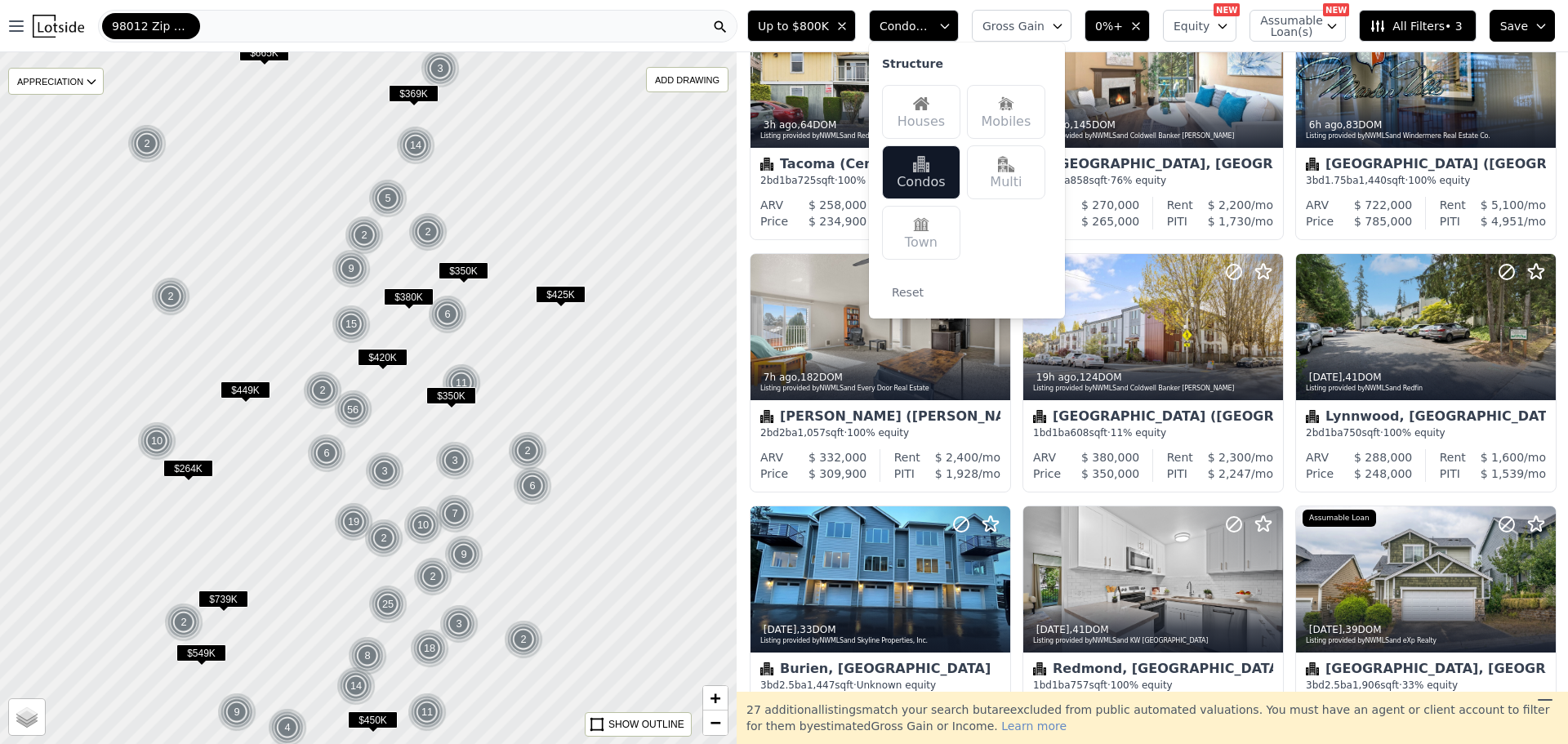
click at [458, 272] on span "$350K" at bounding box center [463, 270] width 50 height 17
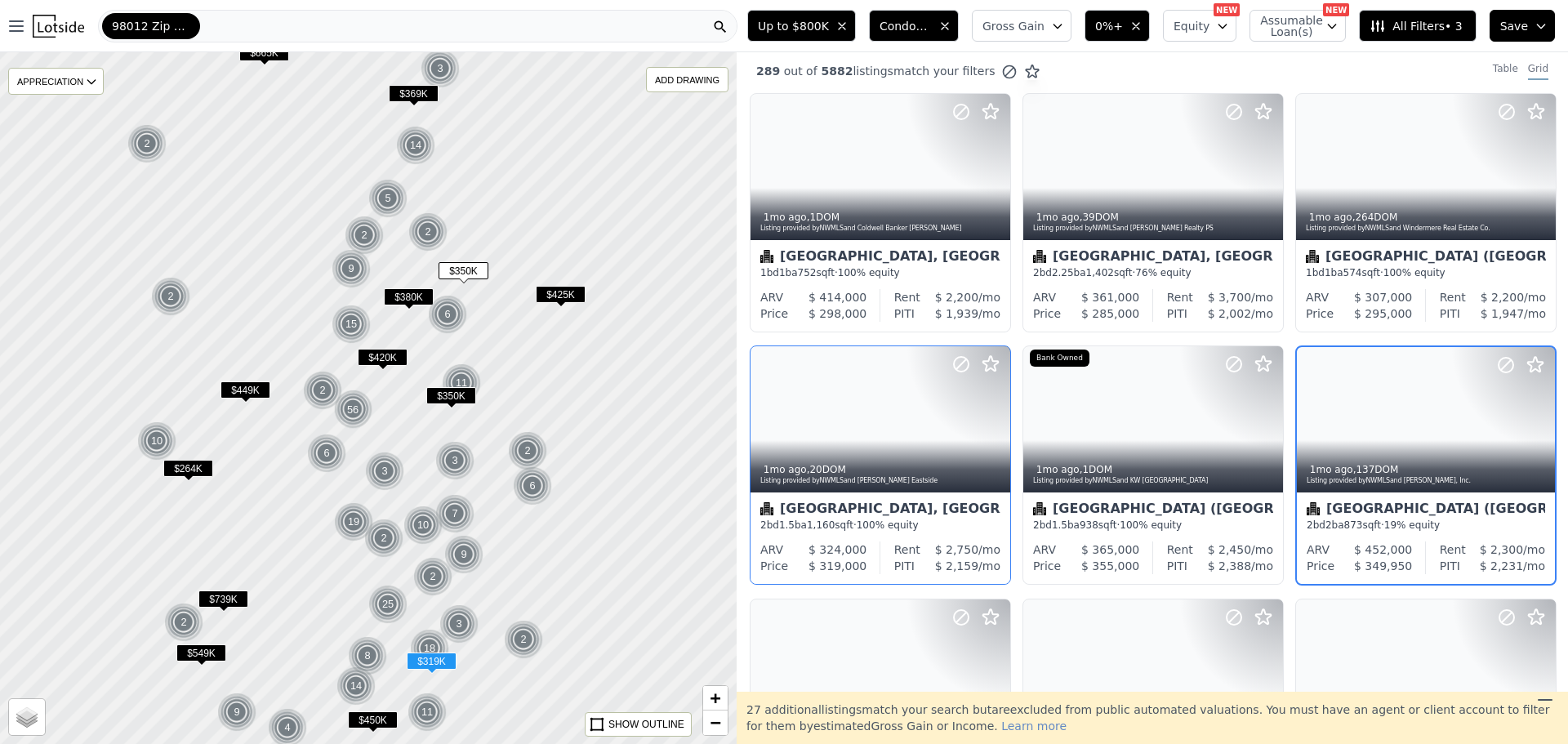
scroll to position [0, 0]
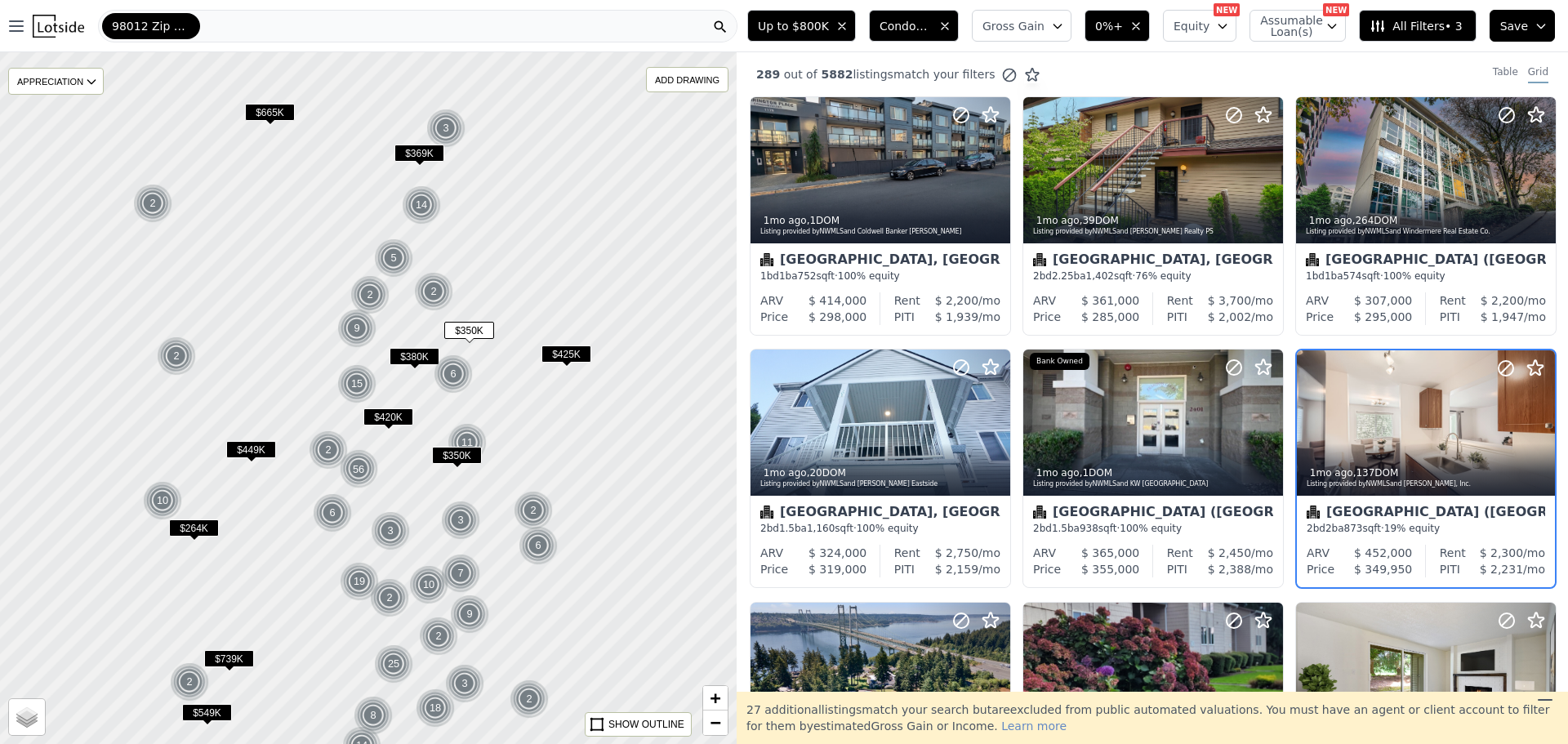
drag, startPoint x: 299, startPoint y: 197, endPoint x: 305, endPoint y: 261, distance: 64.3
click at [305, 261] on div at bounding box center [367, 398] width 884 height 829
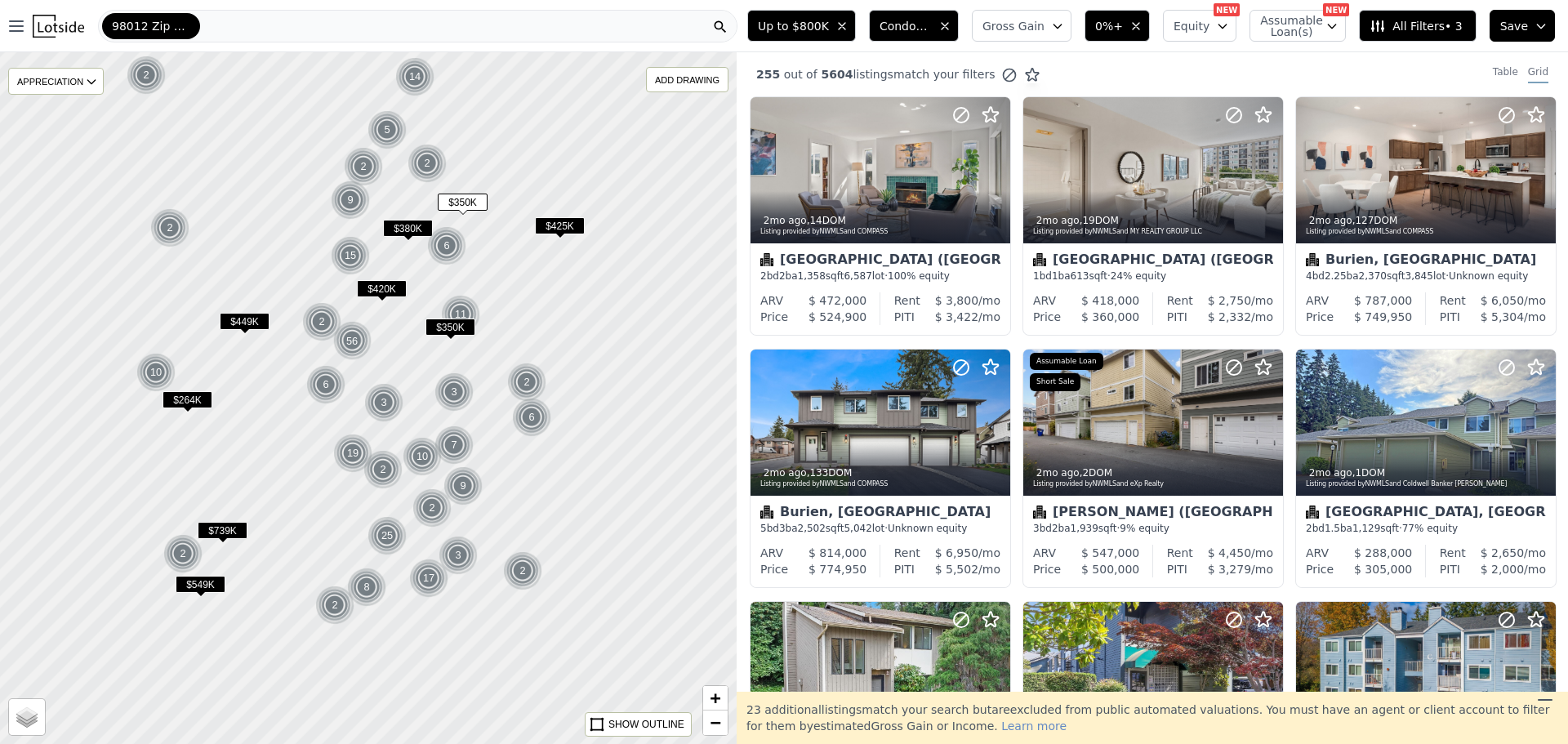
drag, startPoint x: 578, startPoint y: 446, endPoint x: 367, endPoint y: 388, distance: 218.8
click at [570, 311] on div at bounding box center [367, 394] width 884 height 829
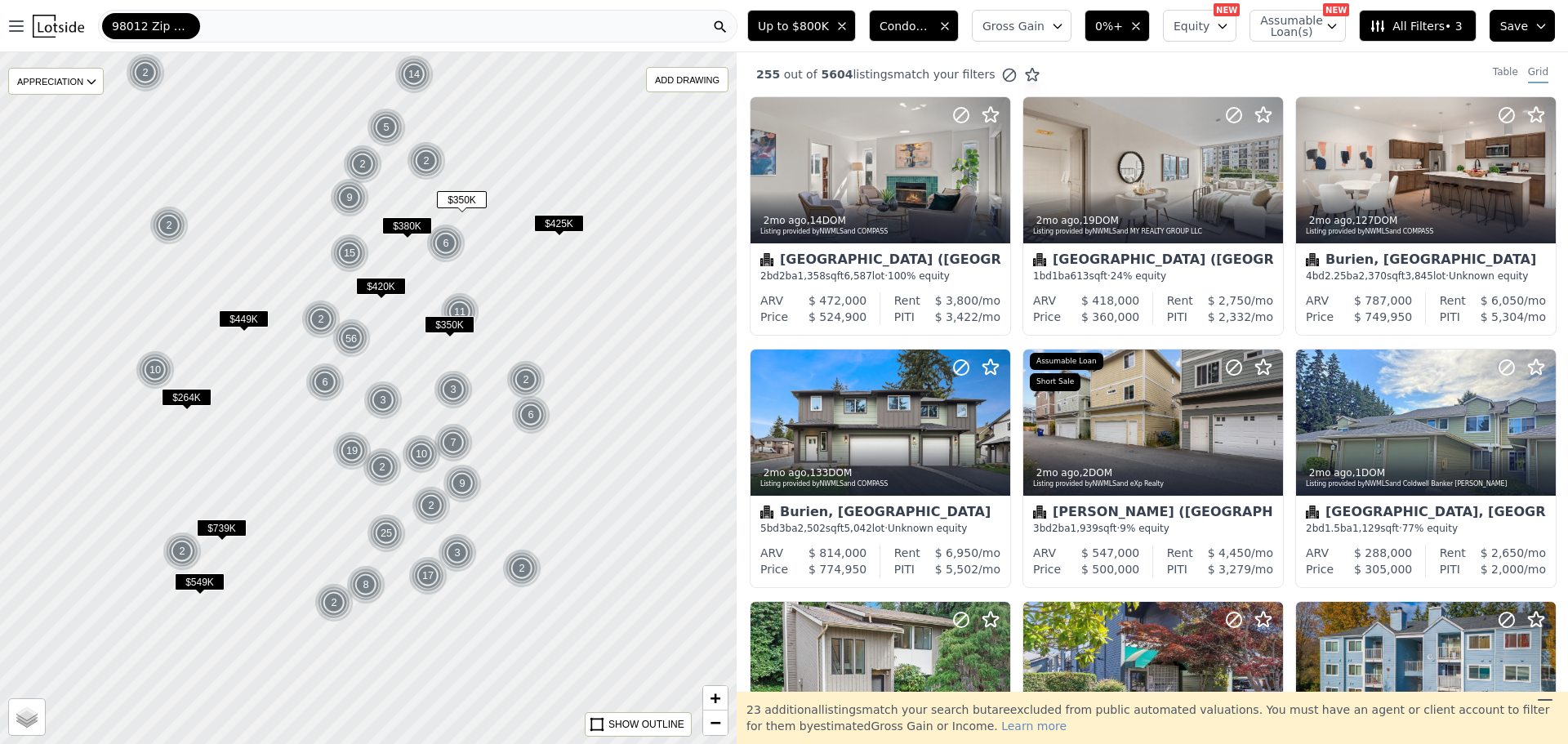
click at [184, 396] on span "$264K" at bounding box center [186, 397] width 50 height 17
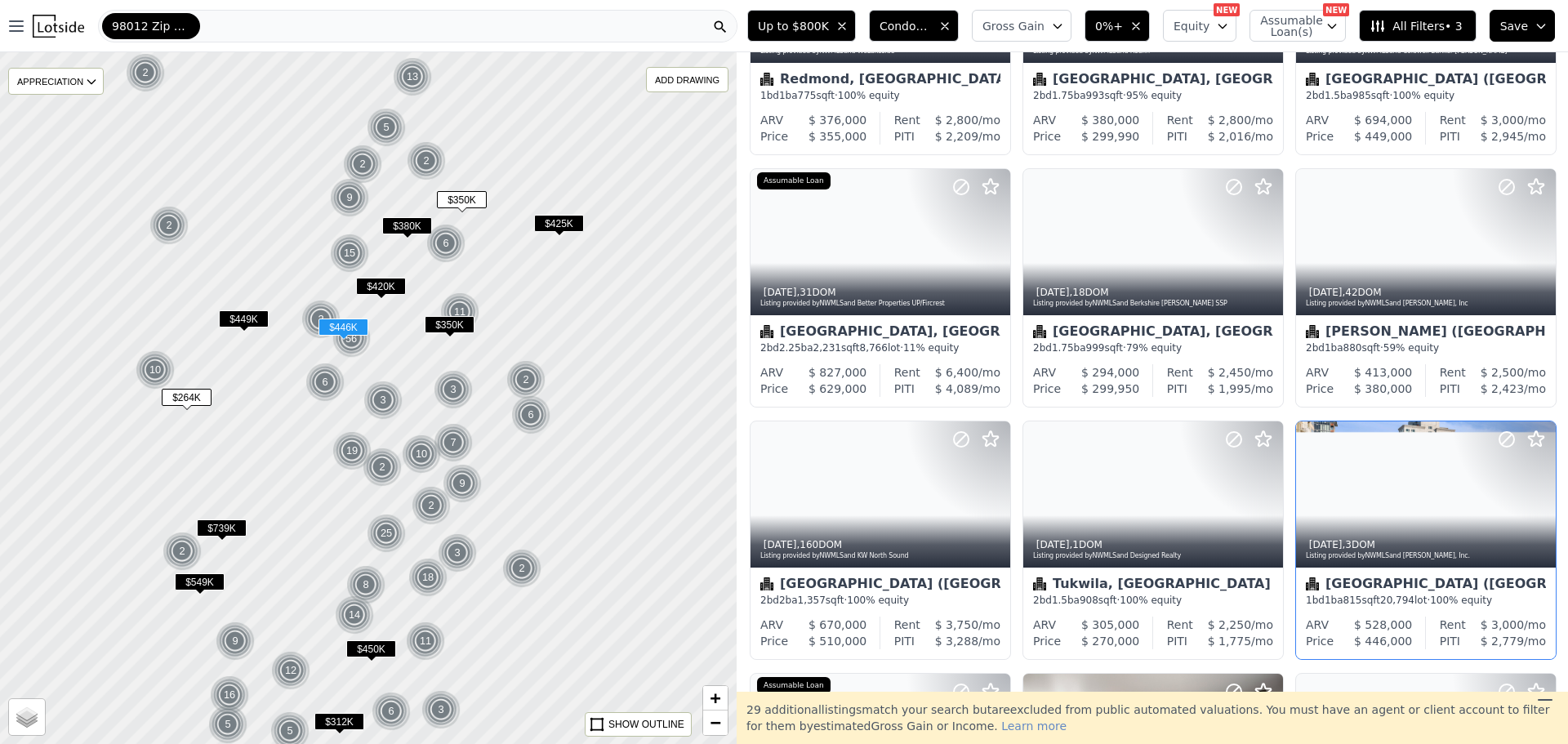
scroll to position [184, 0]
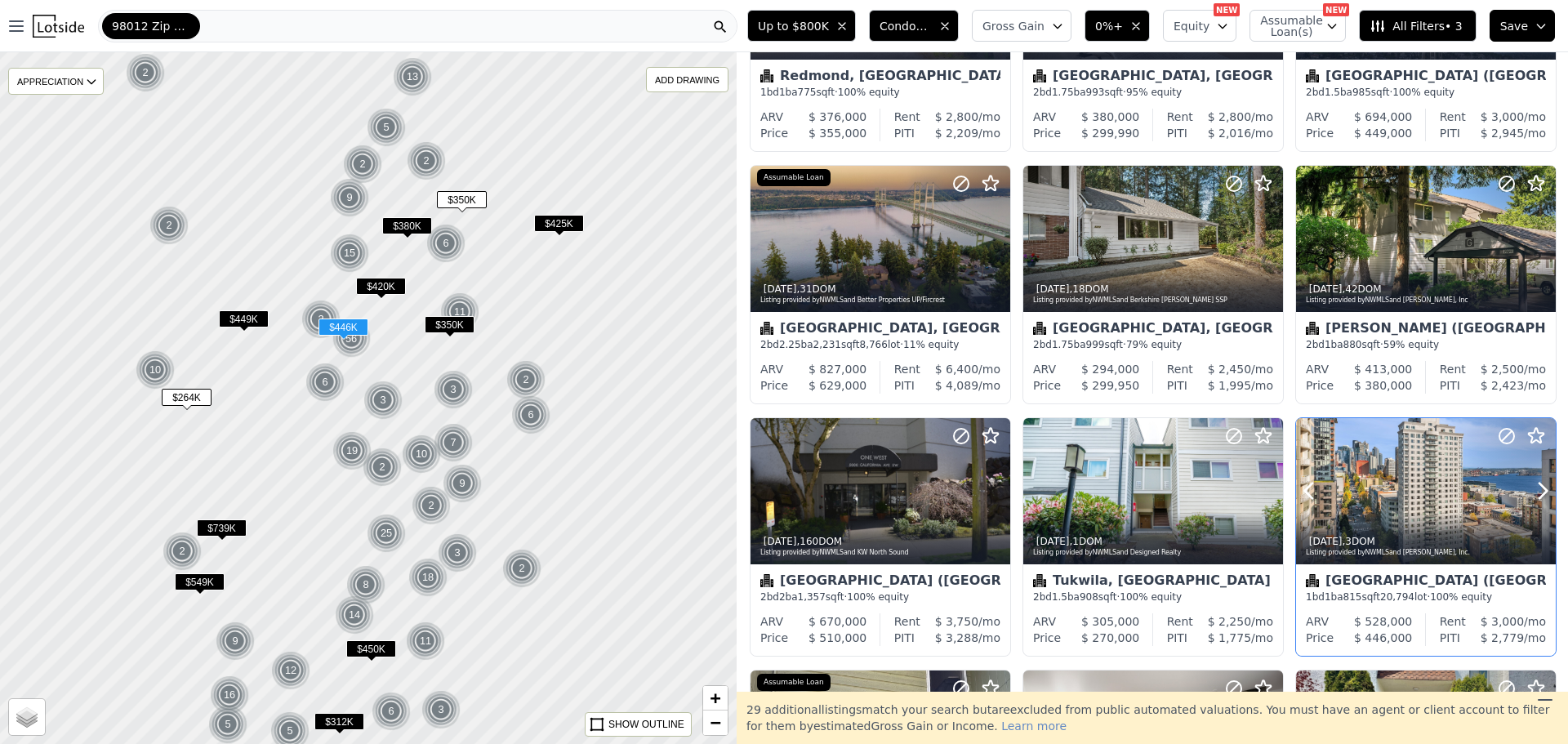
click at [1394, 476] on div at bounding box center [1426, 491] width 260 height 146
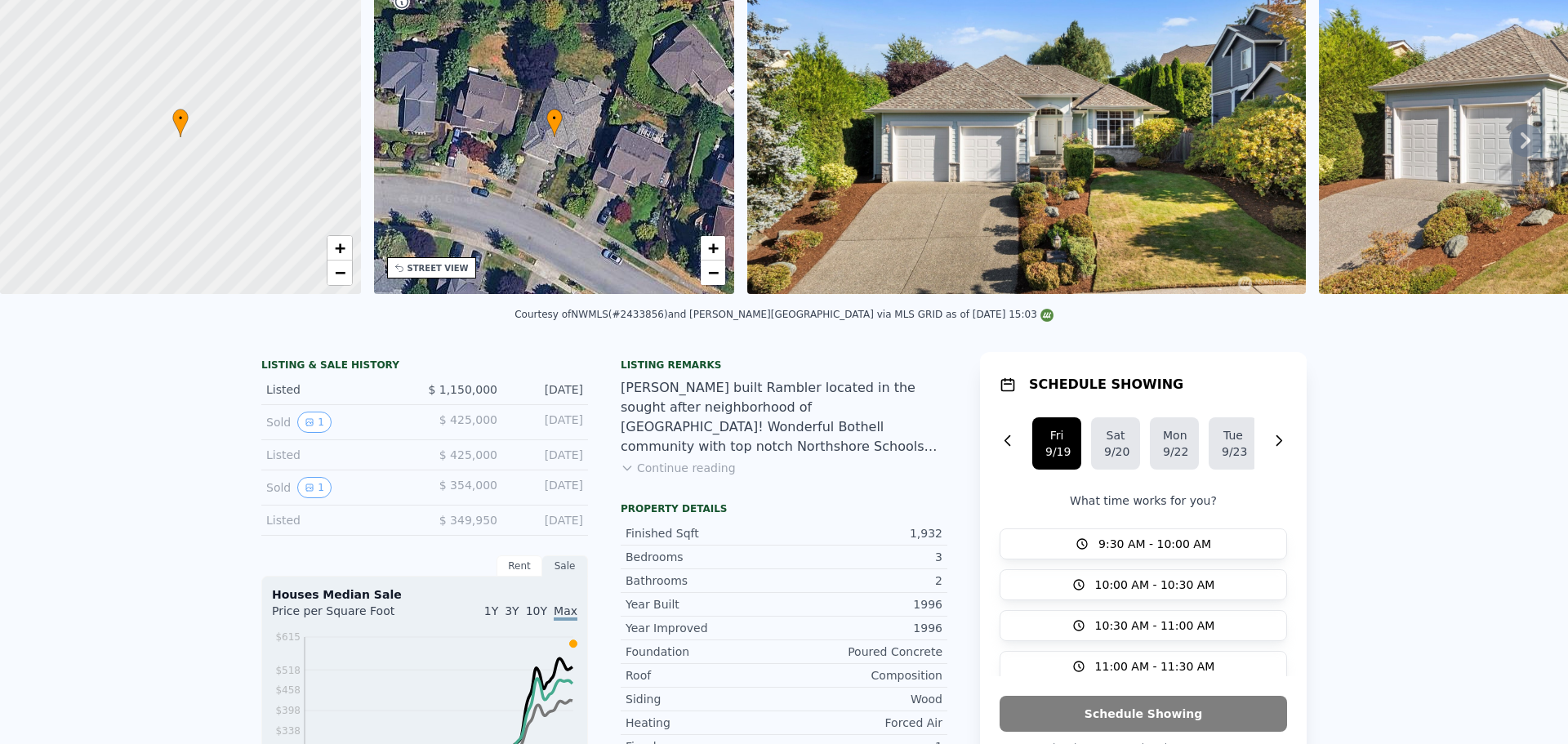
scroll to position [6, 0]
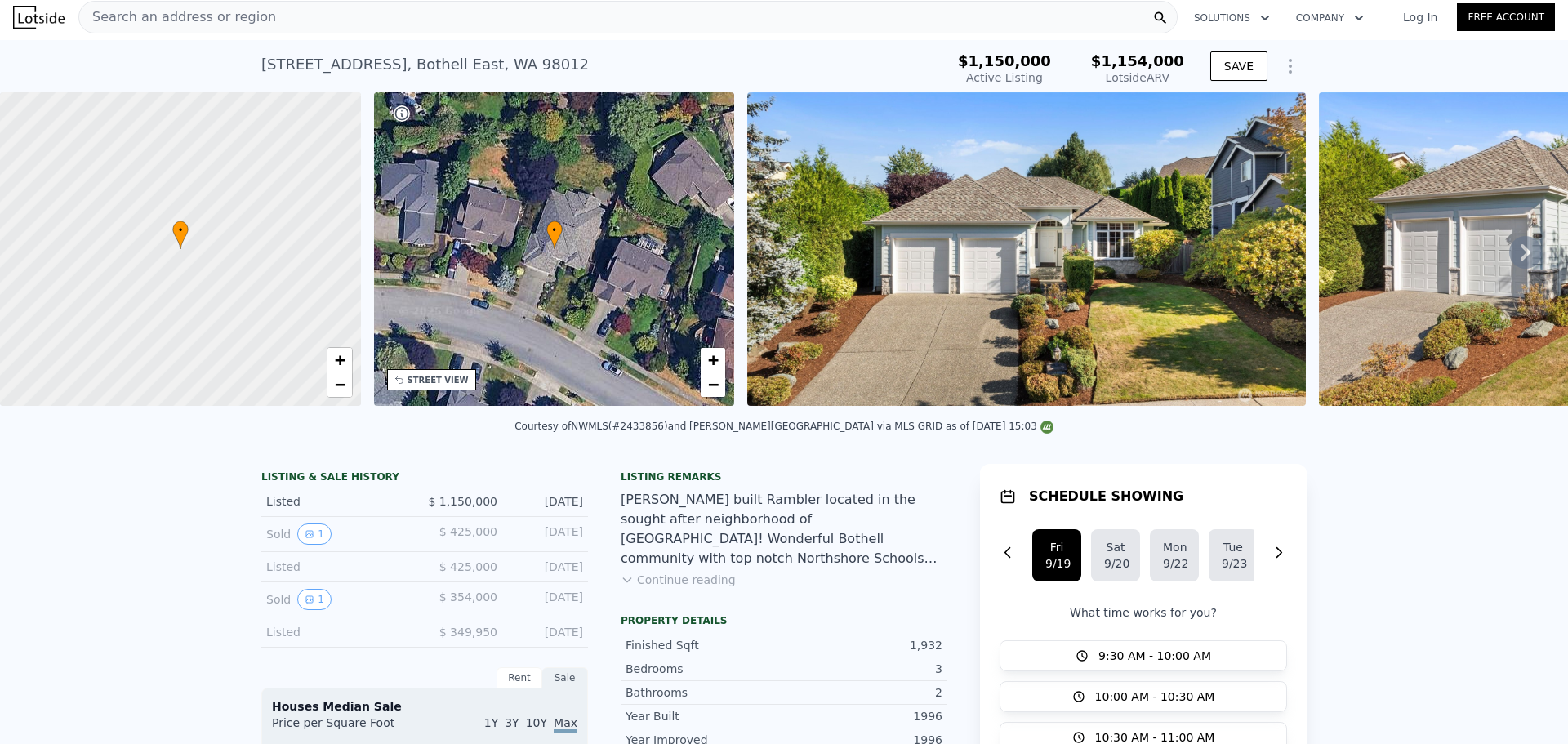
click at [1025, 218] on img at bounding box center [1026, 249] width 558 height 313
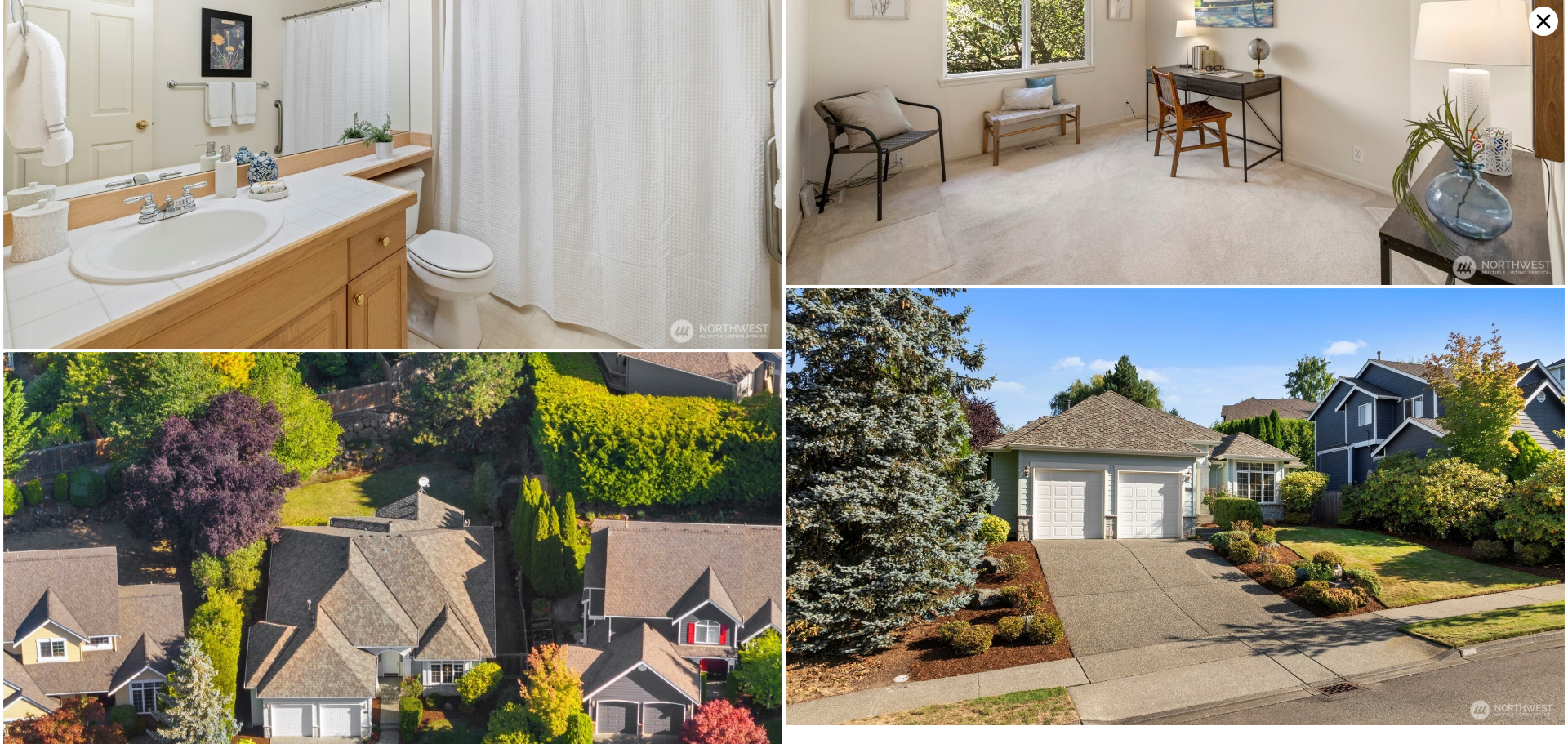
scroll to position [5002, 0]
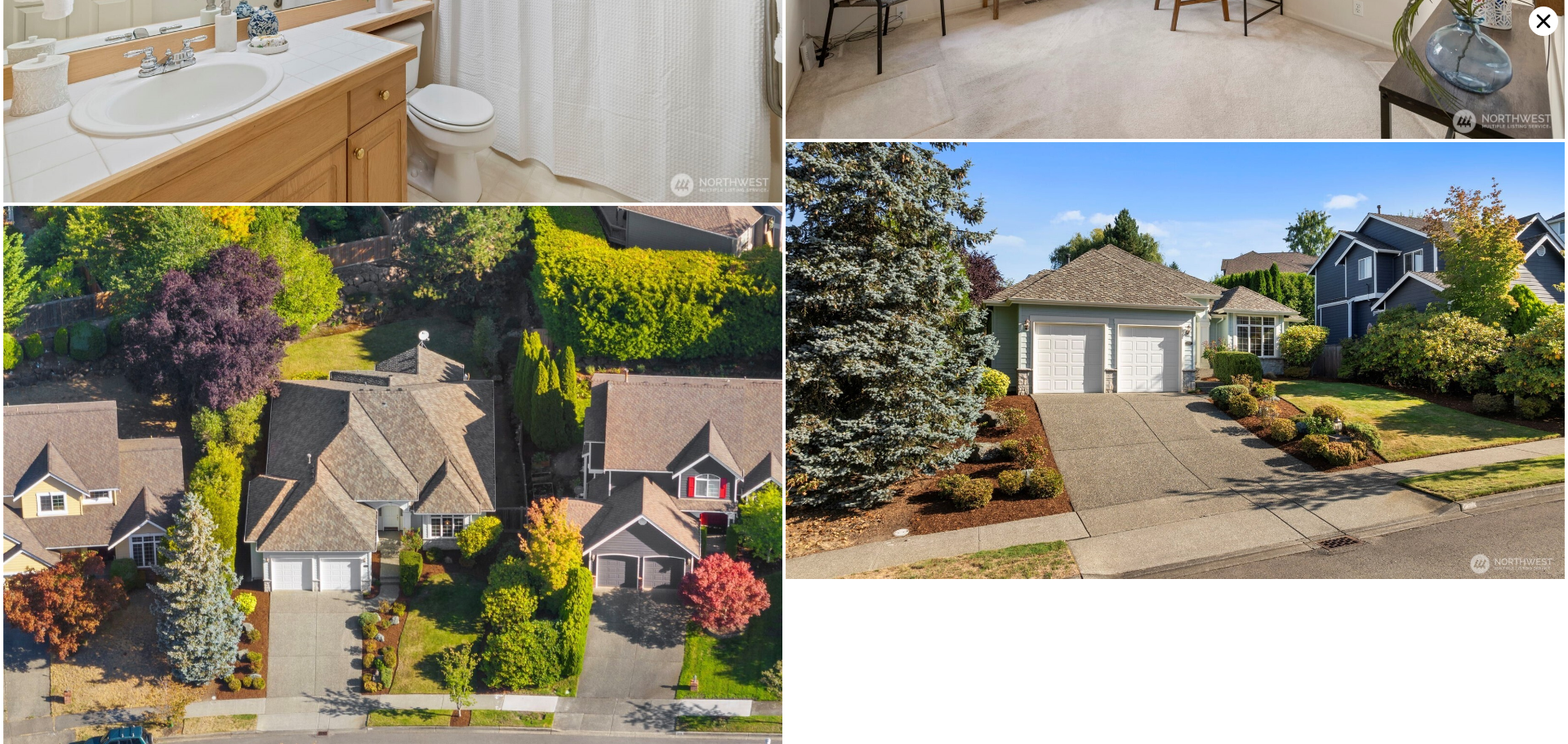
click at [1541, 22] on icon at bounding box center [1544, 21] width 14 height 14
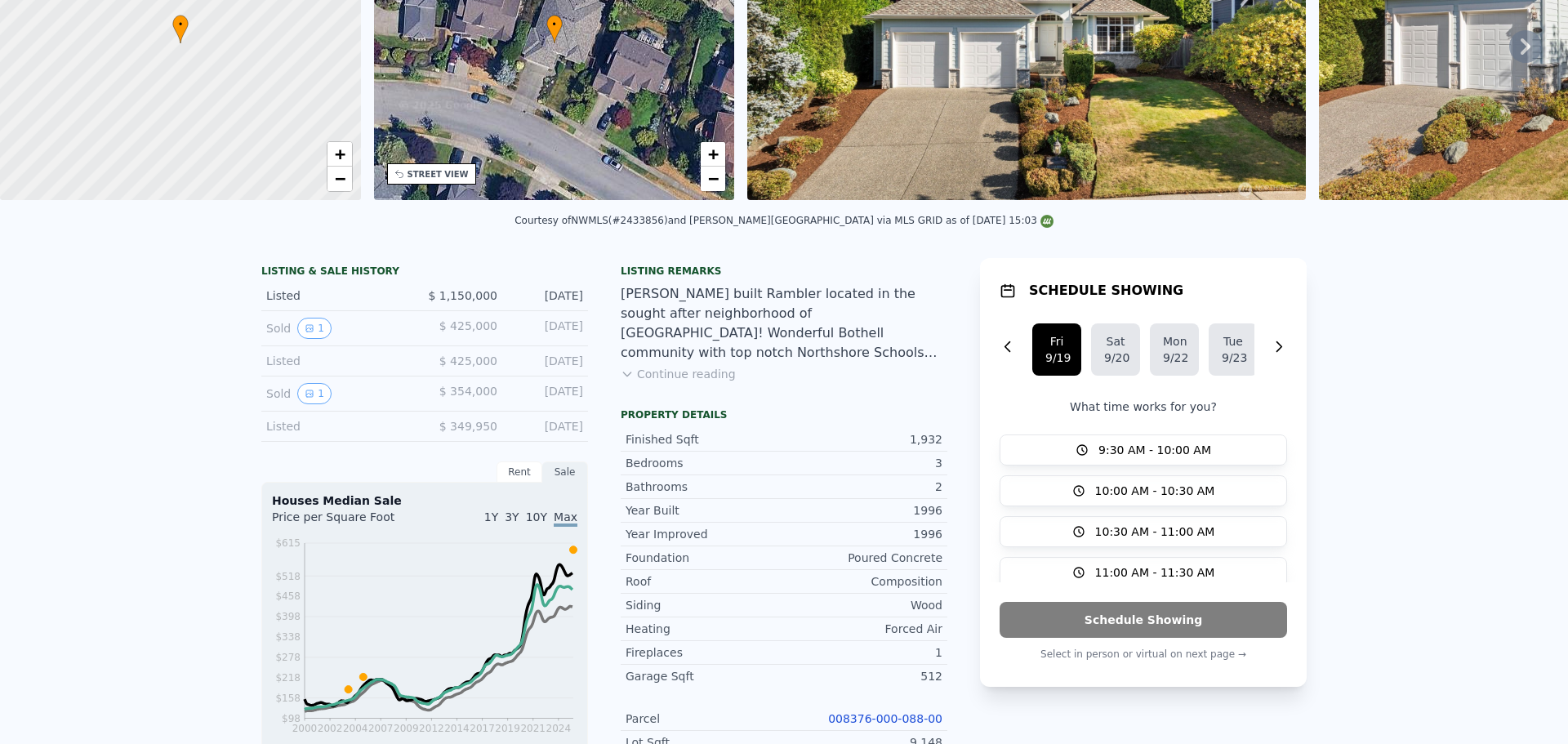
scroll to position [0, 0]
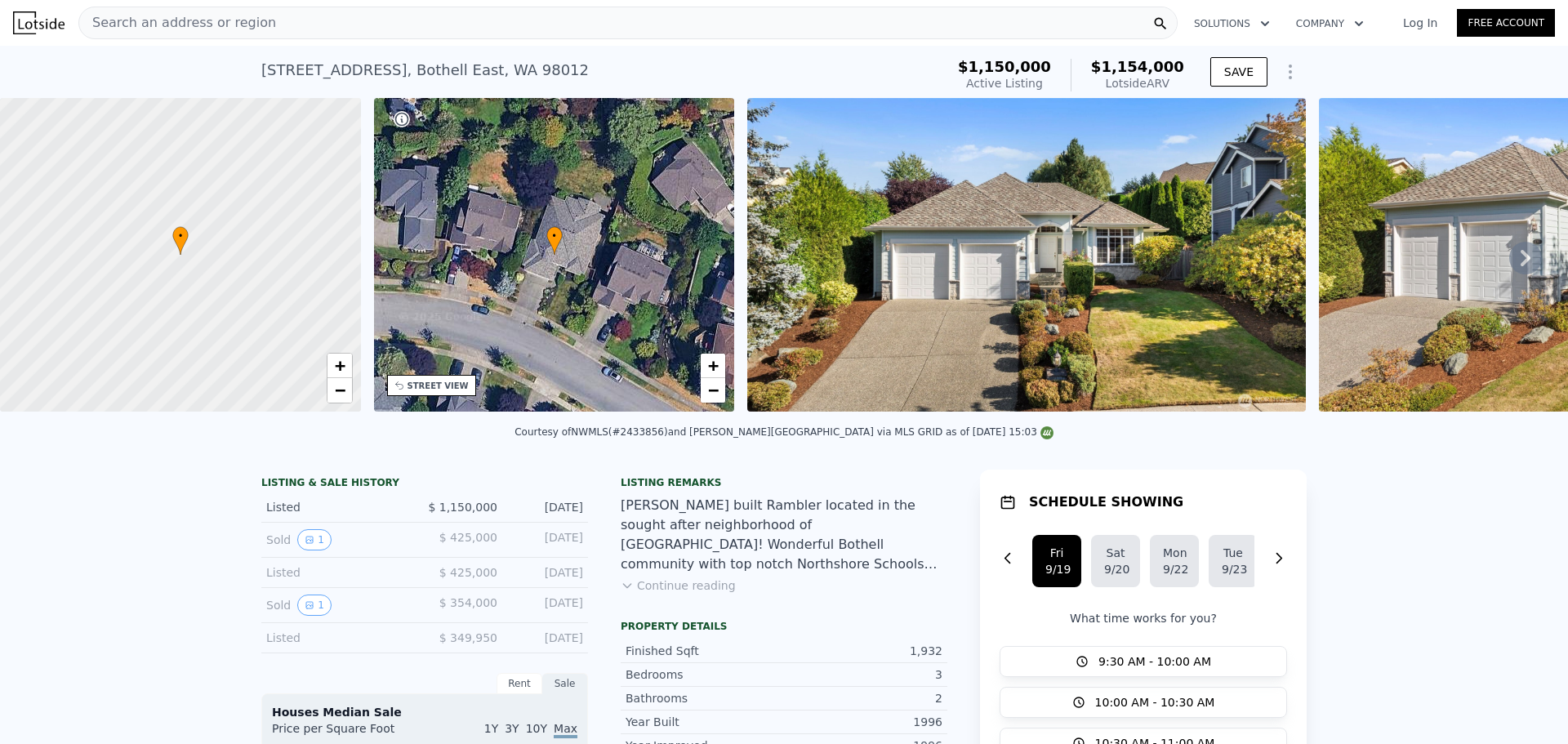
click at [42, 16] on img at bounding box center [38, 22] width 51 height 22
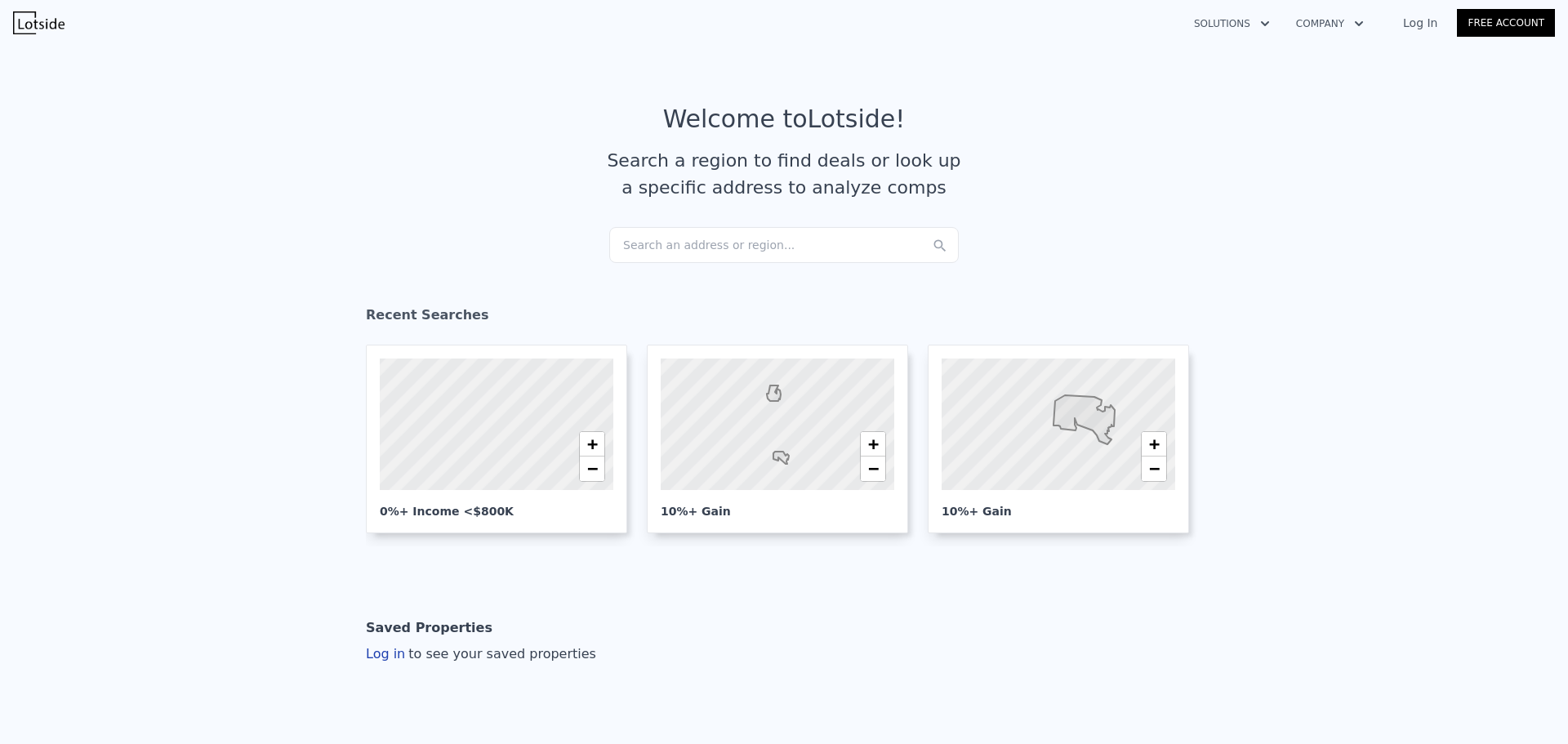
click at [1264, 21] on button "Solutions" at bounding box center [1231, 23] width 102 height 29
click at [1251, 58] on link "Agents Solutions" at bounding box center [1273, 63] width 183 height 29
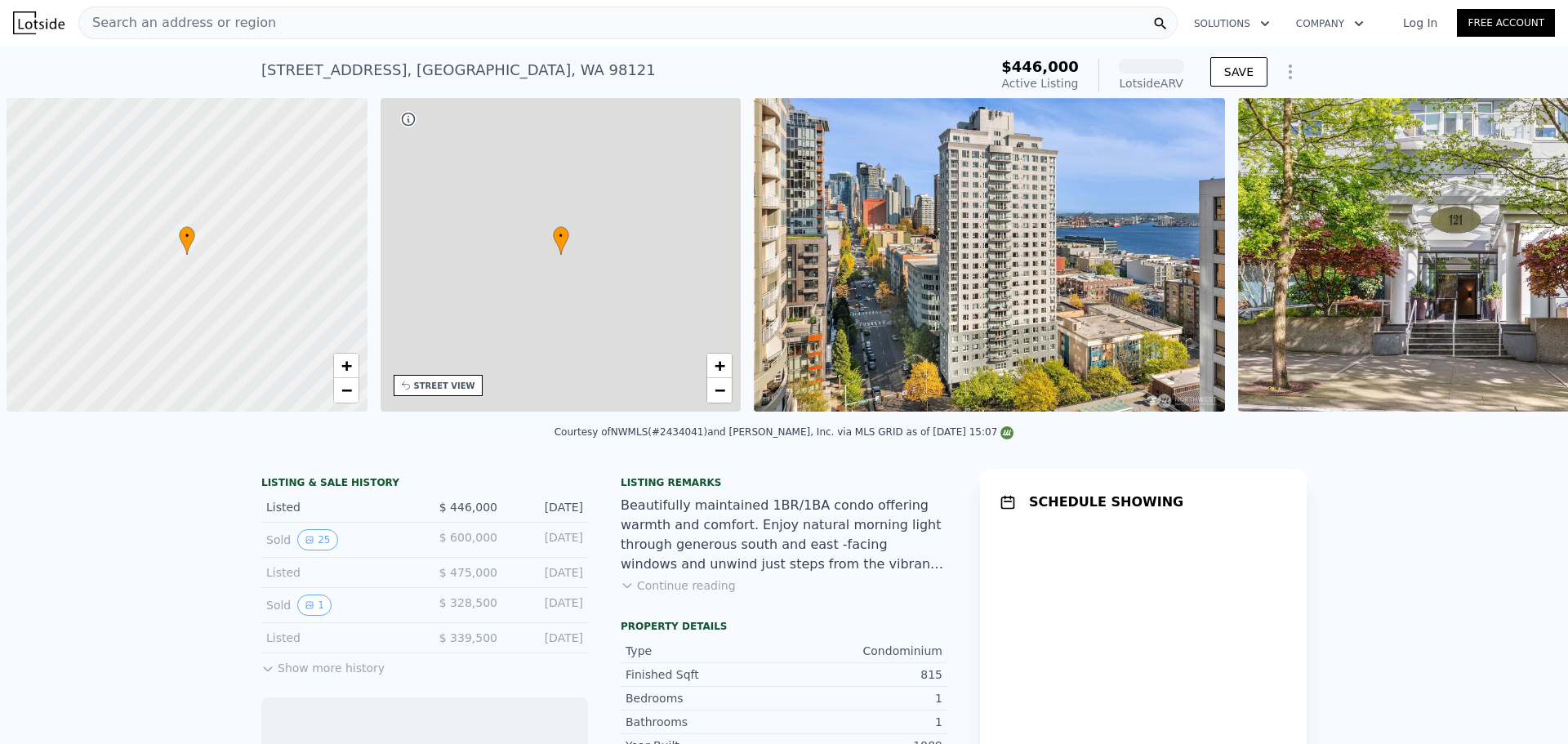
scroll to position [0, 7]
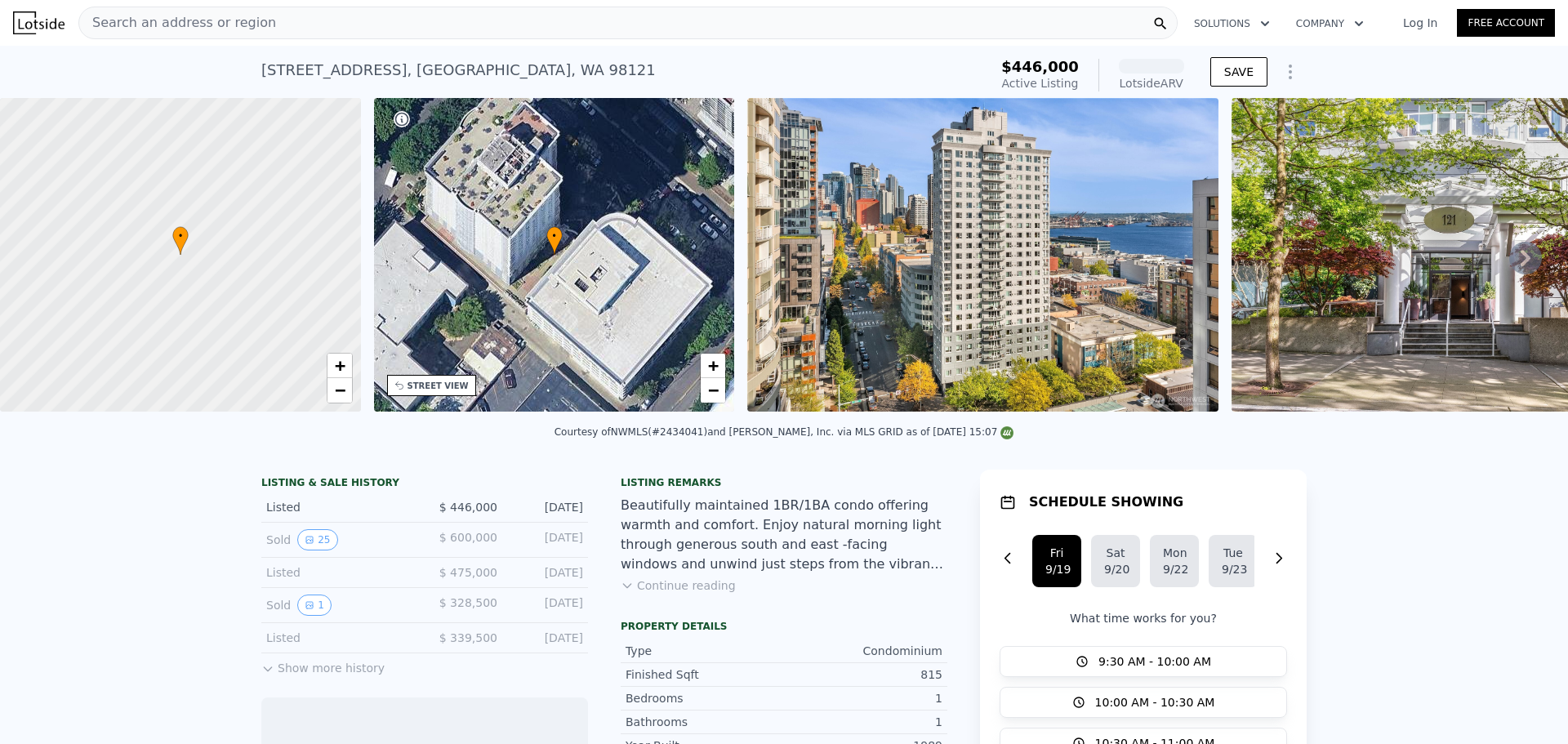
click at [965, 334] on img at bounding box center [983, 254] width 471 height 313
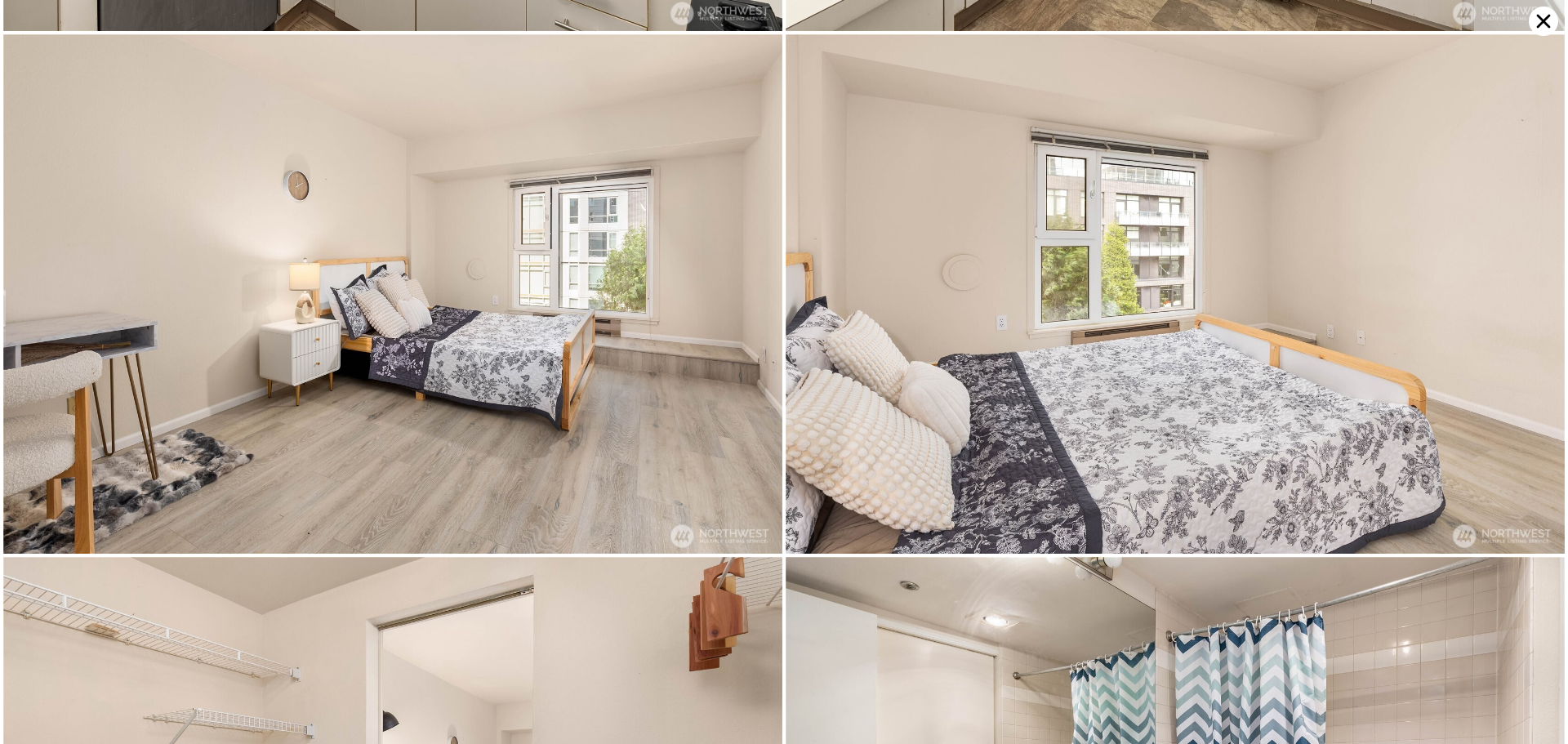
scroll to position [3110, 0]
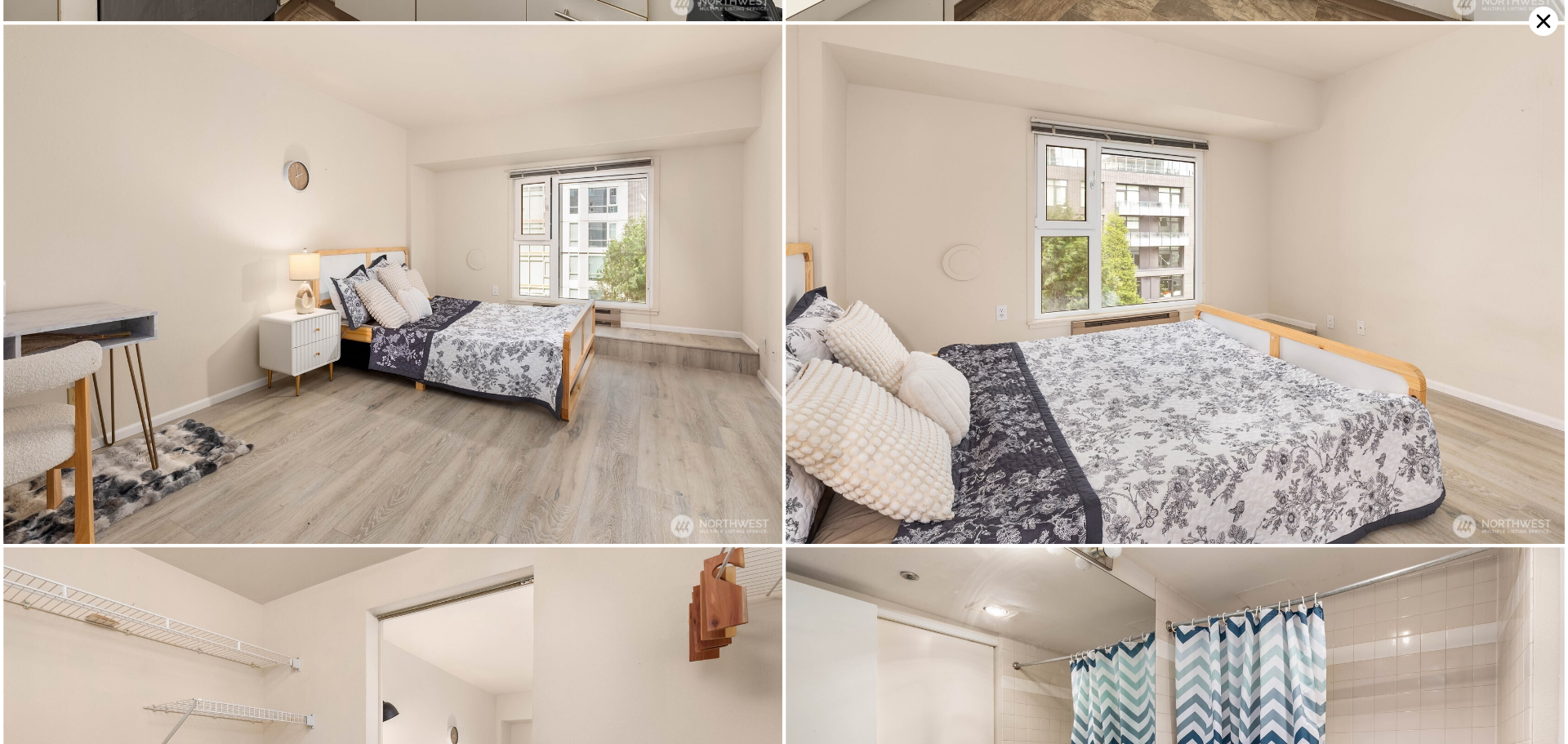
click at [1542, 26] on icon at bounding box center [1543, 21] width 29 height 29
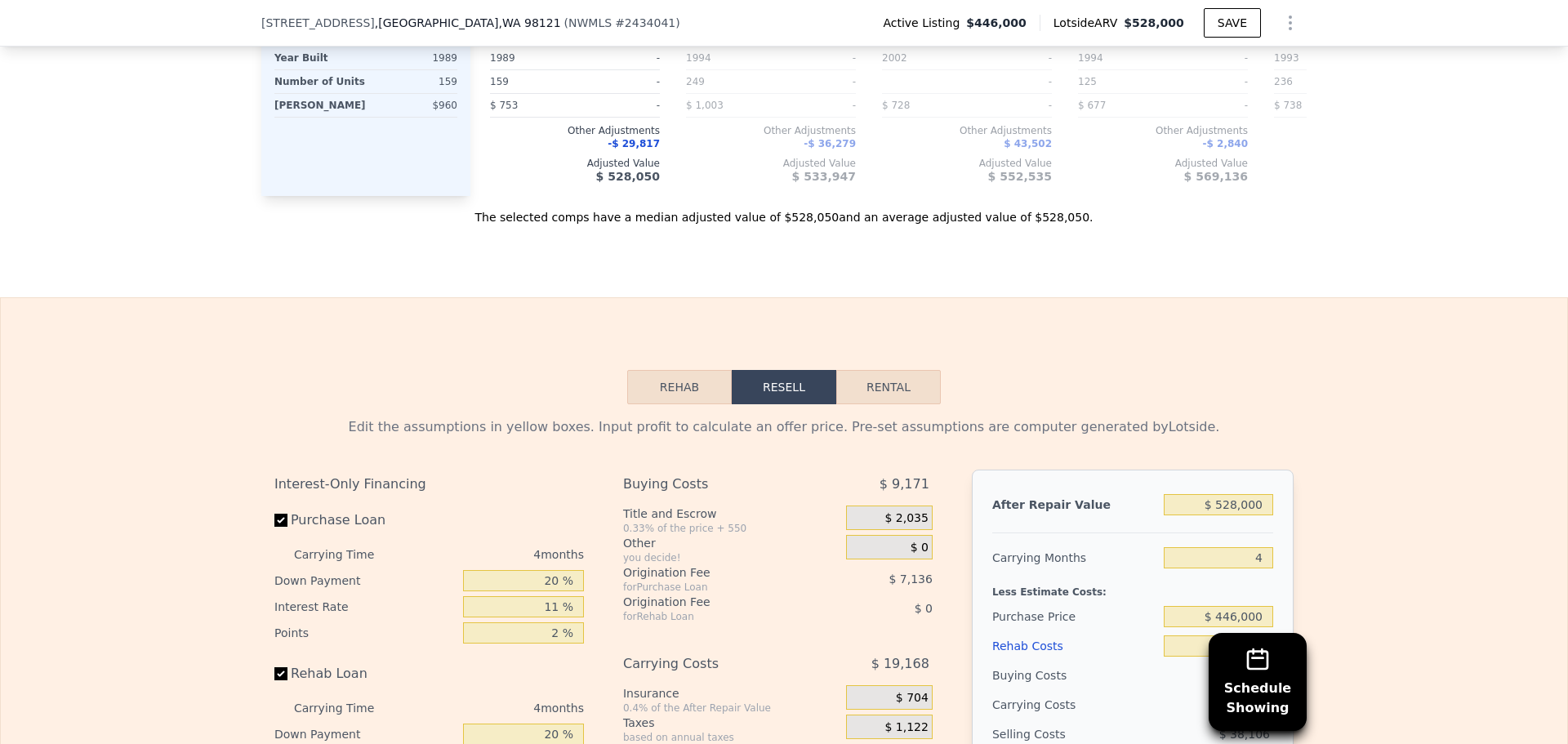
scroll to position [2198, 0]
click at [881, 403] on button "Rental" at bounding box center [888, 386] width 105 height 35
select select "30"
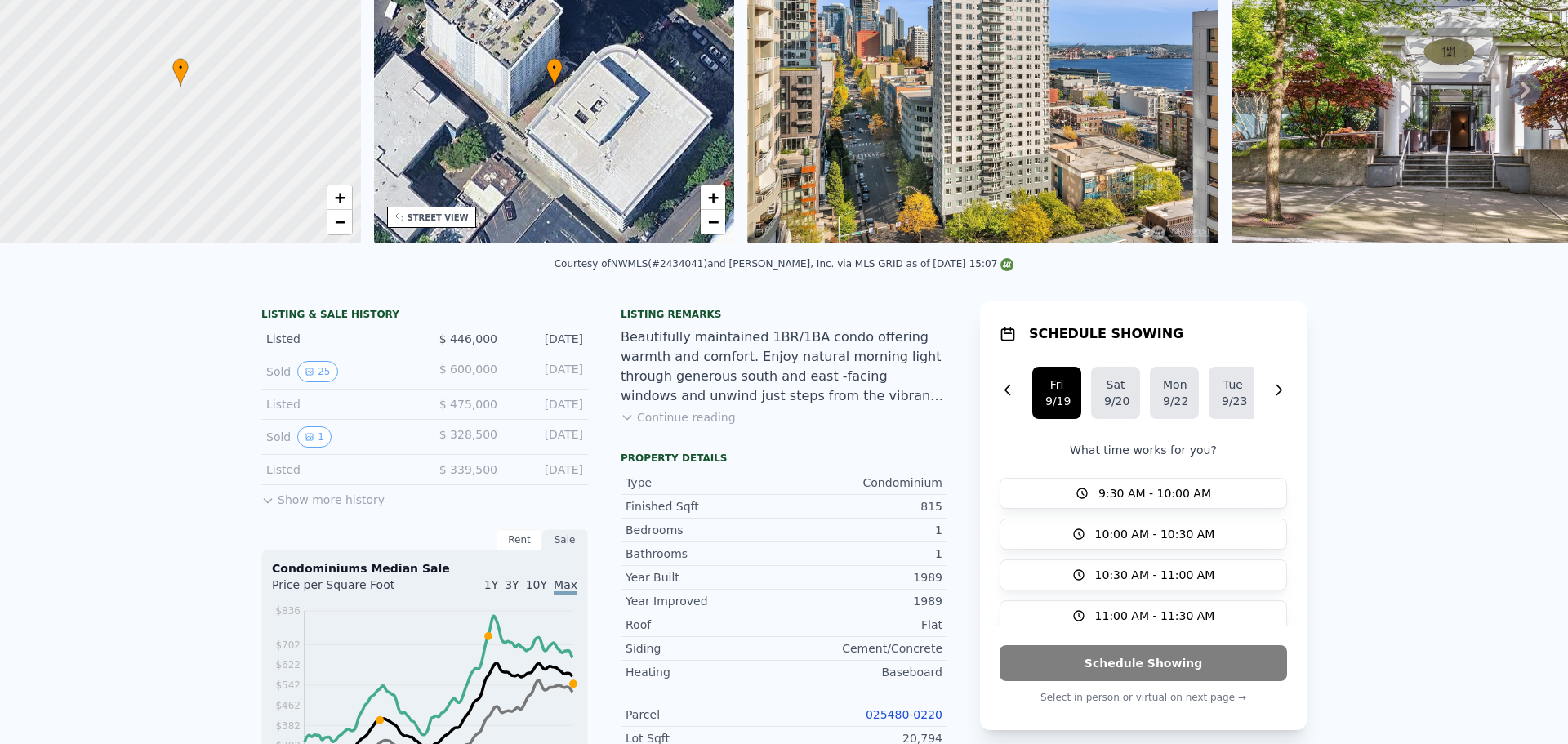
scroll to position [0, 0]
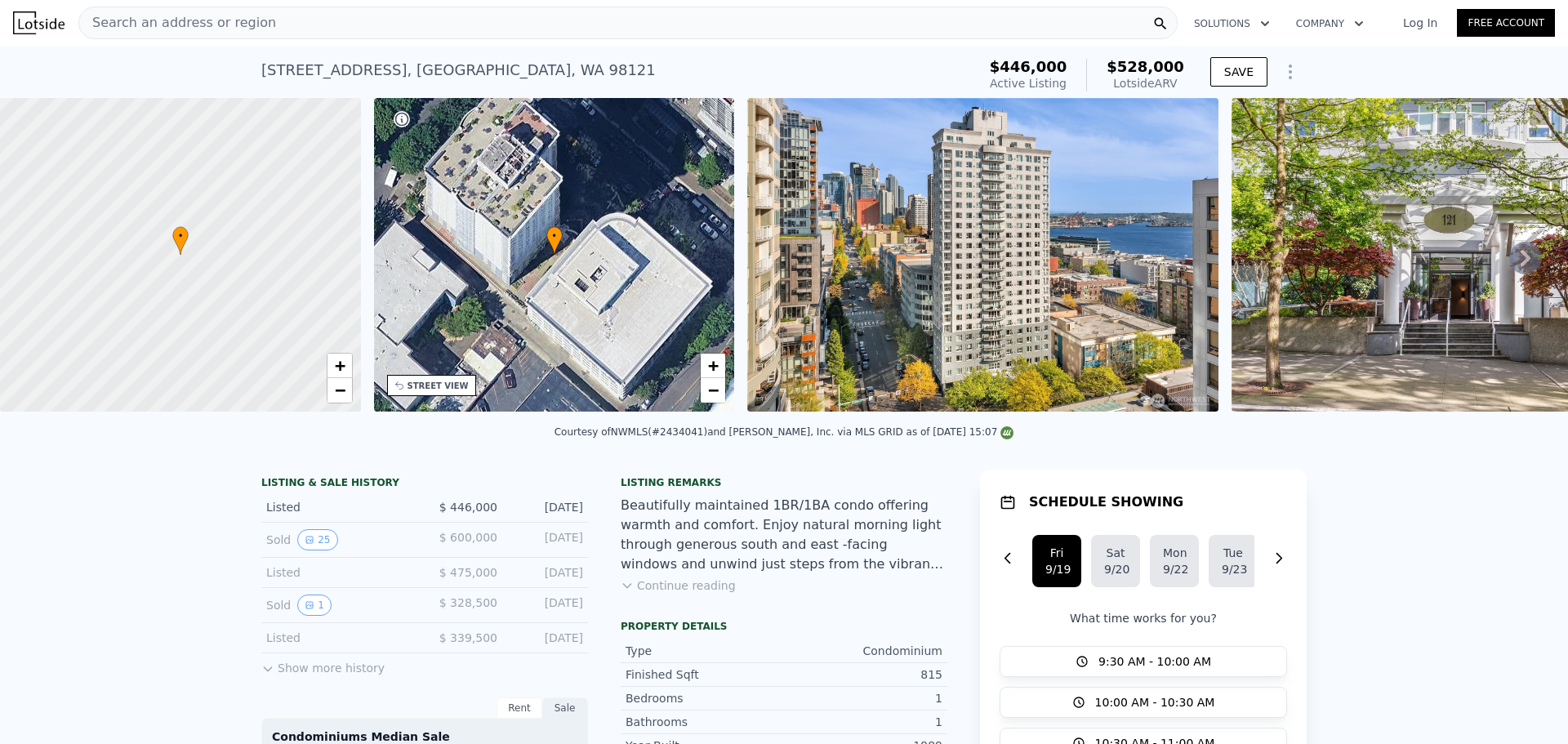
click at [1073, 261] on img at bounding box center [983, 254] width 471 height 313
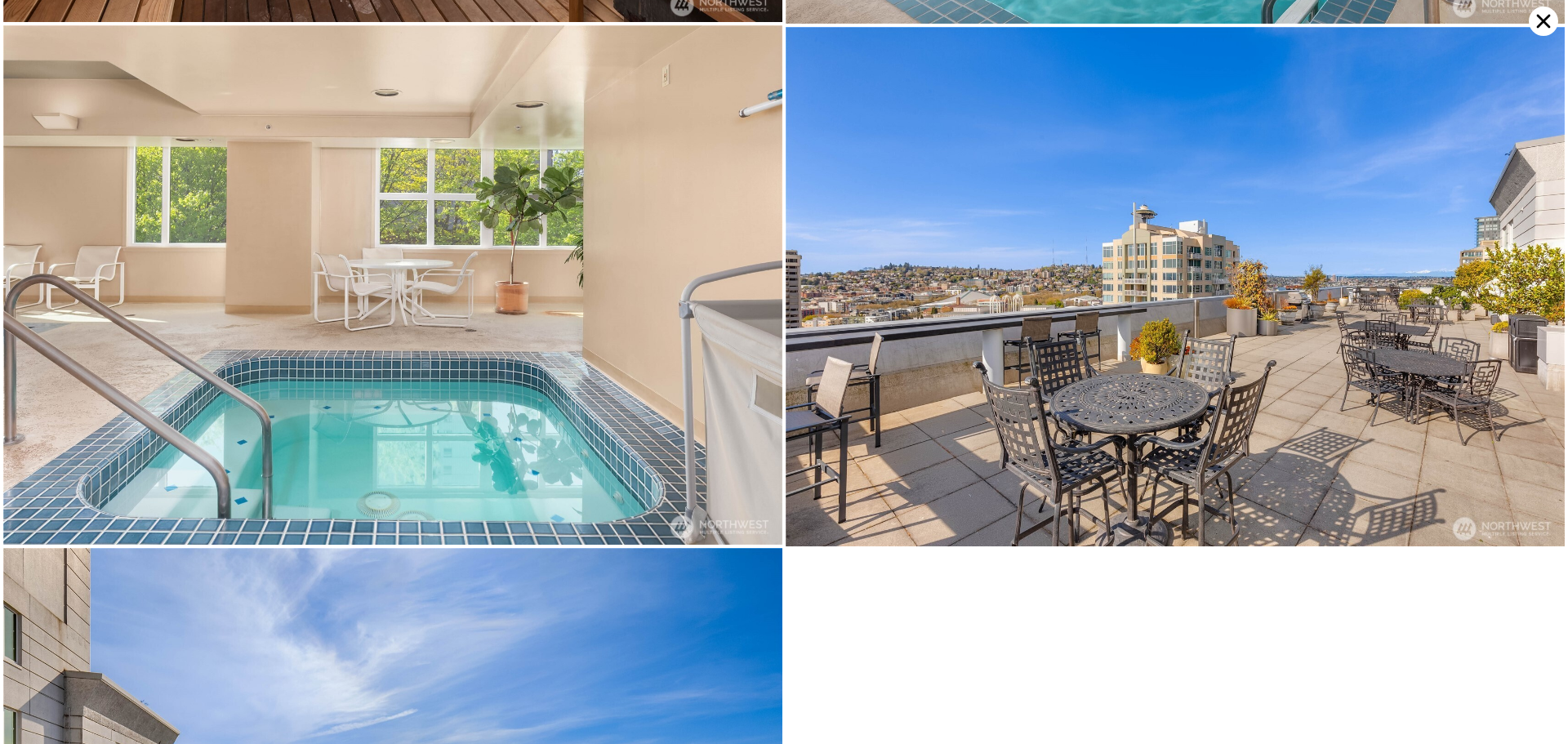
scroll to position [5702, 0]
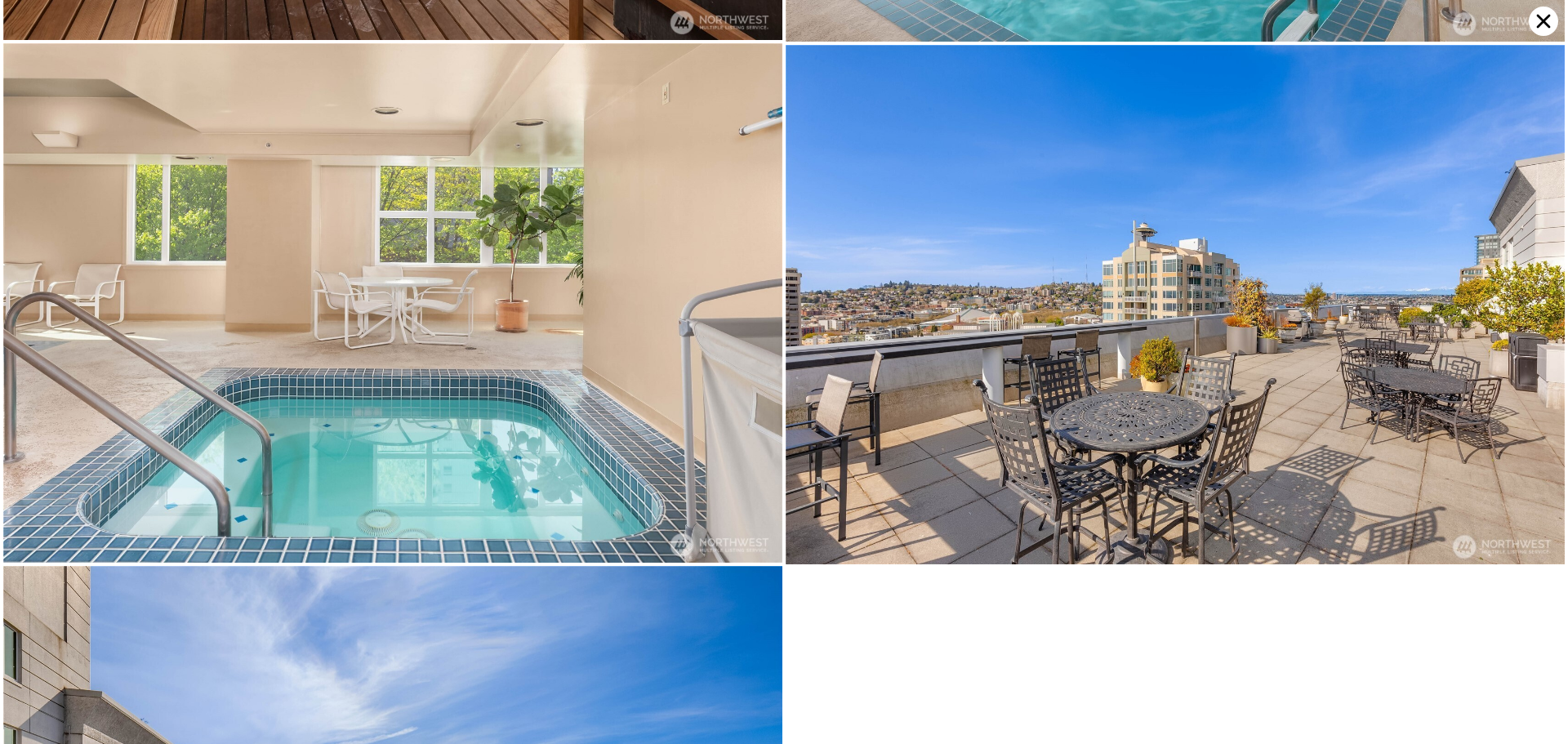
click at [1535, 21] on icon at bounding box center [1543, 21] width 29 height 29
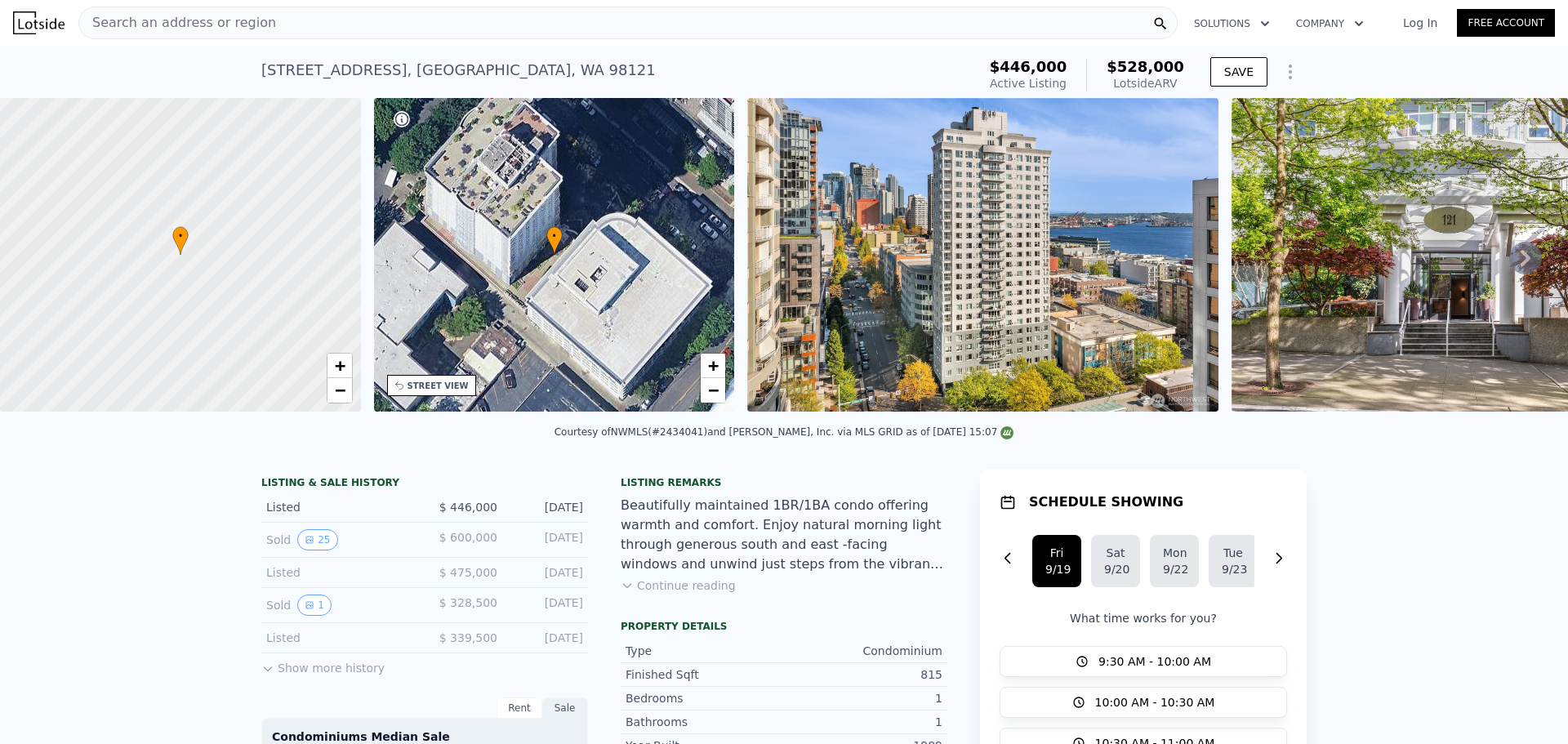
click at [626, 592] on icon at bounding box center [627, 585] width 13 height 13
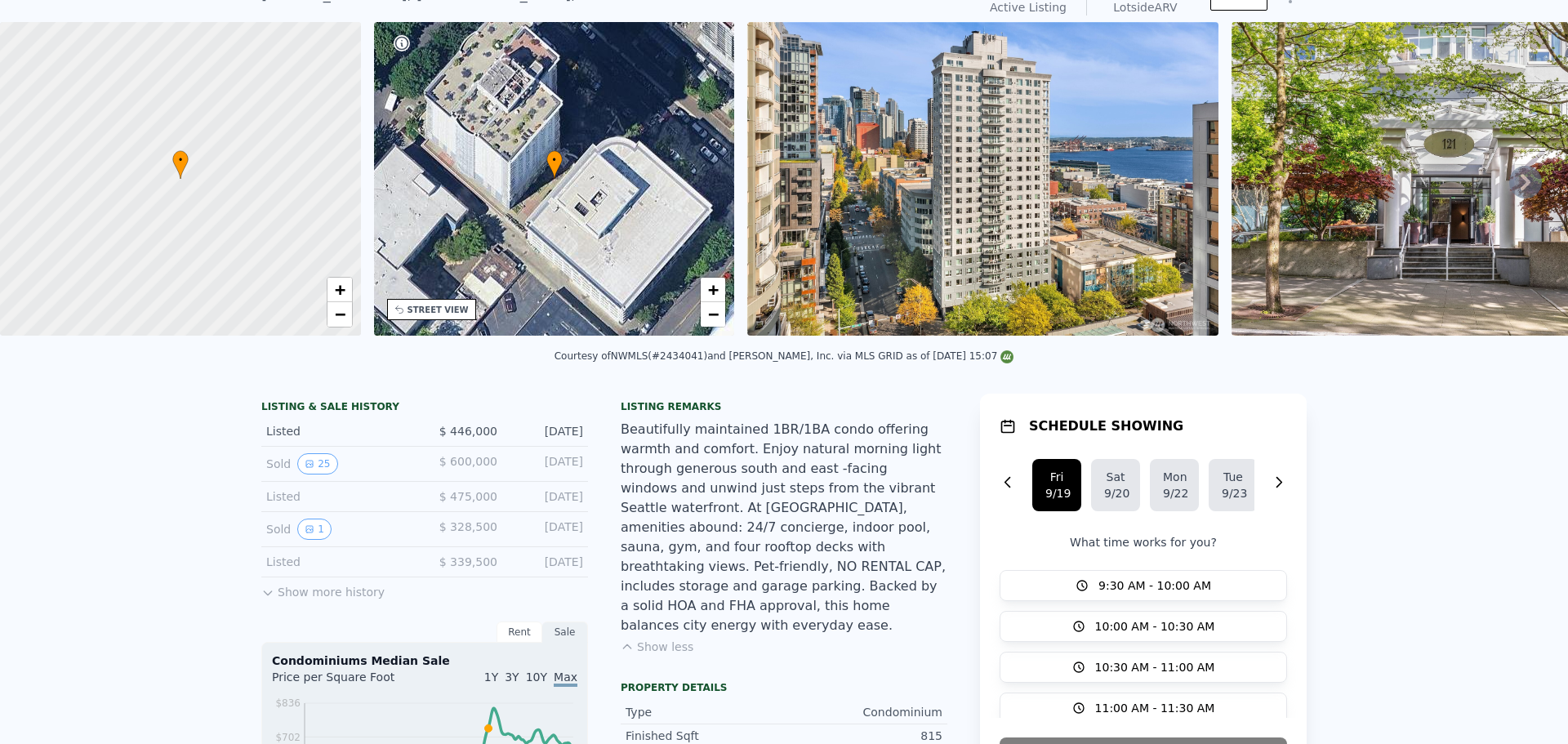
scroll to position [6, 0]
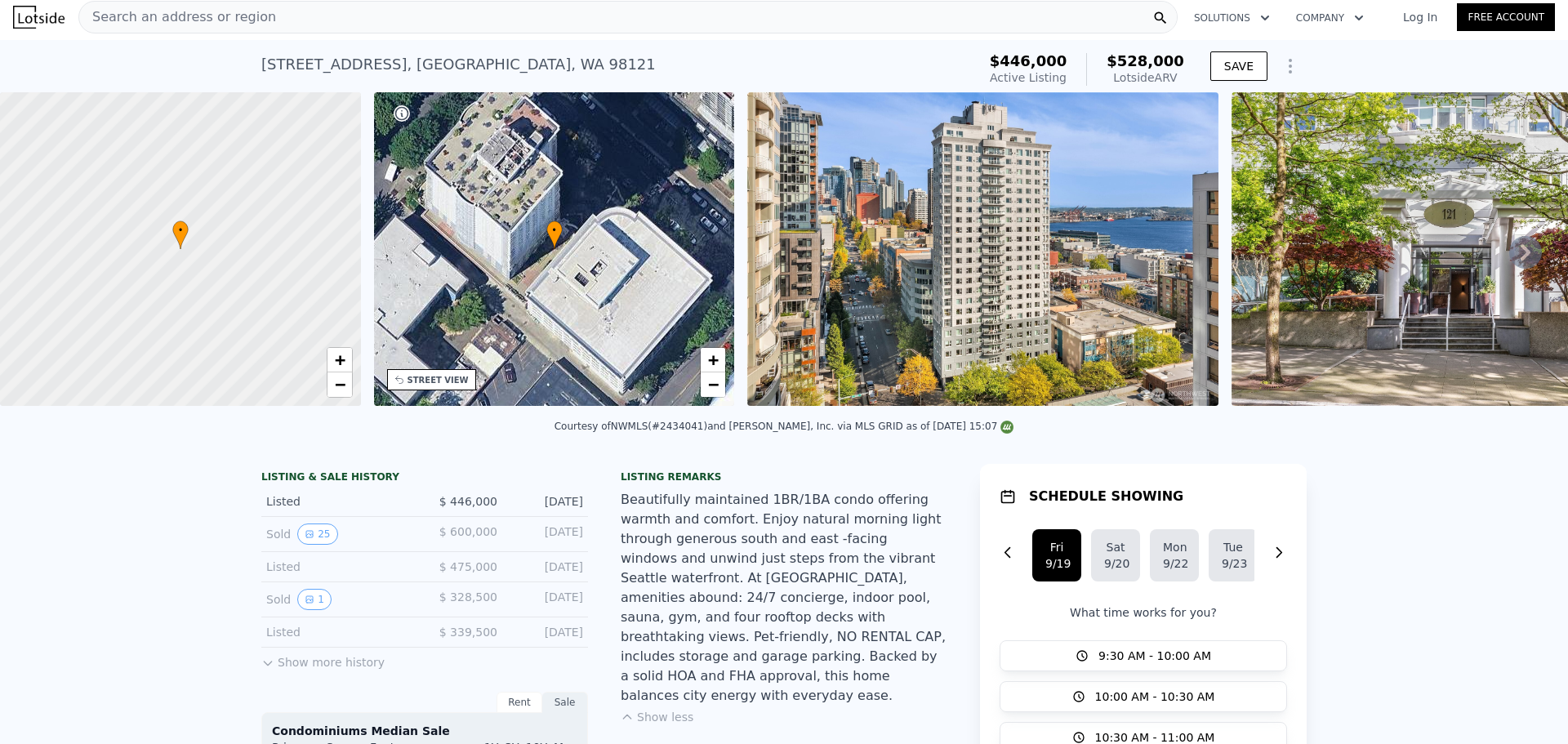
drag, startPoint x: 712, startPoint y: 435, endPoint x: 674, endPoint y: 440, distance: 38.3
click at [674, 432] on div "Courtesy of NWMLS (#2434041) and John L. Scott, Inc. via MLS GRID as of 09/18/2…" at bounding box center [784, 426] width 460 height 11
copy div "#2434041)"
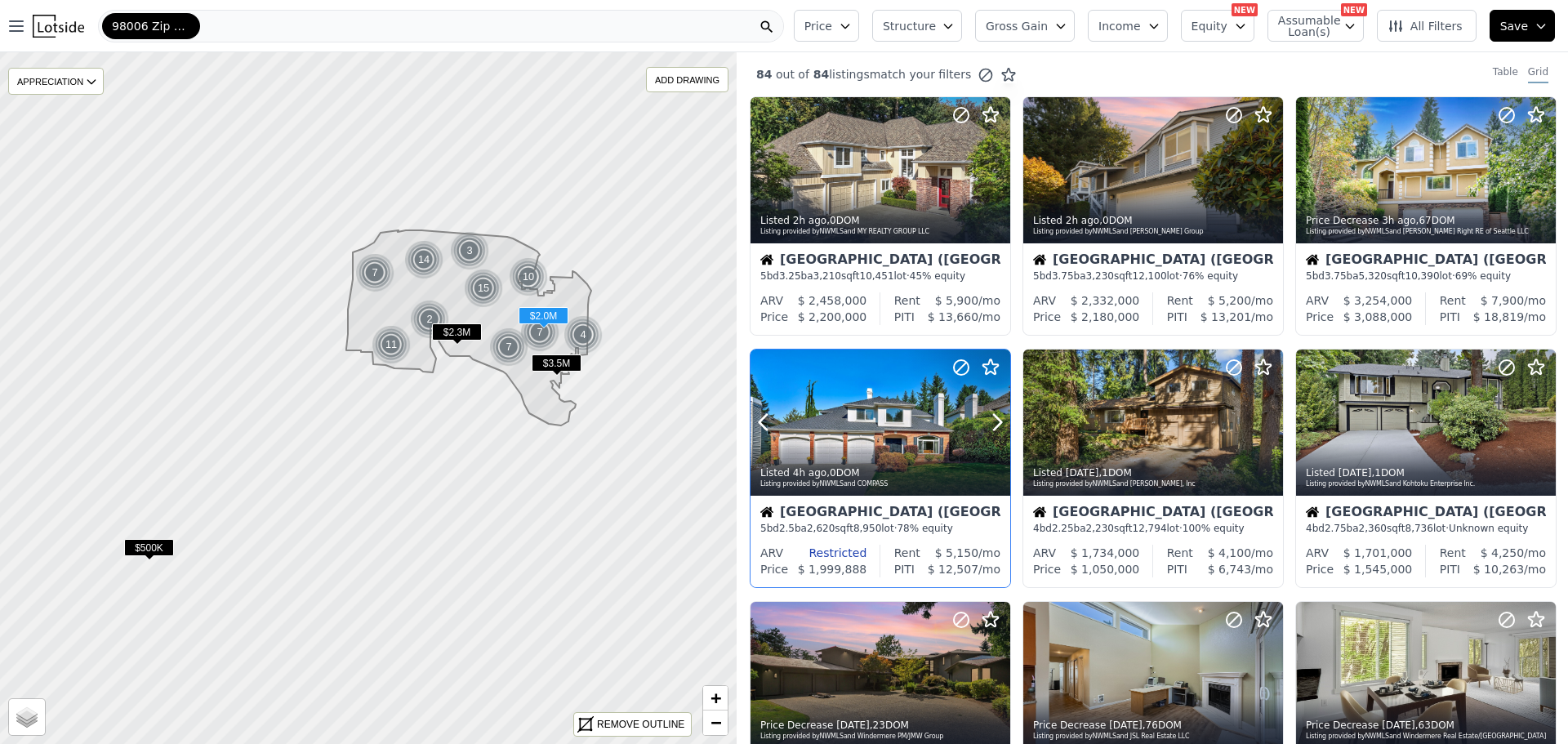
click at [828, 396] on div at bounding box center [881, 422] width 260 height 146
click at [859, 20] on button "Price" at bounding box center [827, 25] width 65 height 32
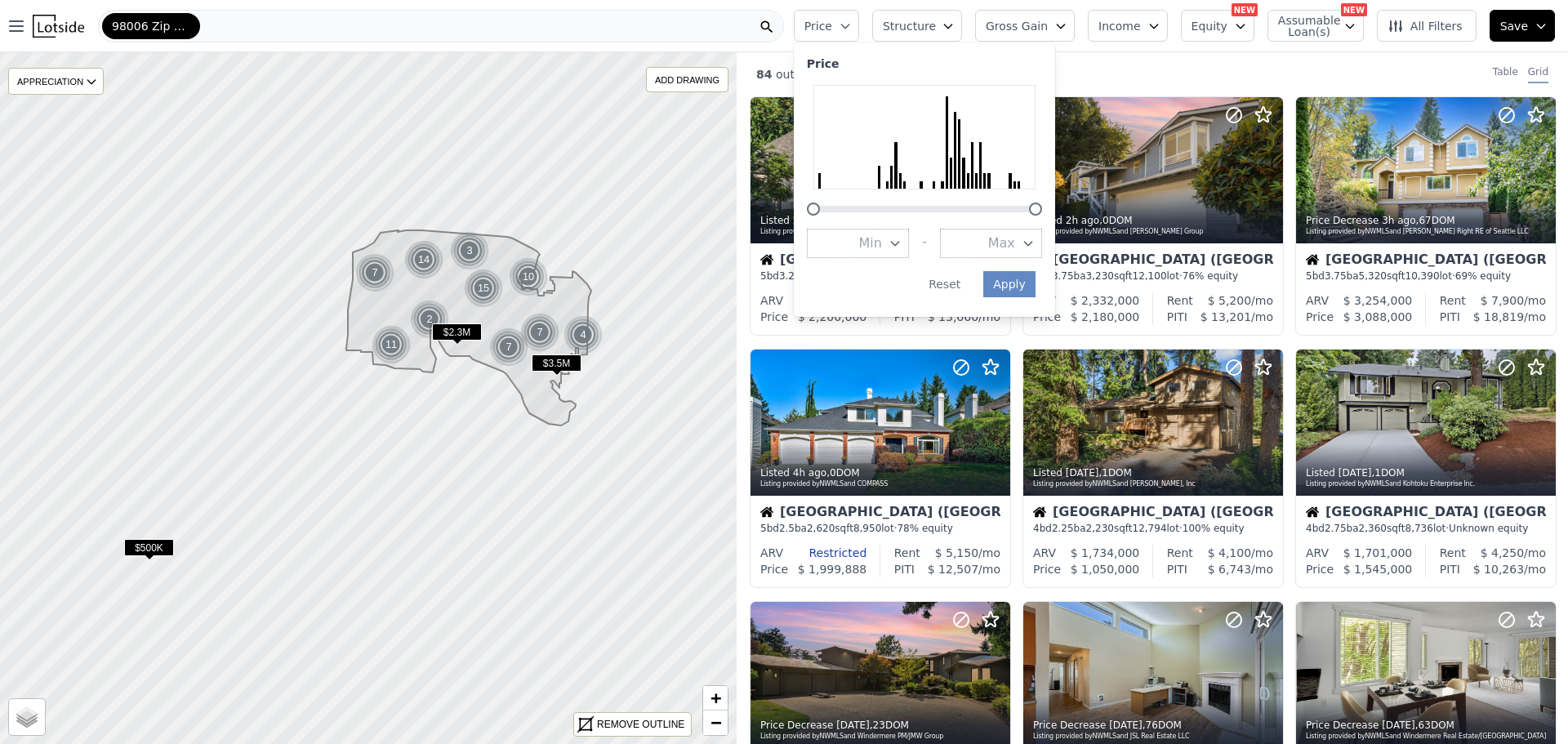
click at [935, 22] on span "Structure" at bounding box center [909, 25] width 52 height 16
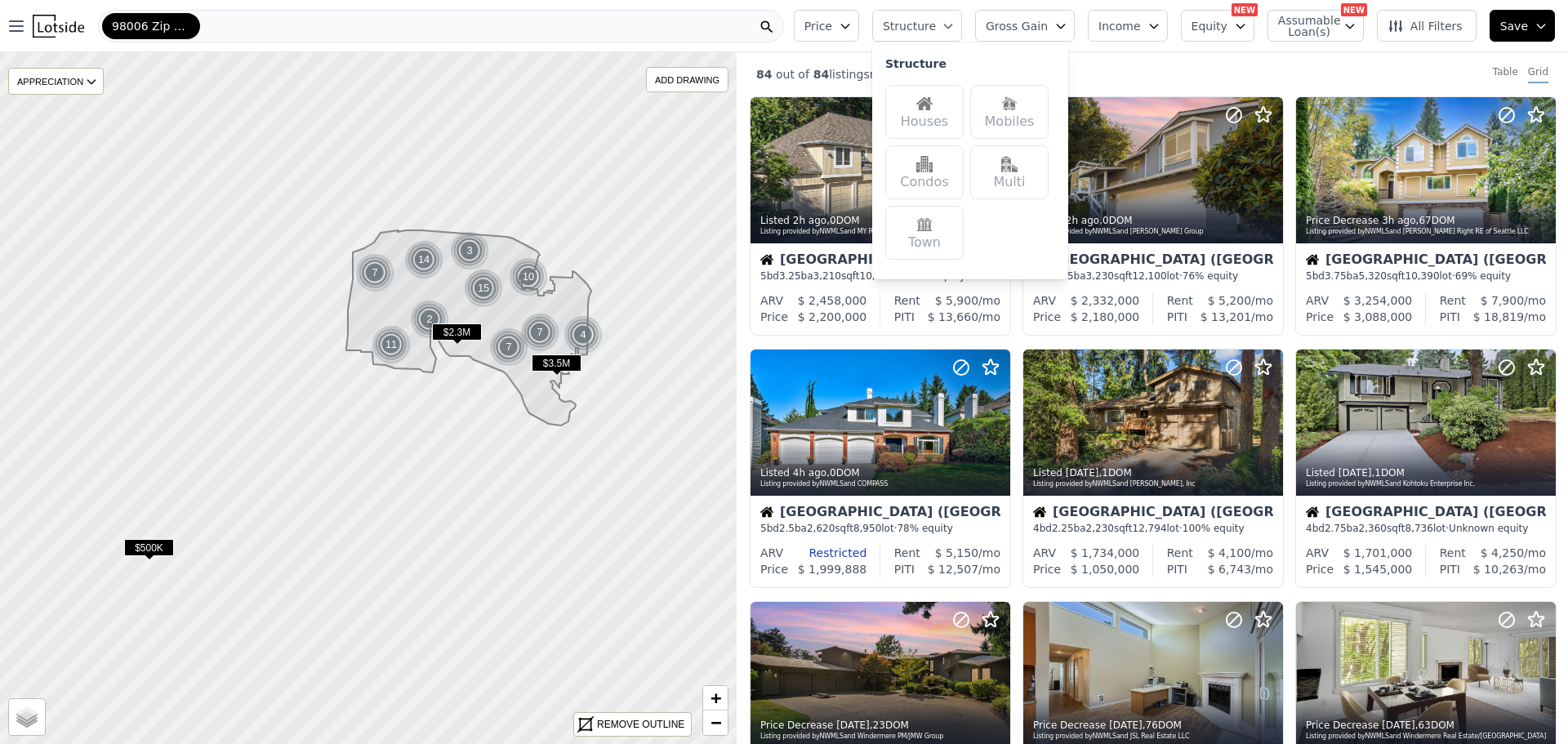
click at [932, 104] on img at bounding box center [924, 103] width 16 height 16
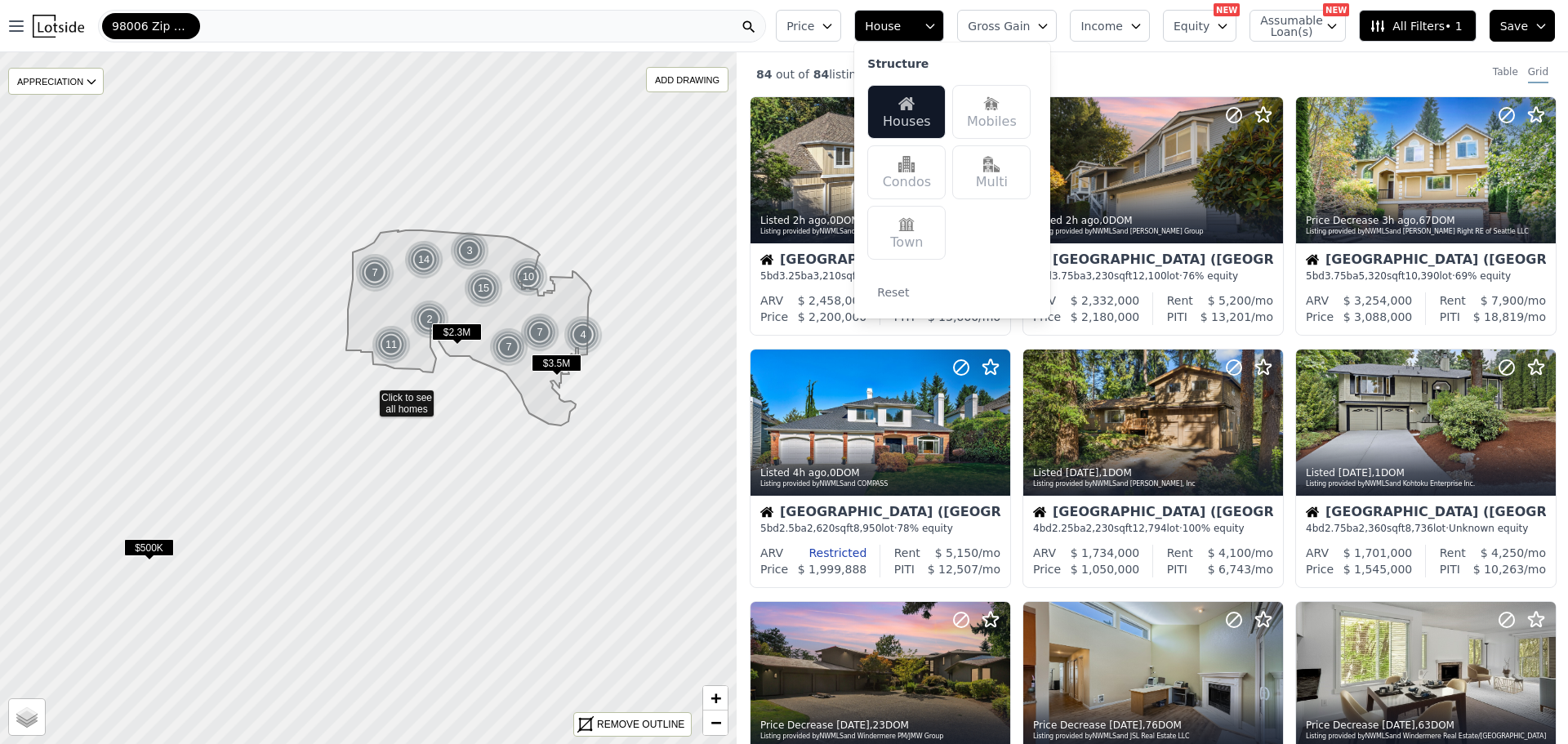
click at [1026, 32] on span "Gross Gain" at bounding box center [999, 25] width 62 height 16
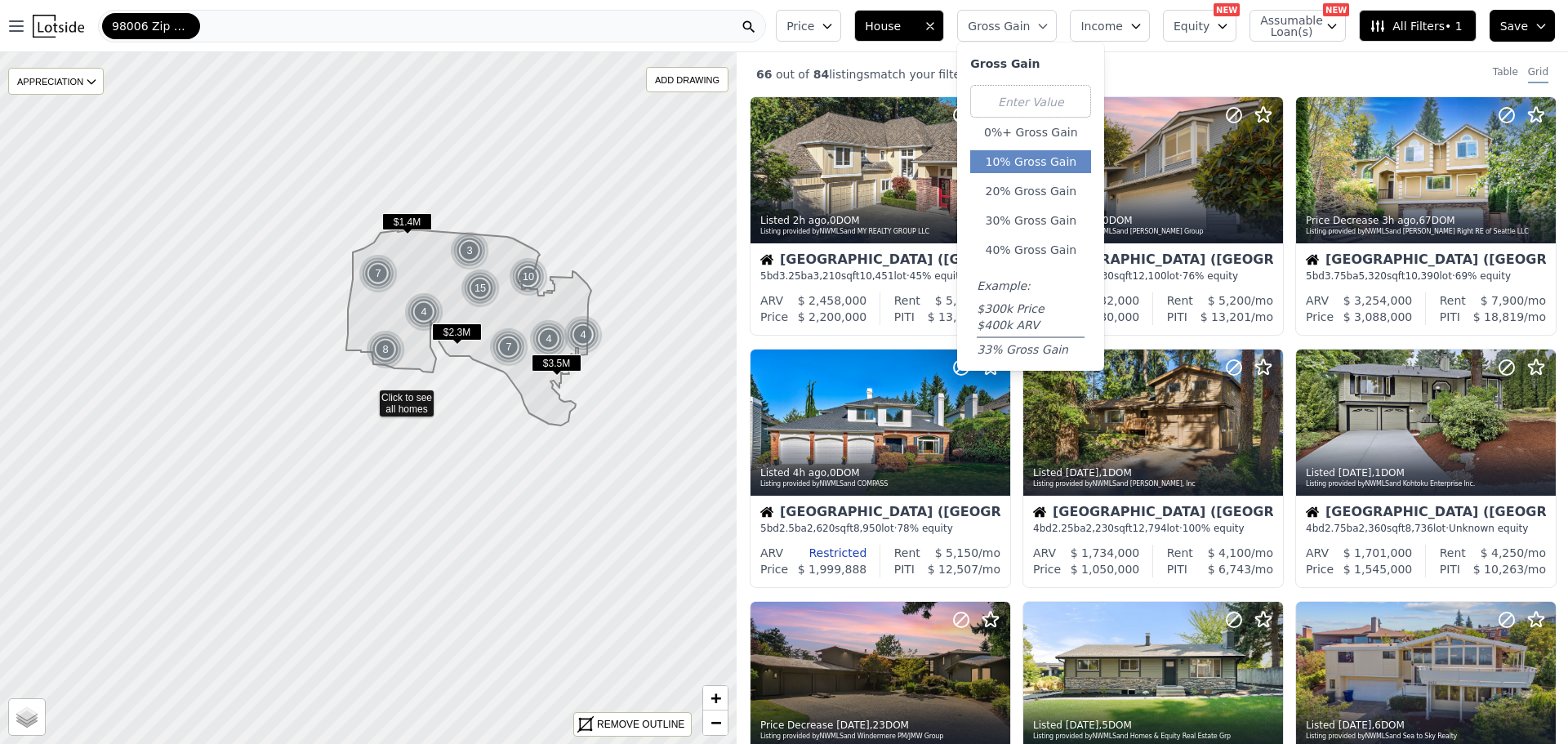
click at [1043, 171] on button "10% Gross Gain" at bounding box center [1030, 162] width 121 height 22
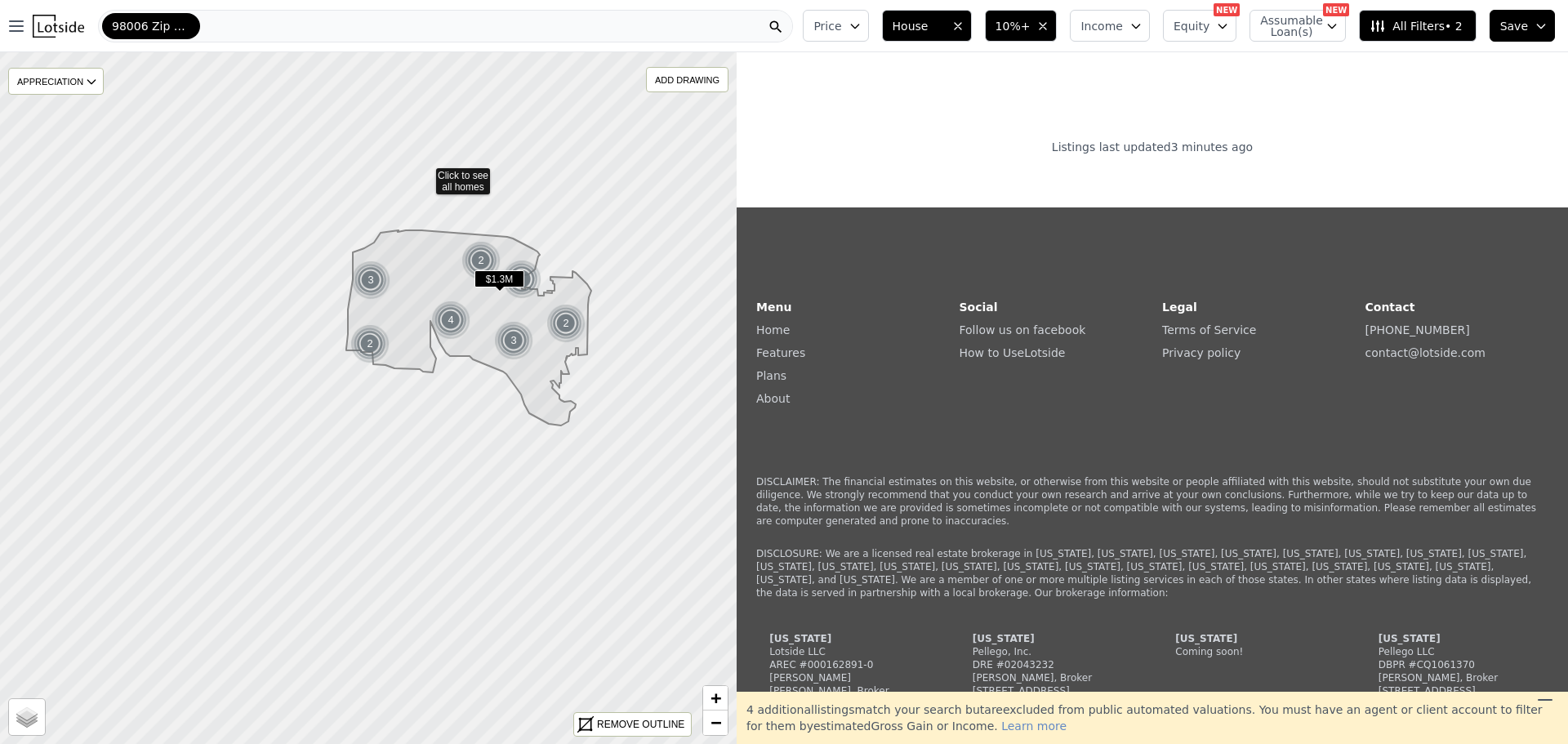
scroll to position [2408, 0]
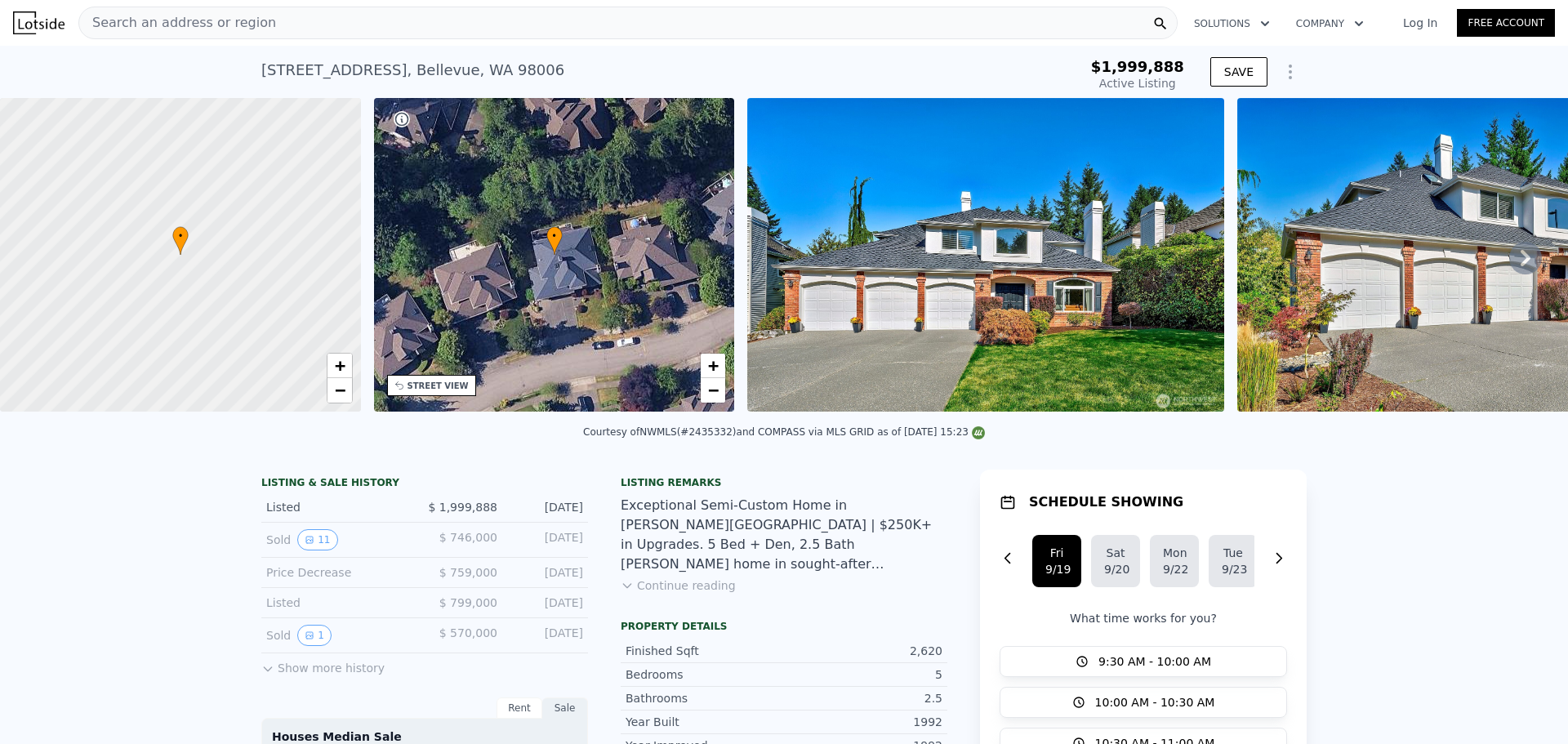
click at [1386, 204] on img at bounding box center [1499, 254] width 524 height 313
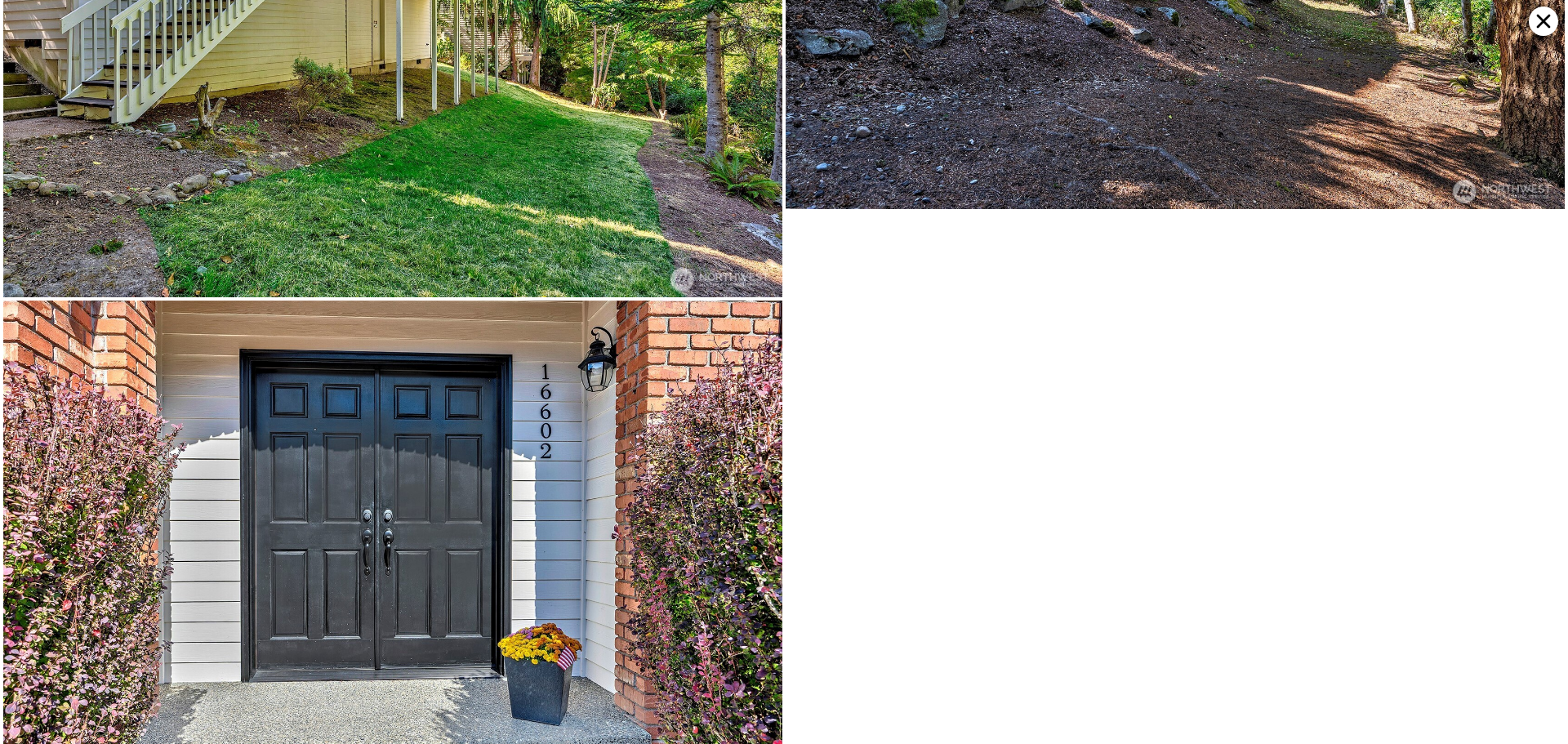
scroll to position [8190, 0]
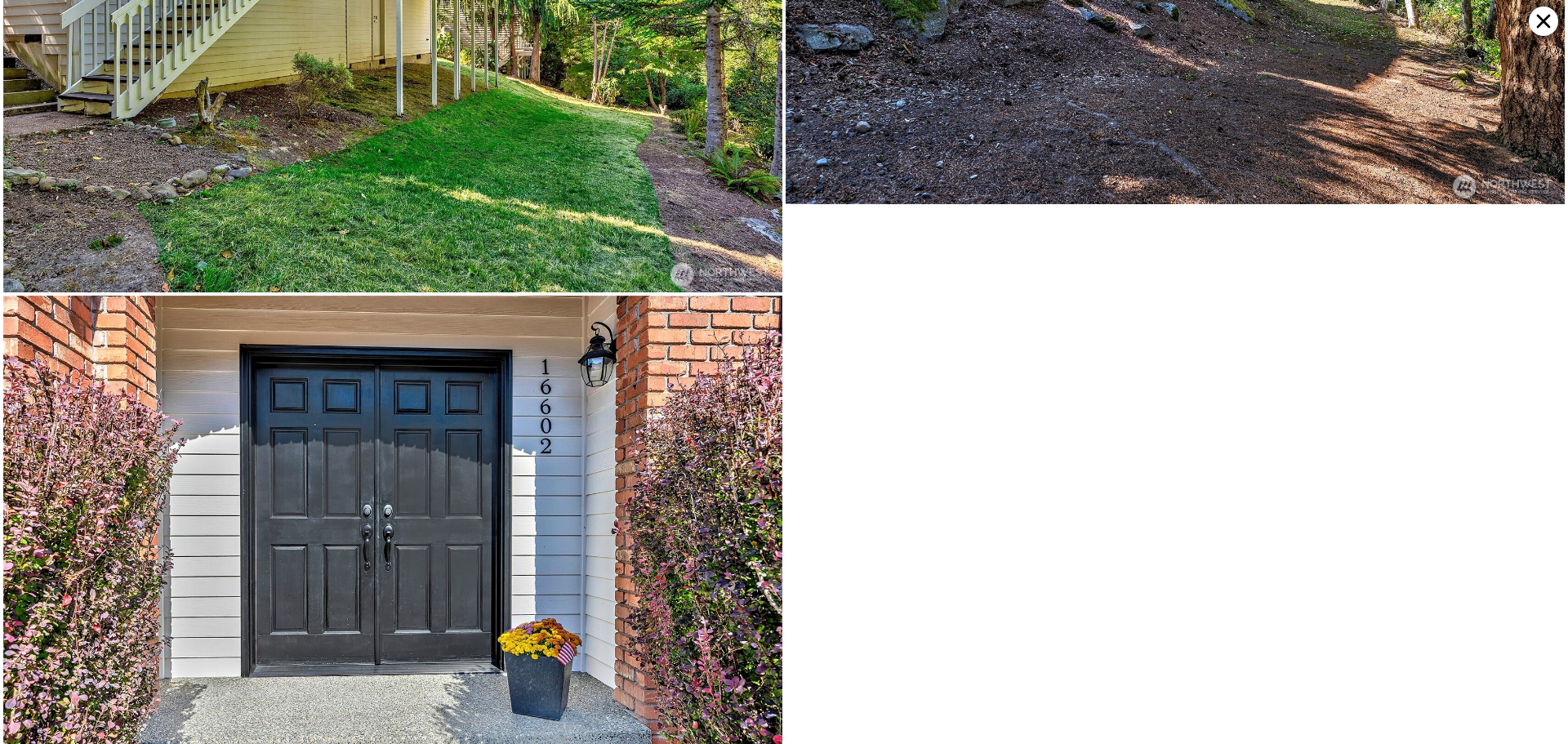
click at [1546, 26] on icon at bounding box center [1543, 21] width 29 height 29
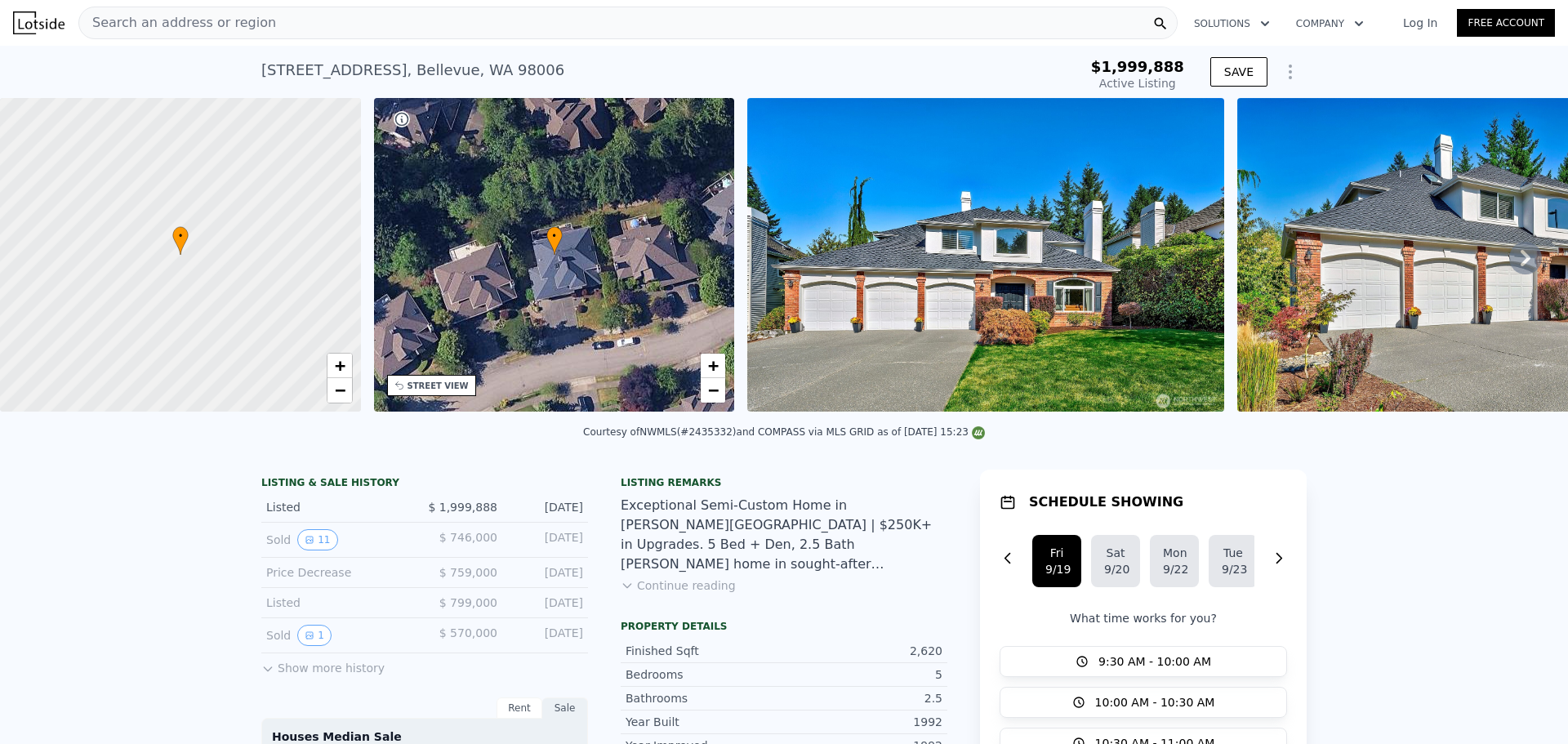
click at [1338, 16] on button "Company" at bounding box center [1330, 23] width 94 height 29
click at [1257, 20] on icon "button" at bounding box center [1264, 23] width 16 height 20
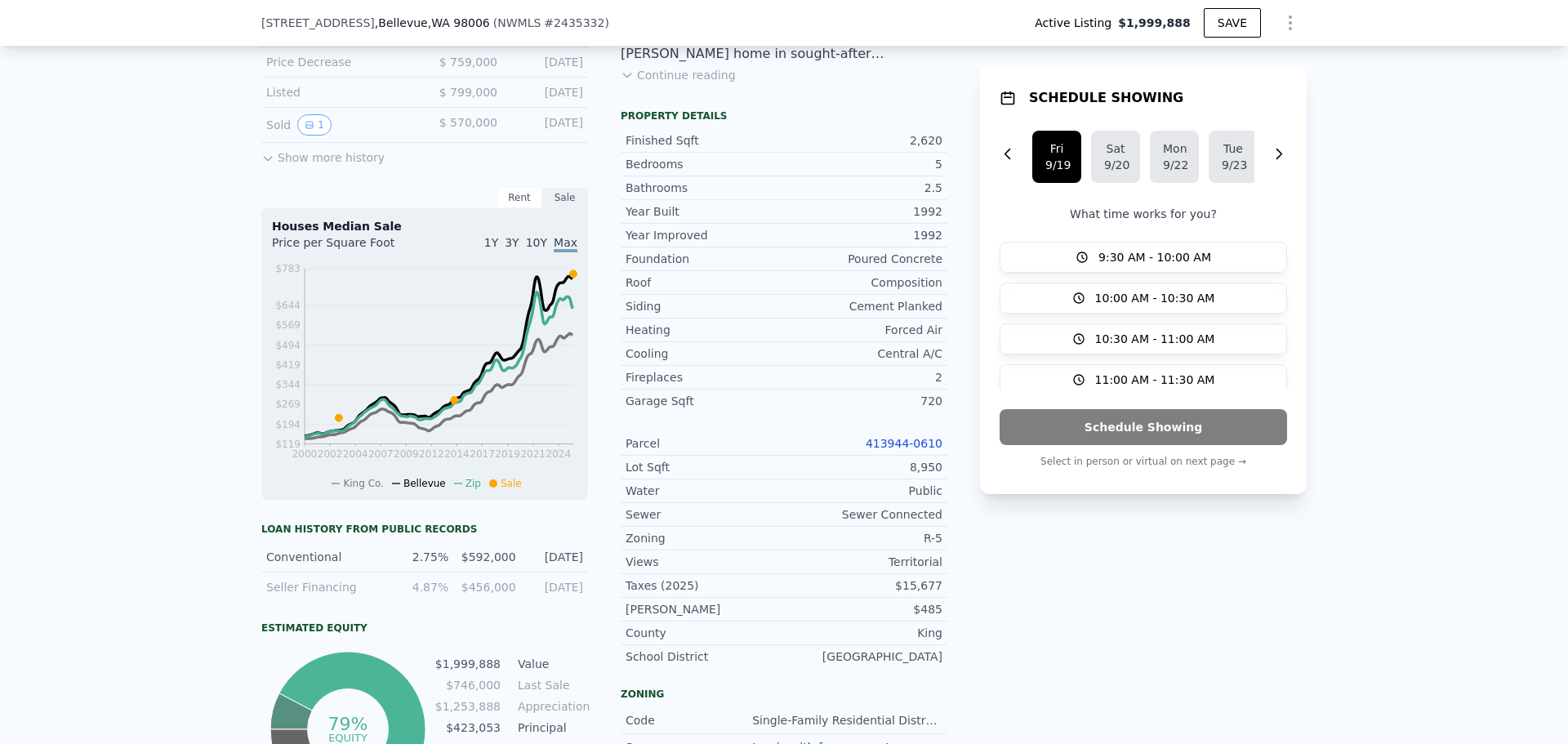
scroll to position [321, 0]
